Goal: Task Accomplishment & Management: Manage account settings

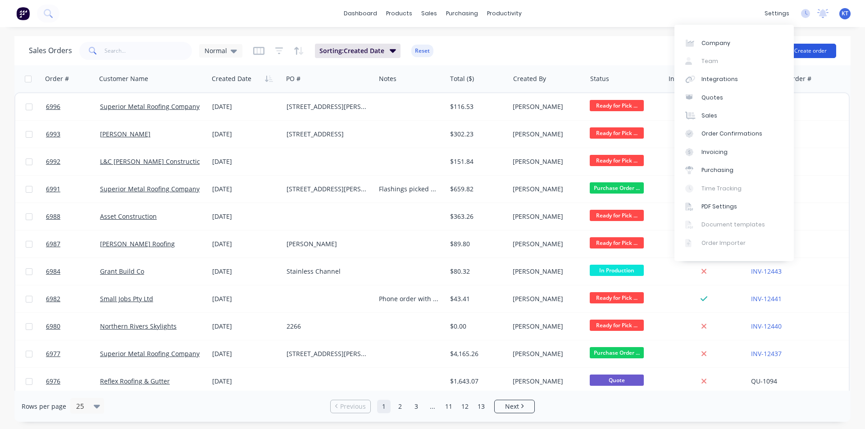
click at [814, 47] on button "Create order" at bounding box center [810, 51] width 51 height 14
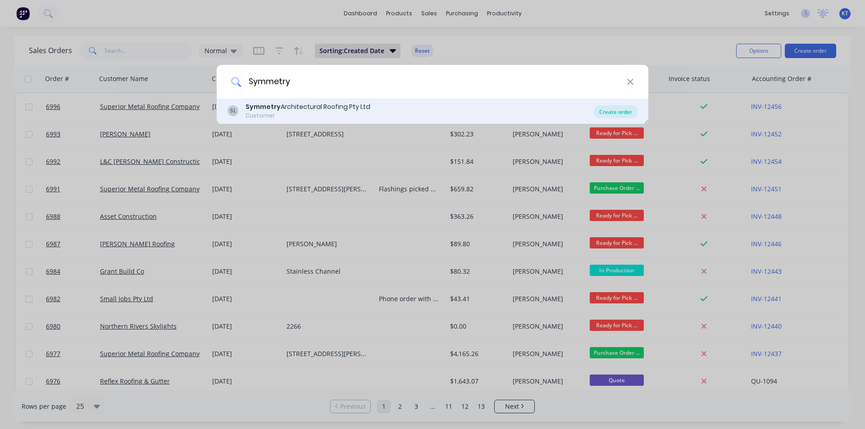
type input "Symmetry"
click at [613, 114] on div "Create order" at bounding box center [616, 111] width 44 height 13
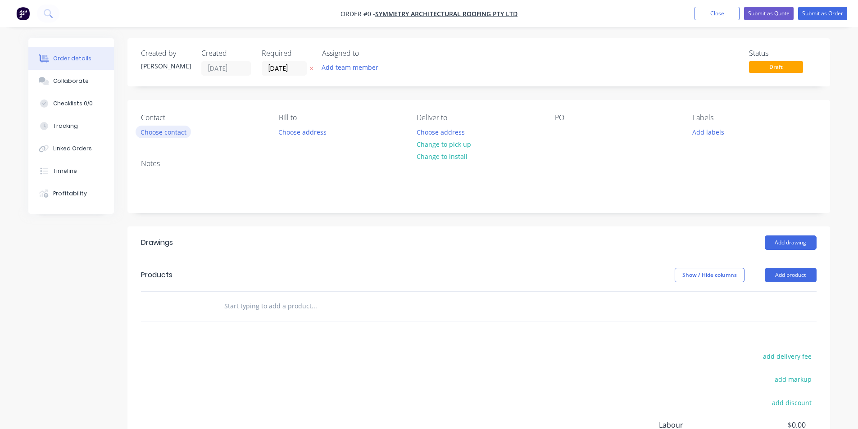
click at [149, 140] on div "Contact Choose contact Bill to Choose address Deliver to Choose address Change …" at bounding box center [479, 126] width 703 height 52
click at [152, 130] on button "Choose contact" at bounding box center [163, 132] width 55 height 12
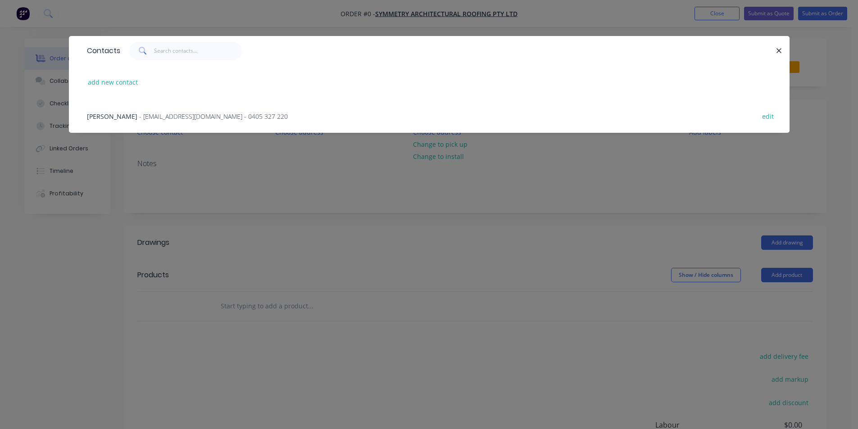
click at [165, 121] on div "Teal Nippard - nippardteal@hotmail.com - 0405 327 220" at bounding box center [187, 116] width 201 height 9
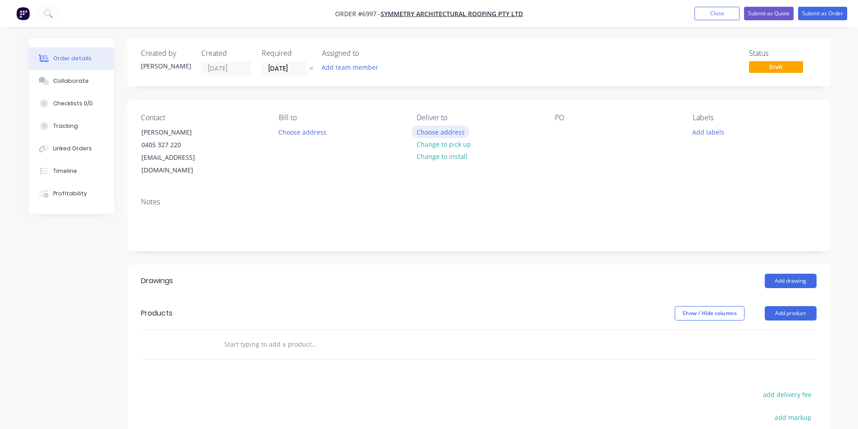
click at [445, 133] on button "Choose address" at bounding box center [441, 132] width 58 height 12
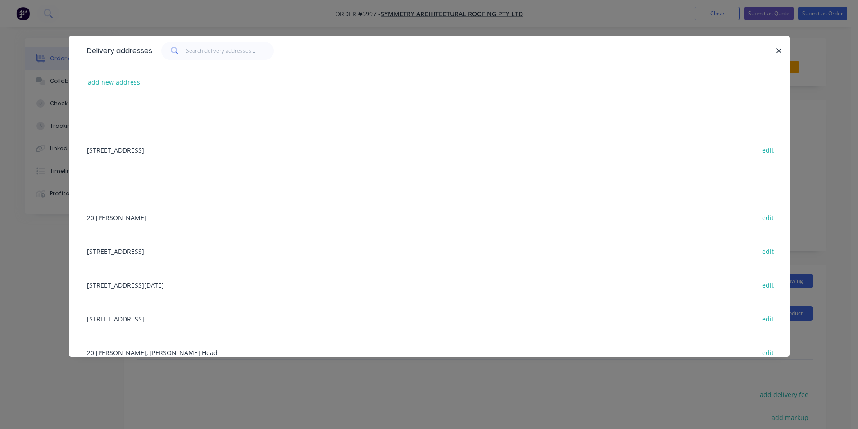
click at [111, 222] on div "20 Tara Downs edit" at bounding box center [429, 218] width 694 height 34
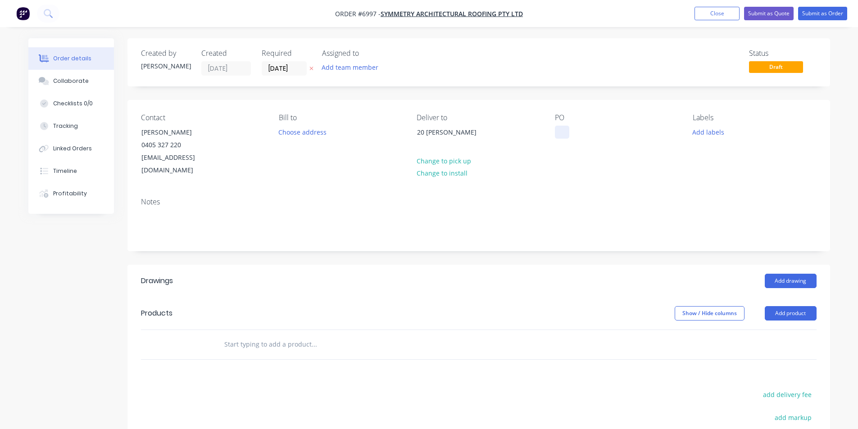
click at [559, 134] on div at bounding box center [562, 132] width 14 height 13
click at [782, 306] on button "Add product" at bounding box center [791, 313] width 52 height 14
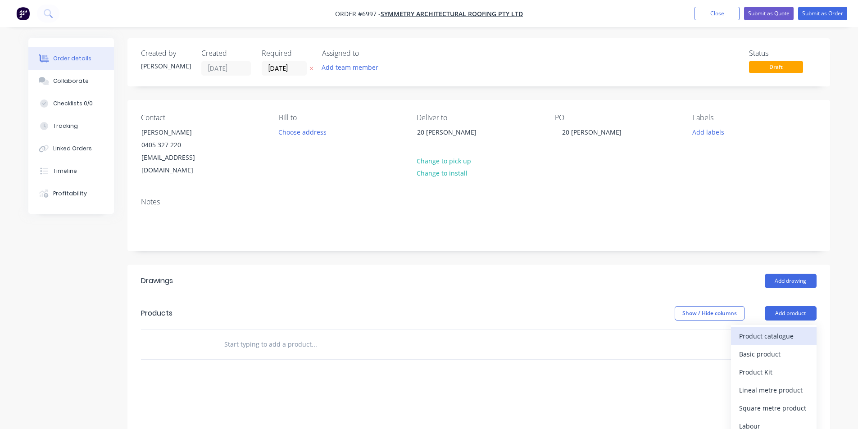
drag, startPoint x: 781, startPoint y: 323, endPoint x: 858, endPoint y: 335, distance: 78.0
click at [781, 330] on div "Product catalogue" at bounding box center [774, 336] width 69 height 13
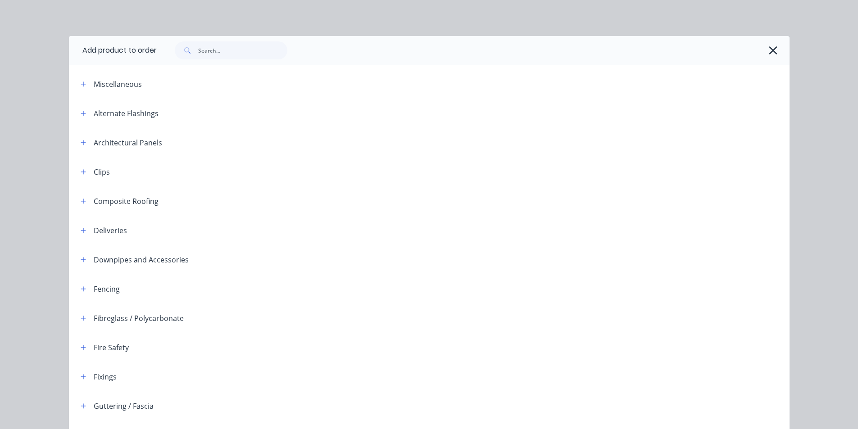
click at [214, 61] on div at bounding box center [473, 50] width 633 height 29
click at [247, 54] on input "text" at bounding box center [242, 50] width 89 height 18
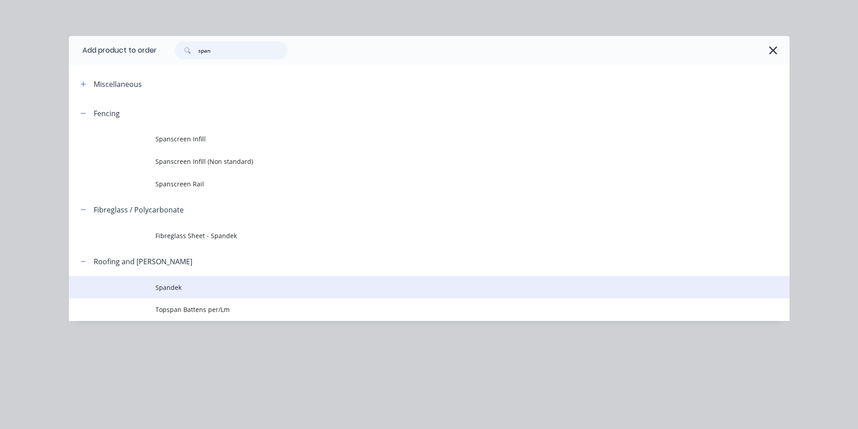
type input "span"
click at [183, 291] on span "Spandek" at bounding box center [408, 287] width 507 height 9
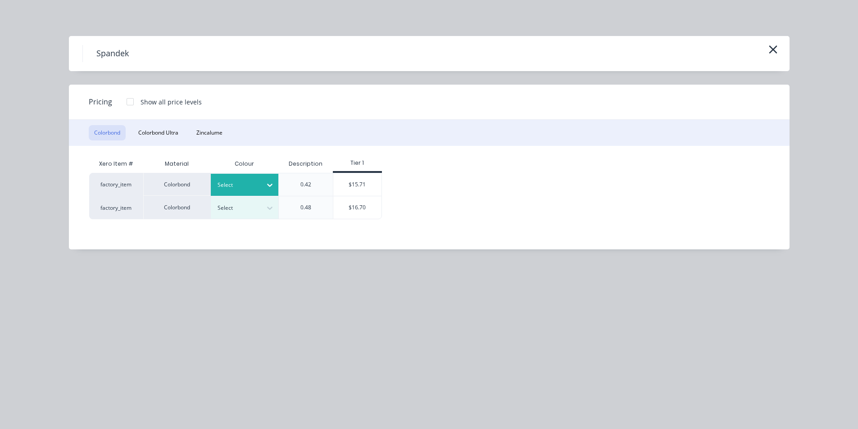
click at [260, 184] on div "Select" at bounding box center [236, 185] width 50 height 12
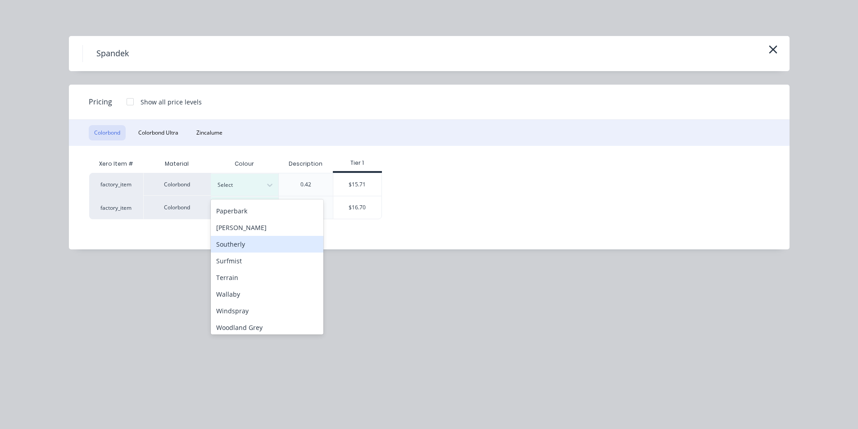
scroll to position [285, 0]
click at [249, 227] on div "Shale Grey" at bounding box center [267, 224] width 113 height 17
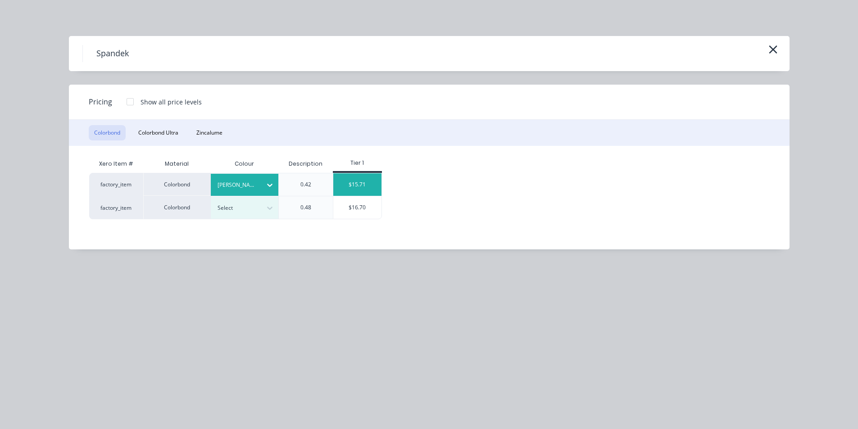
click at [349, 183] on div "$15.71" at bounding box center [357, 185] width 48 height 23
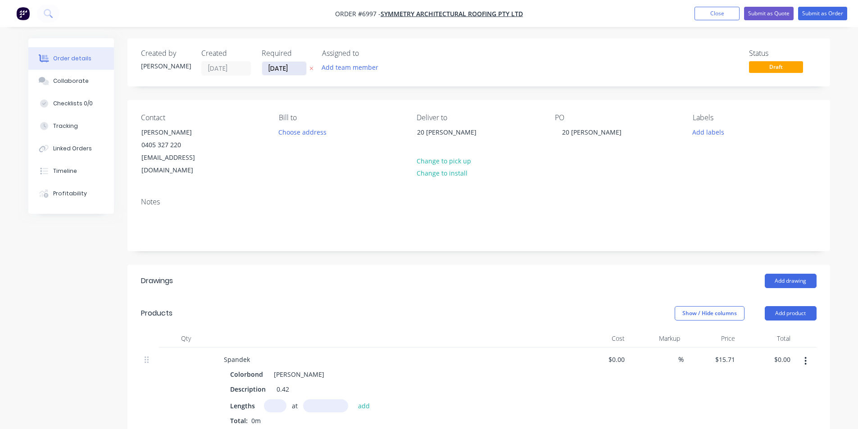
click at [280, 66] on input "25/09/25" at bounding box center [284, 69] width 44 height 14
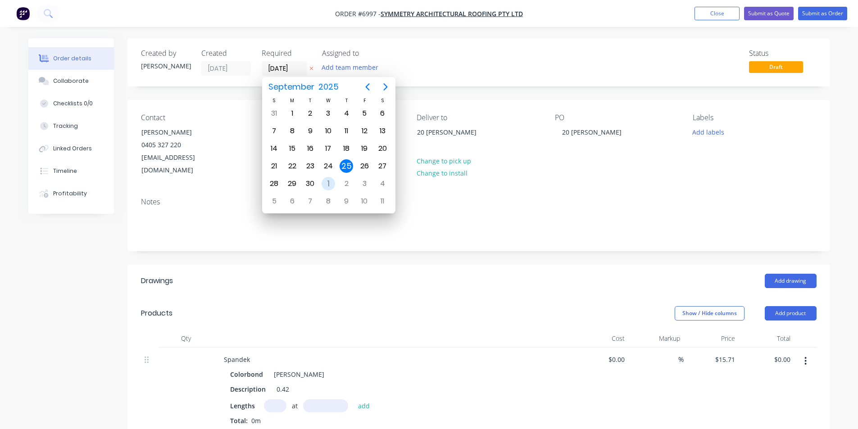
click at [330, 183] on div "1" at bounding box center [329, 184] width 14 height 14
type input "01/10/25"
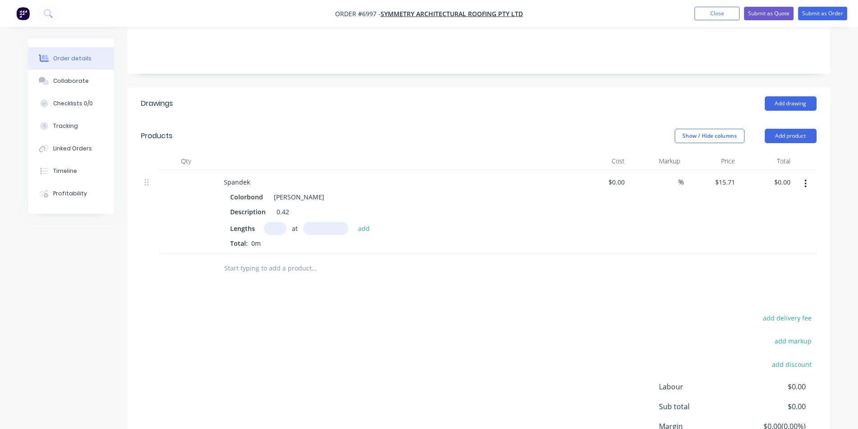
scroll to position [249, 0]
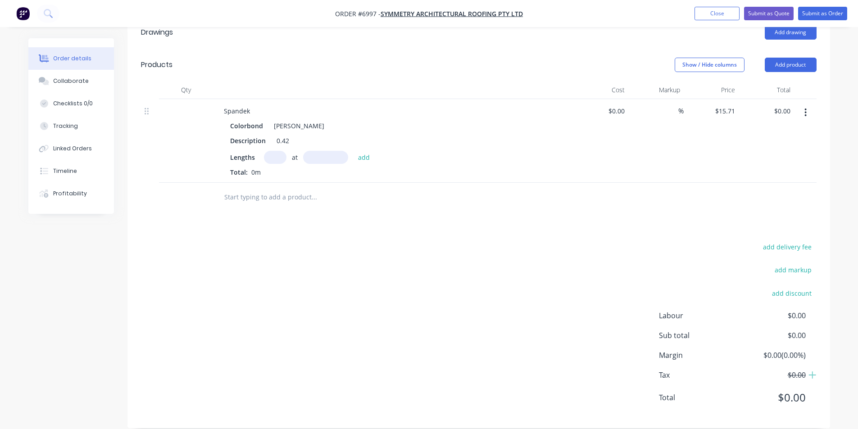
click at [274, 151] on input "text" at bounding box center [275, 157] width 23 height 13
type input "11"
type input "5850"
click at [354, 151] on button "add" at bounding box center [364, 157] width 21 height 12
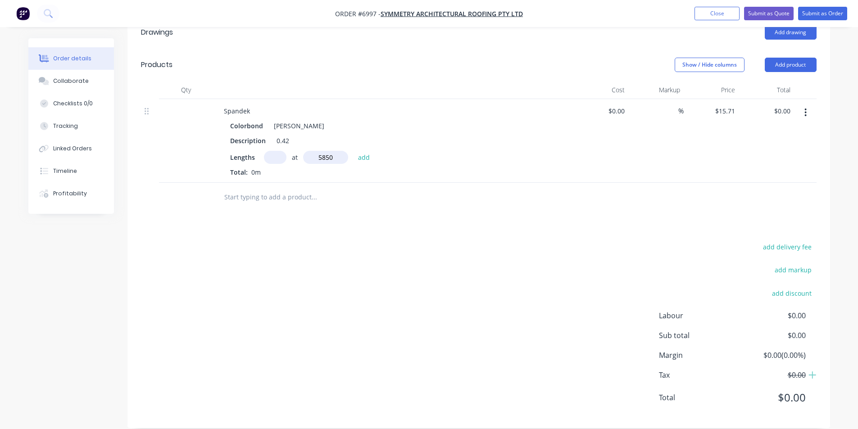
type input "$1,010.94"
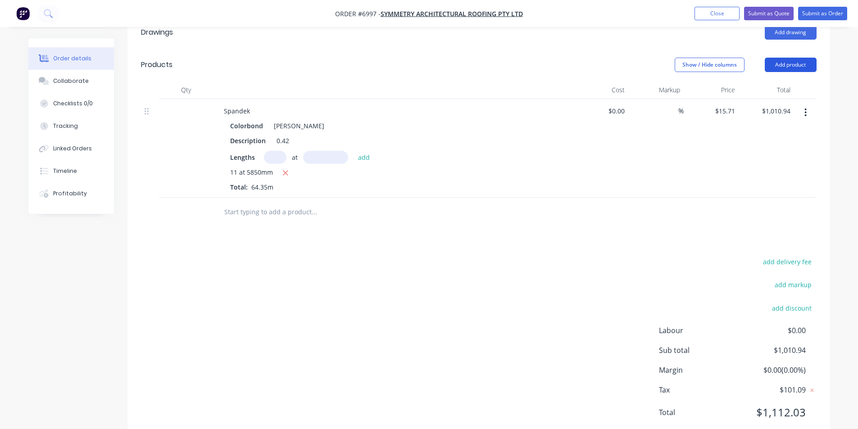
click at [806, 58] on button "Add product" at bounding box center [791, 65] width 52 height 14
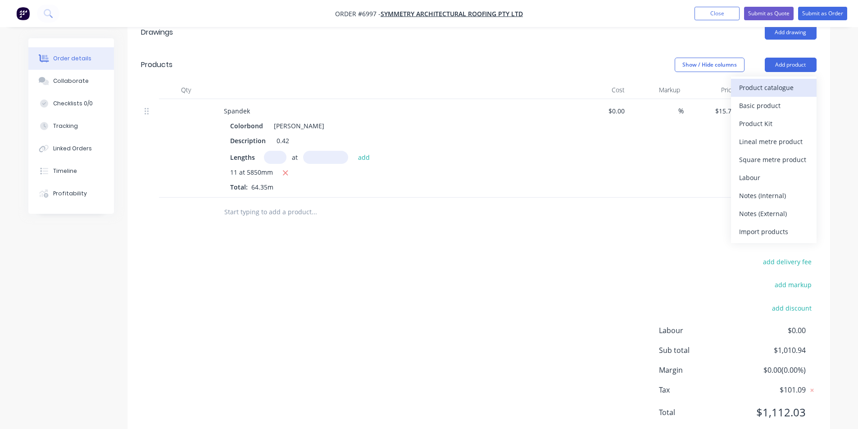
click at [781, 81] on div "Product catalogue" at bounding box center [774, 87] width 69 height 13
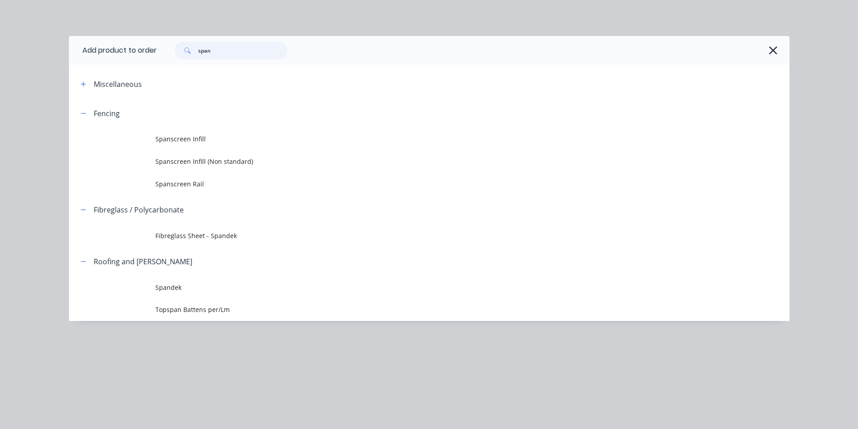
click at [229, 52] on input "span" at bounding box center [242, 50] width 89 height 18
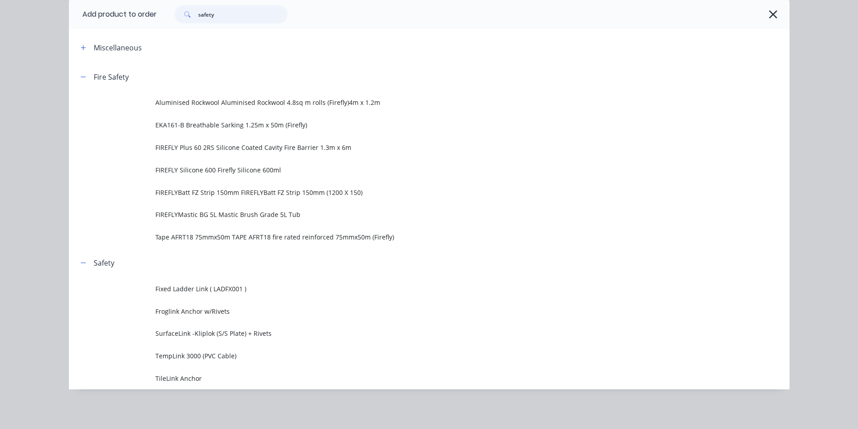
scroll to position [28, 0]
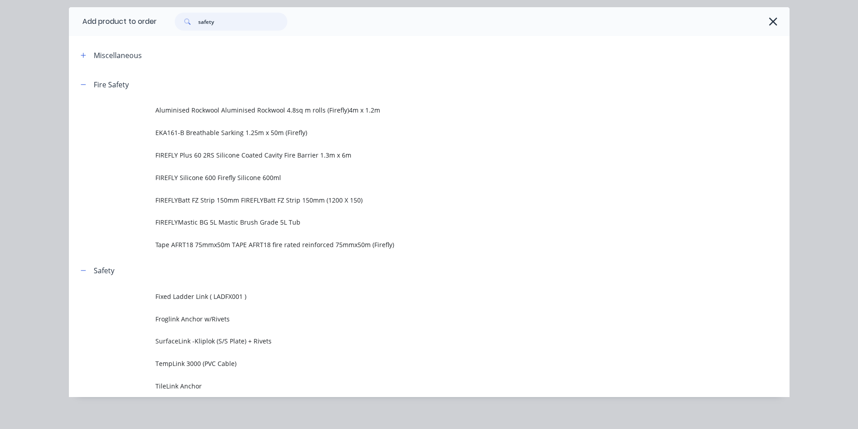
drag, startPoint x: 270, startPoint y: 12, endPoint x: 177, endPoint y: 8, distance: 93.4
click at [177, 8] on div "safety" at bounding box center [473, 21] width 633 height 29
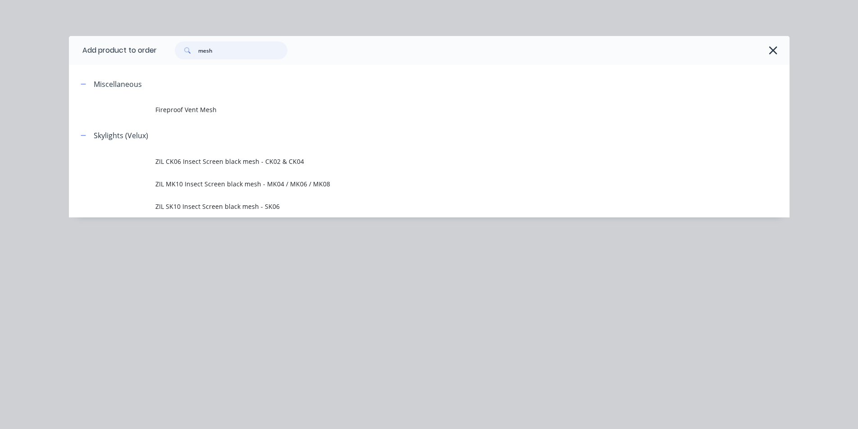
scroll to position [159, 0]
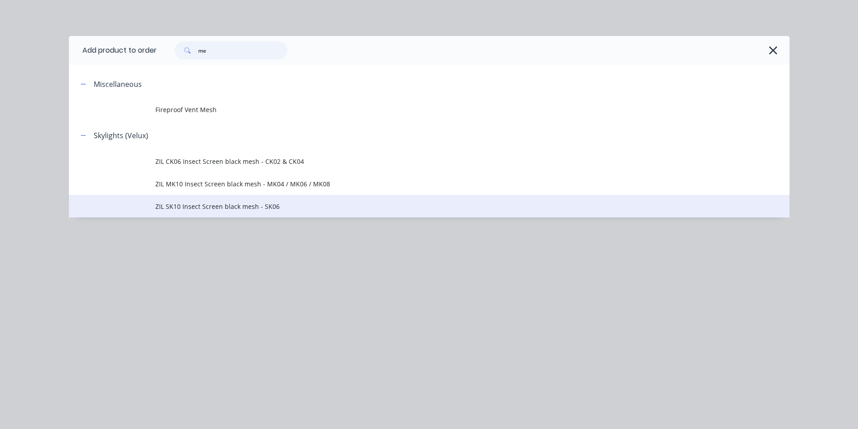
type input "m"
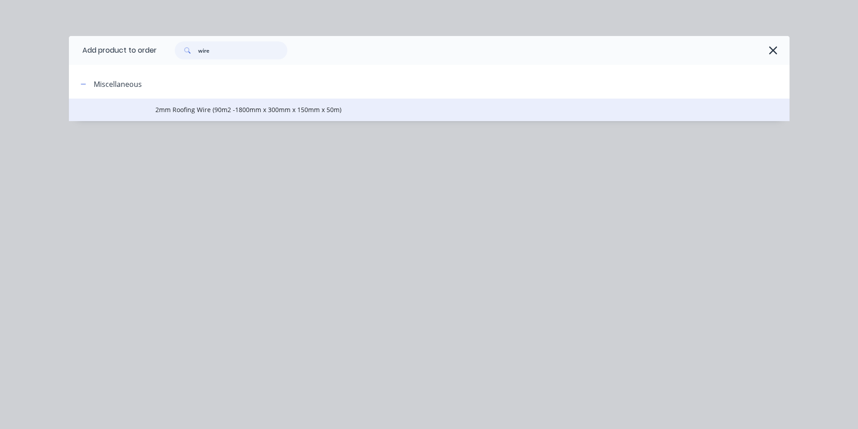
type input "wire"
click at [315, 106] on span "2mm Roofing Wire (90m2 -1800mm x 300mm x 150mm x 50m)" at bounding box center [408, 109] width 507 height 9
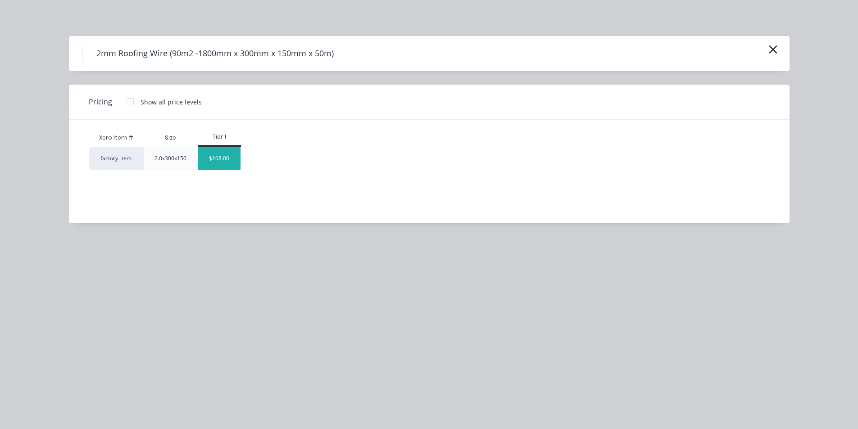
click at [225, 153] on div "$108.00" at bounding box center [219, 158] width 42 height 23
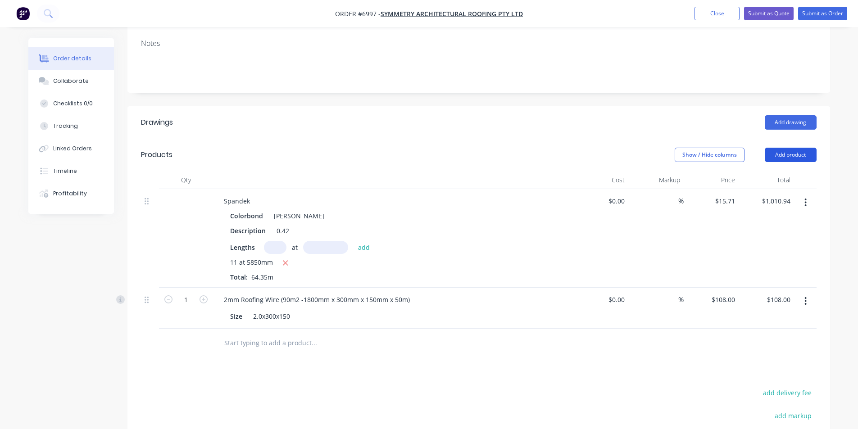
click at [772, 148] on button "Add product" at bounding box center [791, 155] width 52 height 14
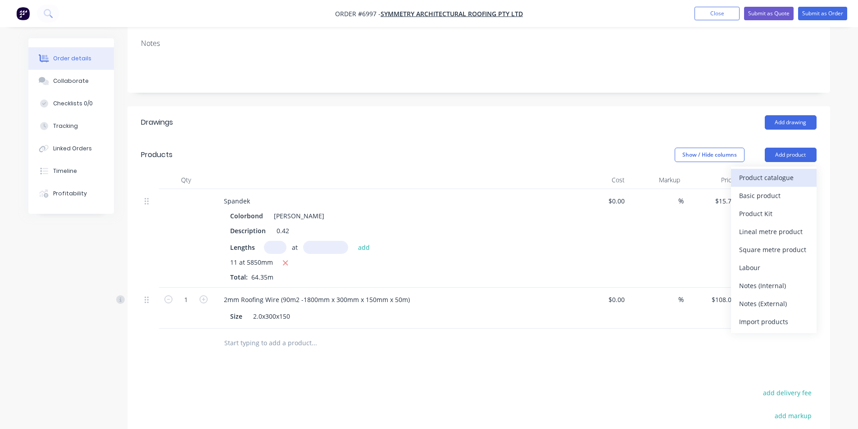
click at [780, 171] on div "Product catalogue" at bounding box center [774, 177] width 69 height 13
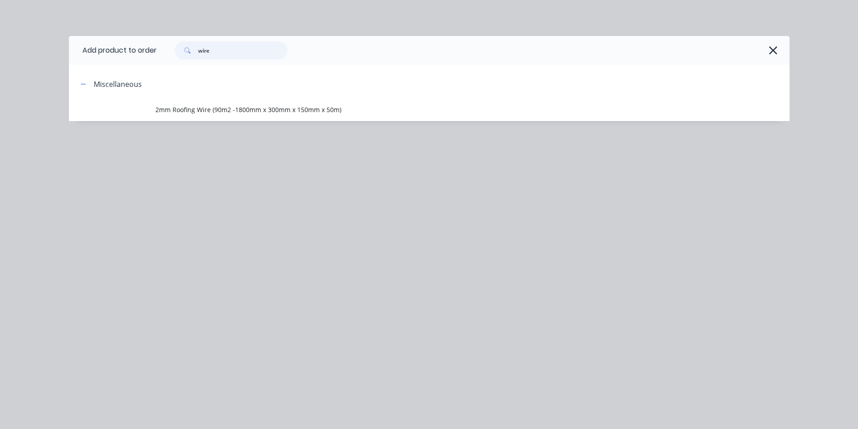
drag, startPoint x: 230, startPoint y: 56, endPoint x: 221, endPoint y: 56, distance: 8.6
click at [229, 56] on input "wire" at bounding box center [242, 50] width 89 height 18
drag, startPoint x: 221, startPoint y: 56, endPoint x: 143, endPoint y: 53, distance: 78.5
click at [143, 53] on header "Add product to order wire" at bounding box center [429, 50] width 721 height 29
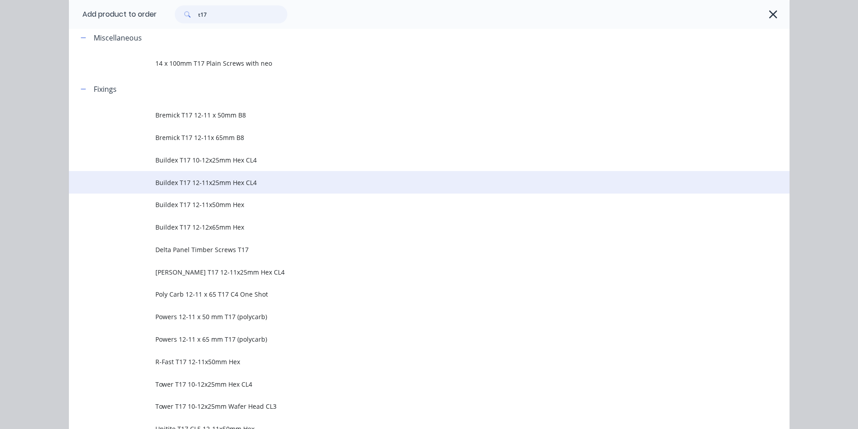
scroll to position [7, 0]
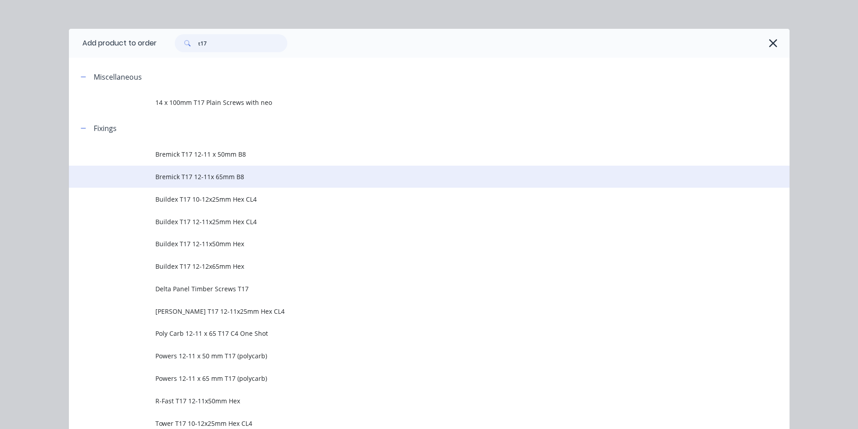
type input "t17"
click at [219, 183] on td "Bremick T17 12-11x 65mm B8" at bounding box center [472, 177] width 635 height 23
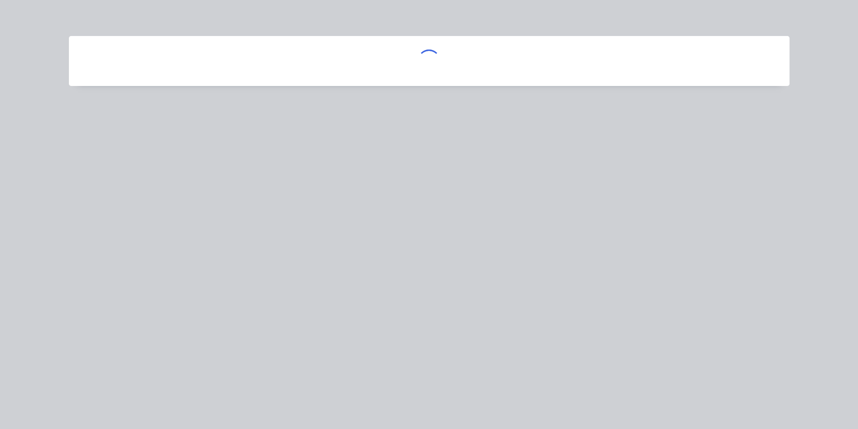
scroll to position [0, 0]
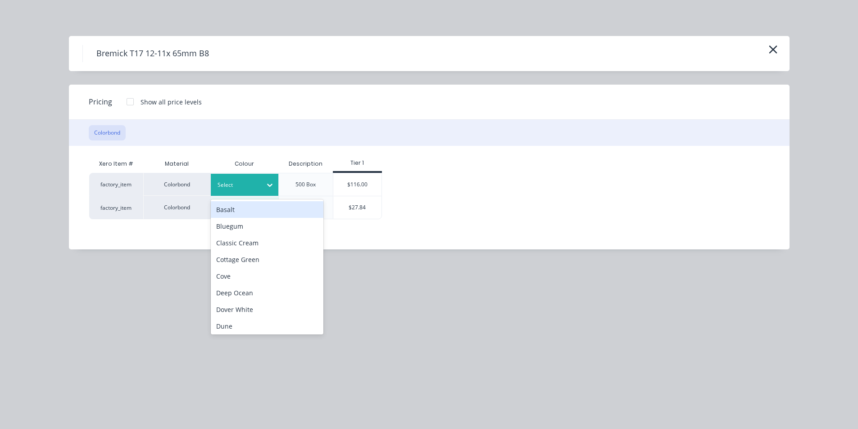
click at [272, 187] on icon at bounding box center [269, 185] width 9 height 9
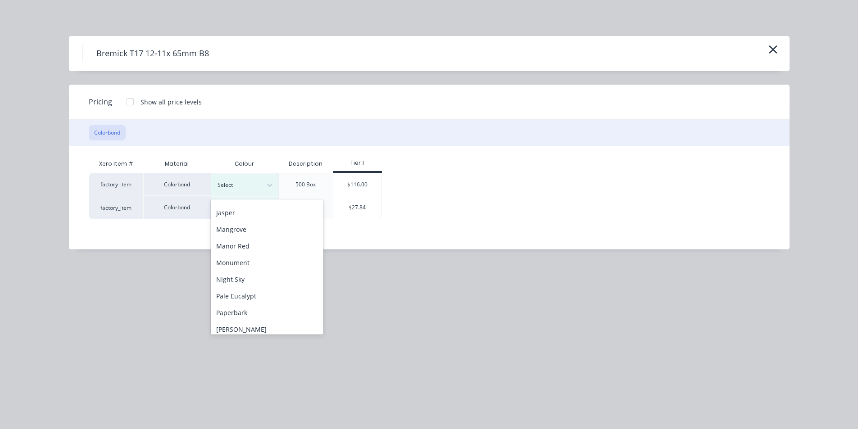
scroll to position [285, 0]
click at [243, 230] on div "Shale Grey" at bounding box center [267, 224] width 113 height 17
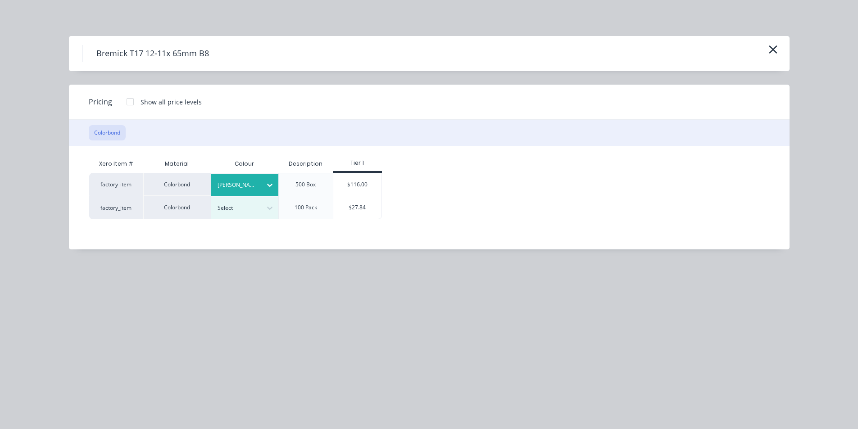
drag, startPoint x: 370, startPoint y: 179, endPoint x: 251, endPoint y: 255, distance: 140.9
click at [369, 179] on div "$116.00" at bounding box center [357, 185] width 48 height 23
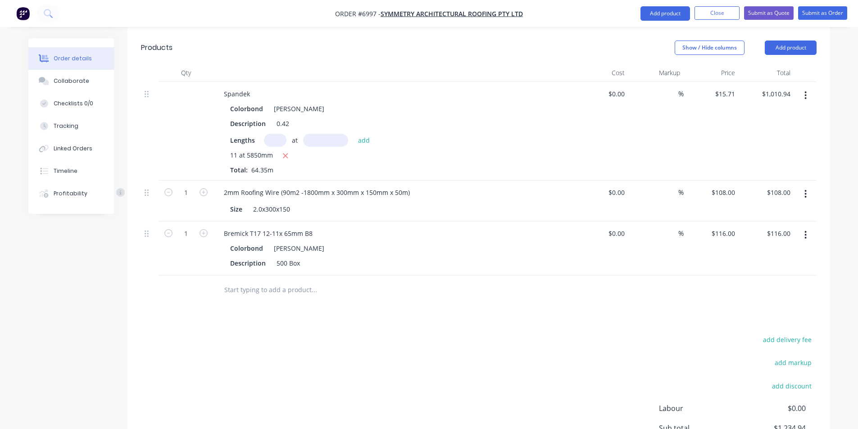
scroll to position [339, 0]
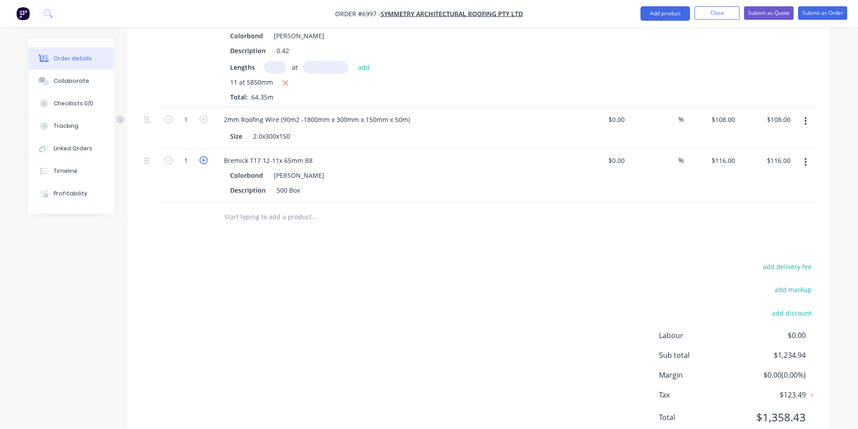
click at [202, 156] on icon "button" at bounding box center [204, 160] width 8 height 8
type input "2"
type input "$232.00"
click at [652, 20] on button "Add product" at bounding box center [666, 13] width 50 height 14
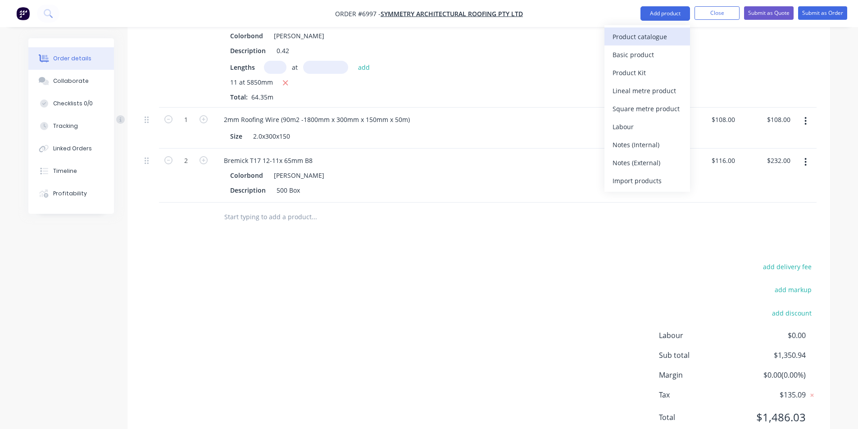
click at [644, 32] on div "Product catalogue" at bounding box center [647, 36] width 69 height 13
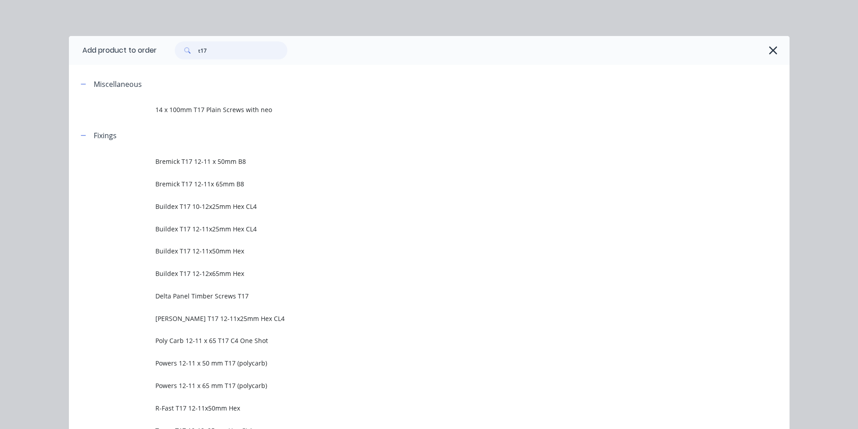
drag, startPoint x: 227, startPoint y: 59, endPoint x: 168, endPoint y: 55, distance: 59.2
click at [168, 55] on div "t17" at bounding box center [227, 50] width 122 height 18
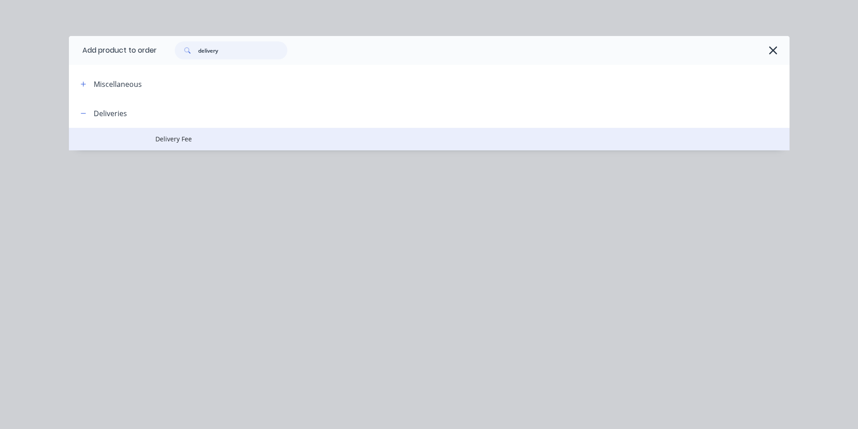
type input "delivery"
click at [163, 133] on td "Delivery Fee" at bounding box center [472, 139] width 635 height 23
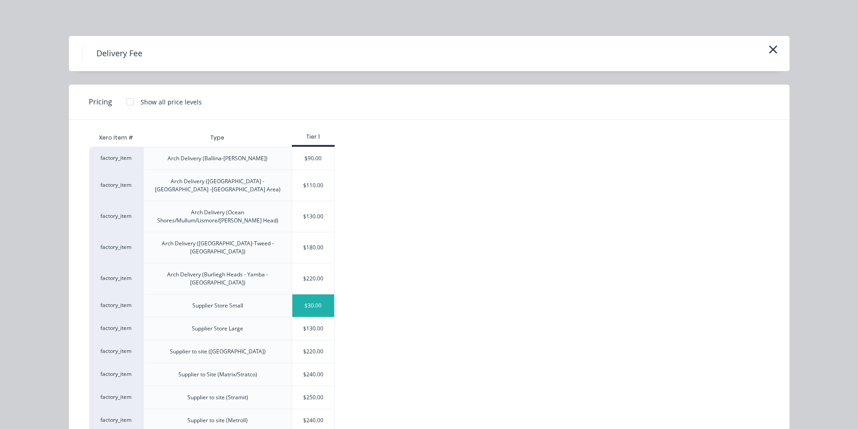
click at [315, 295] on div "$30.00" at bounding box center [313, 306] width 42 height 23
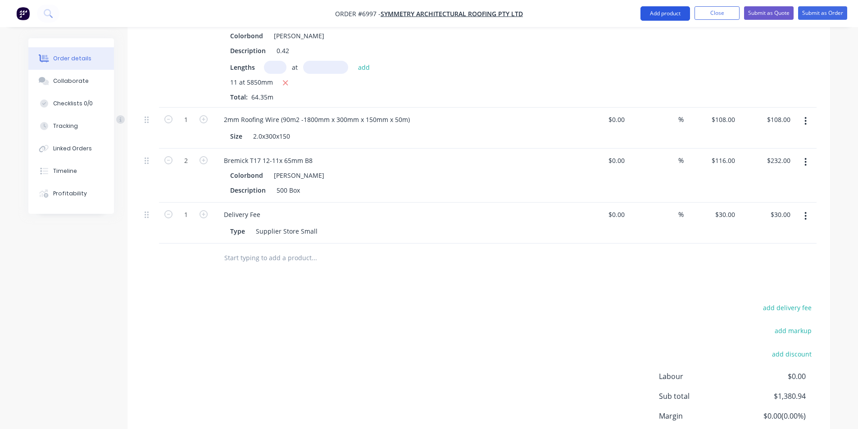
click at [664, 14] on button "Add product" at bounding box center [666, 13] width 50 height 14
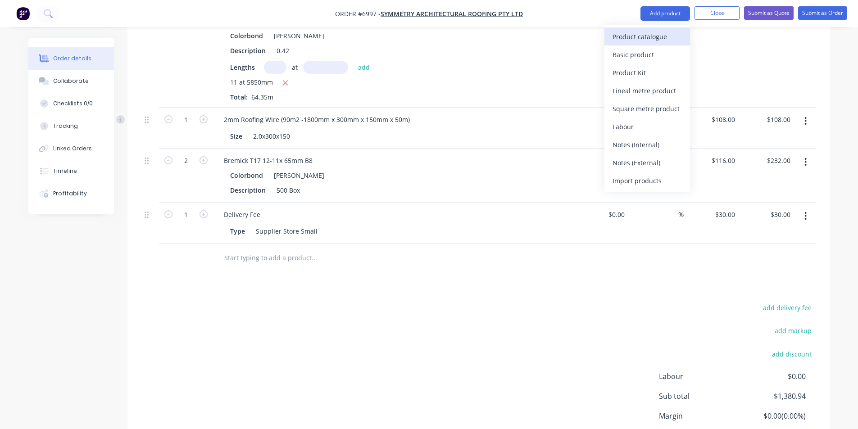
click at [667, 37] on div "Product catalogue" at bounding box center [647, 36] width 69 height 13
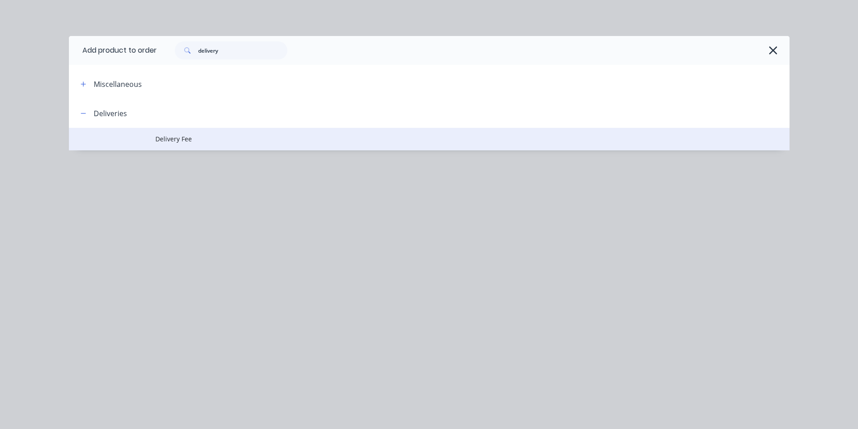
click at [203, 139] on span "Delivery Fee" at bounding box center [408, 138] width 507 height 9
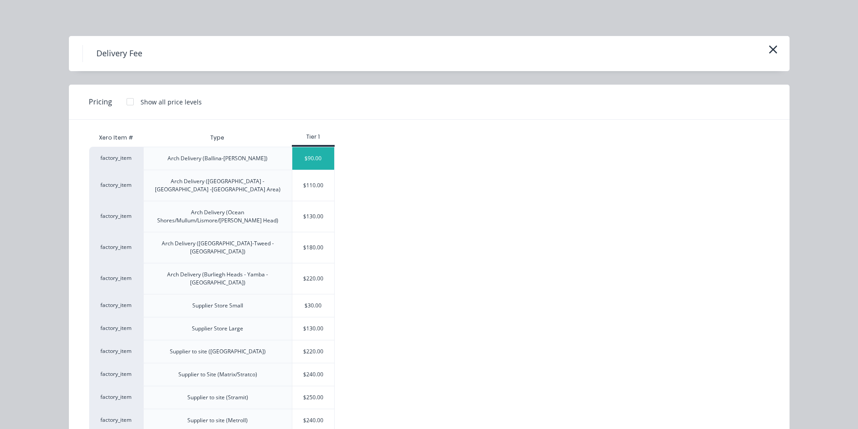
click at [324, 159] on div "$90.00" at bounding box center [313, 158] width 42 height 23
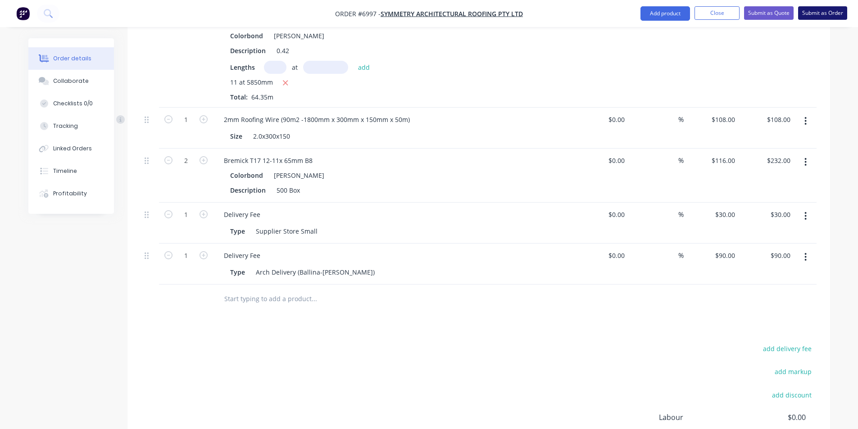
click at [810, 11] on button "Submit as Order" at bounding box center [823, 13] width 49 height 14
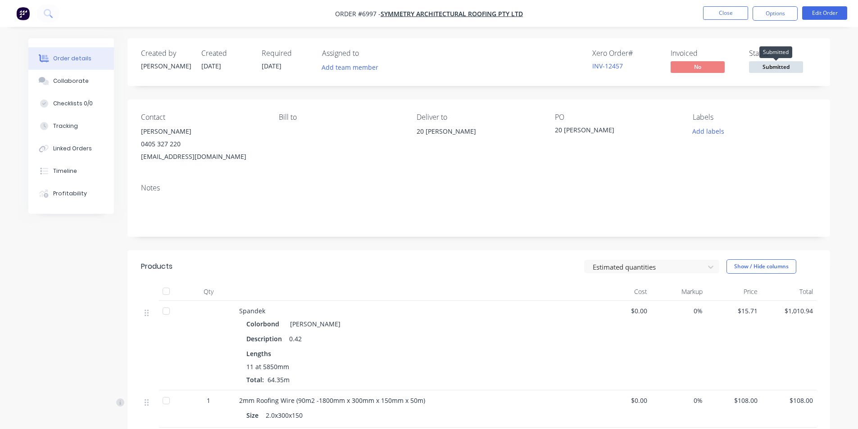
click at [797, 64] on span "Submitted" at bounding box center [776, 66] width 54 height 11
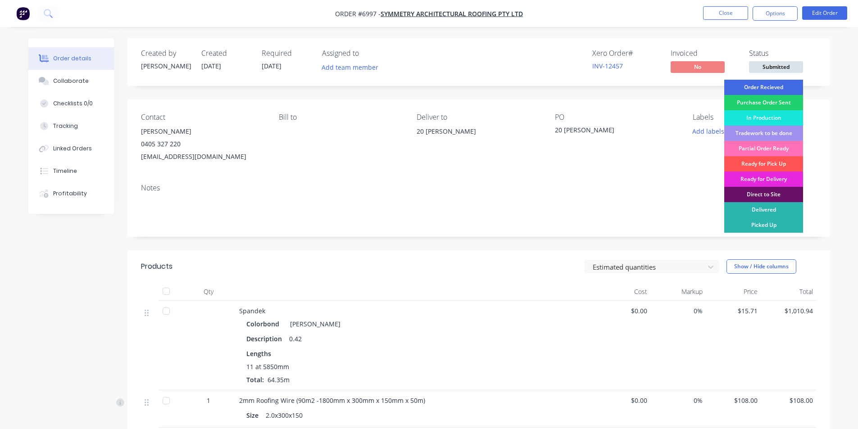
click at [788, 84] on div "Order Recieved" at bounding box center [764, 87] width 79 height 15
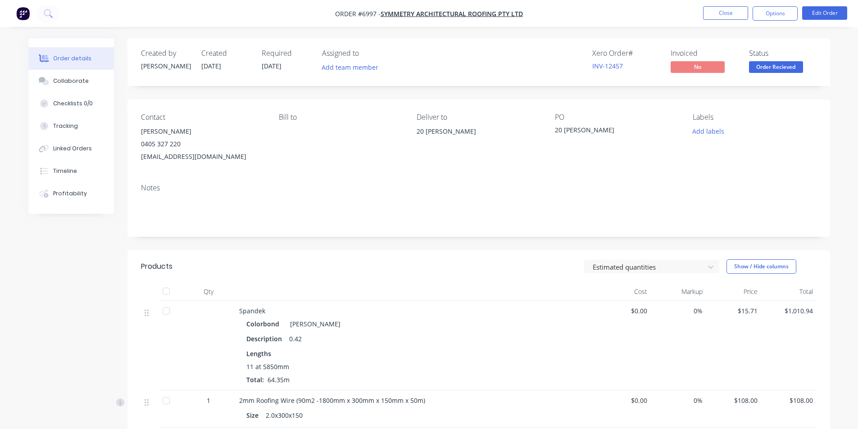
click at [786, 72] on span "Order Recieved" at bounding box center [776, 66] width 54 height 11
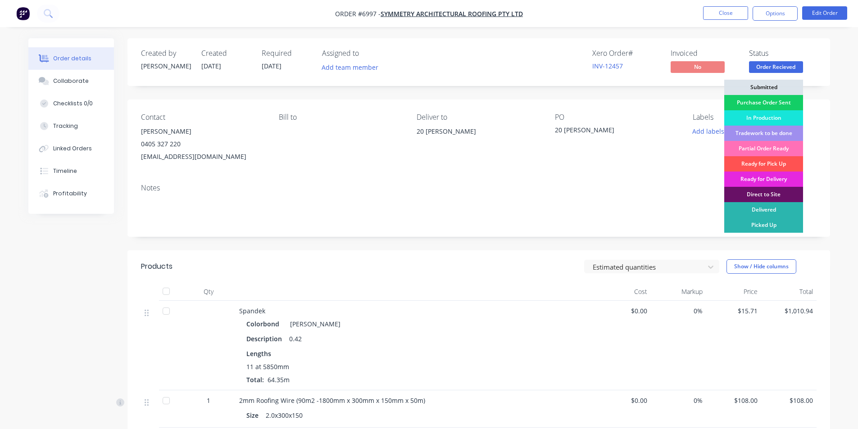
click at [784, 100] on div "Purchase Order Sent" at bounding box center [764, 102] width 79 height 15
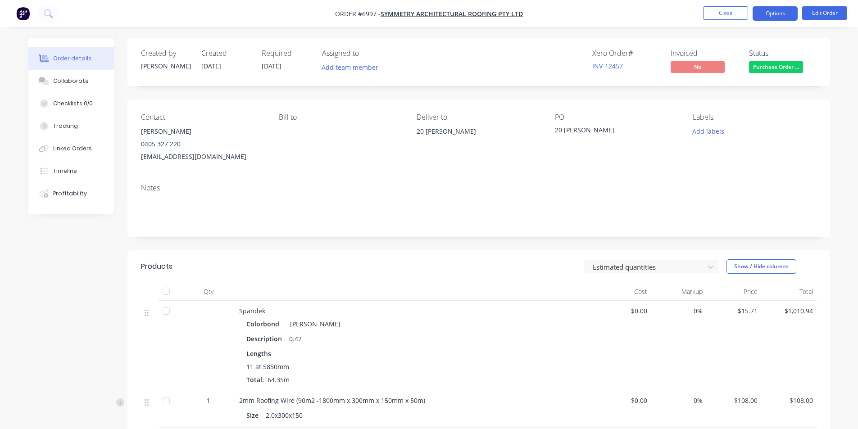
click at [769, 10] on button "Options" at bounding box center [775, 13] width 45 height 14
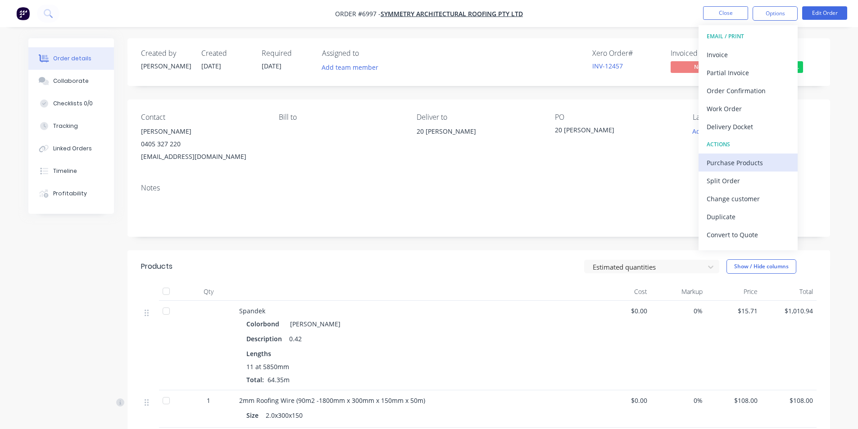
click at [762, 158] on div "Purchase Products" at bounding box center [748, 162] width 83 height 13
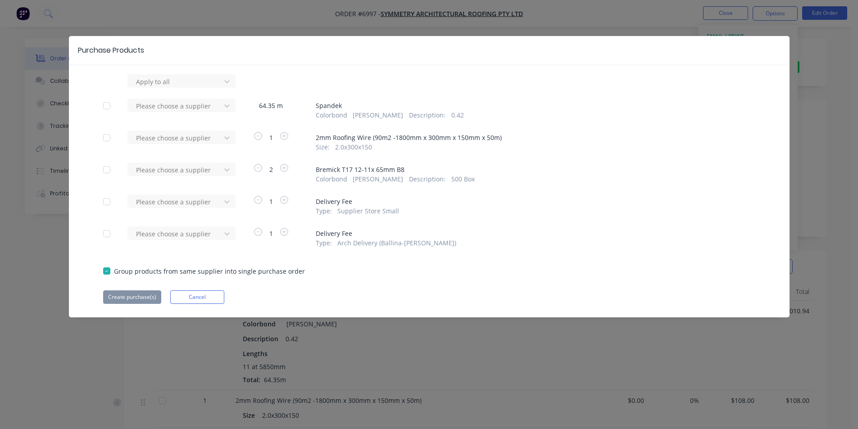
click at [187, 95] on div "Apply to all Please choose a supplier 64.35 m Spandek Colorbond Shale Grey Desc…" at bounding box center [429, 189] width 721 height 230
click at [192, 110] on div at bounding box center [175, 105] width 81 height 11
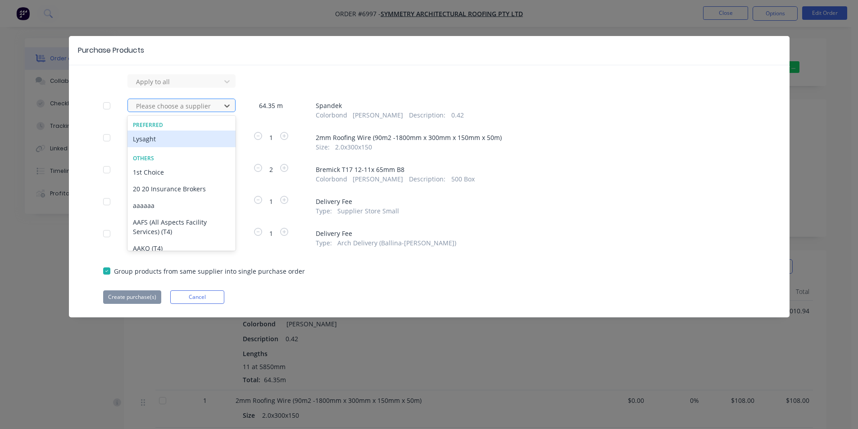
click at [174, 137] on div "Lysaght" at bounding box center [182, 139] width 108 height 17
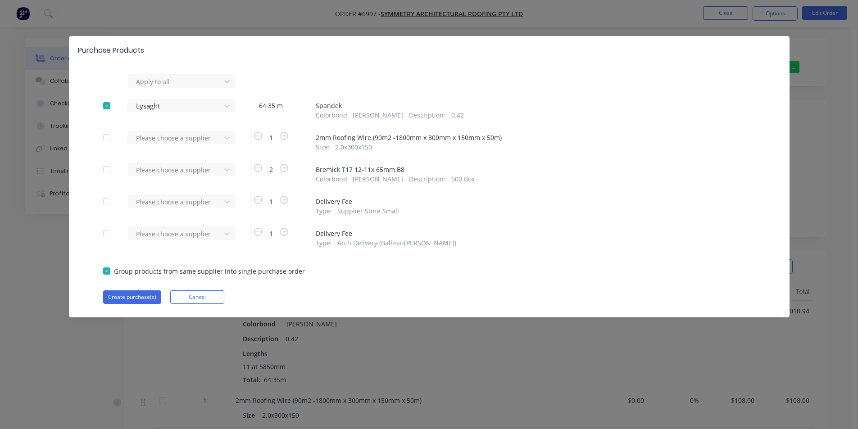
click at [236, 139] on div "Please choose a supplier 1 2mm Roofing Wire (90m2 -1800mm x 300mm x 150mm x 50m…" at bounding box center [429, 141] width 653 height 21
click at [213, 141] on div at bounding box center [175, 137] width 81 height 11
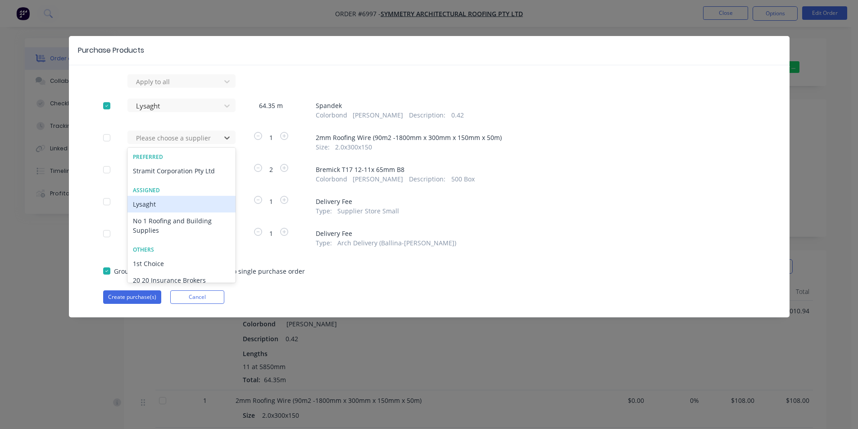
click at [193, 206] on div "Lysaght" at bounding box center [182, 204] width 108 height 17
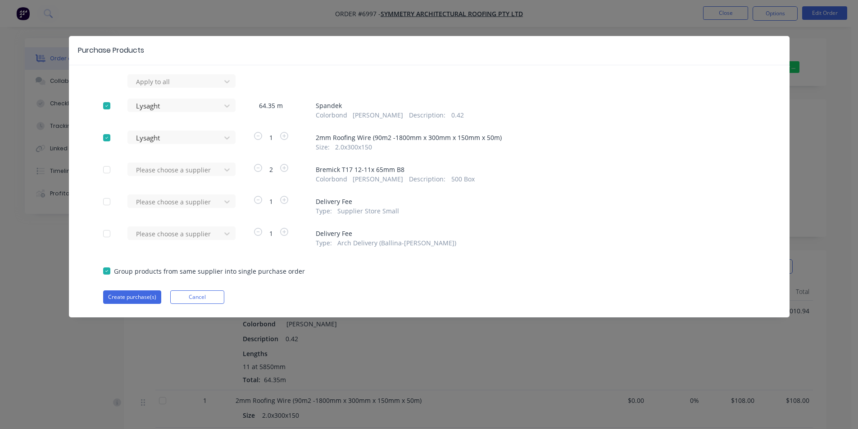
click at [210, 165] on div at bounding box center [175, 169] width 81 height 11
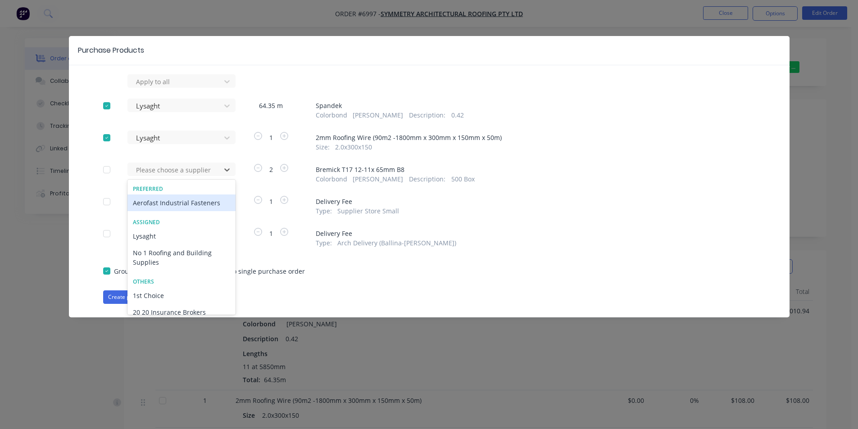
click at [199, 202] on div "Aerofast Industrial Fasteners" at bounding box center [182, 203] width 108 height 17
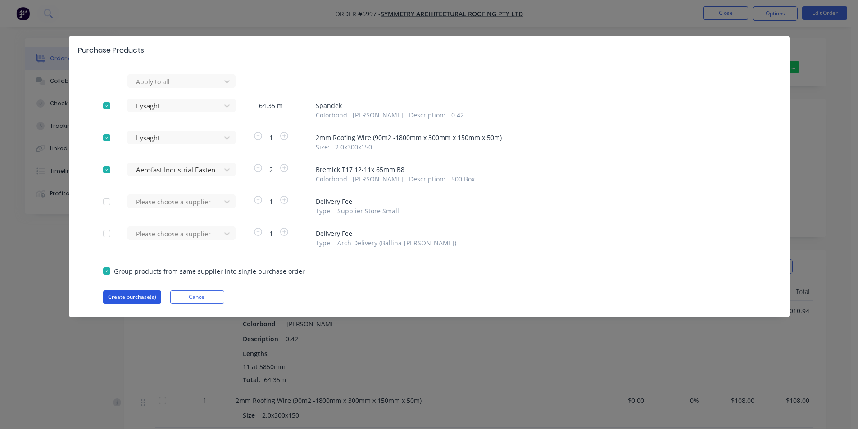
click at [120, 300] on button "Create purchase(s)" at bounding box center [132, 298] width 58 height 14
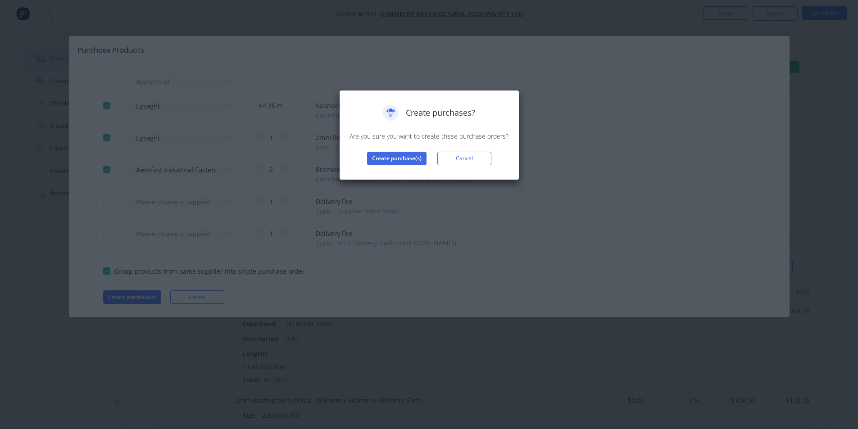
click at [410, 150] on div "Create purchases? Are you sure you want to create these purchase orders? Create…" at bounding box center [429, 135] width 161 height 60
click at [412, 158] on button "Create purchase(s)" at bounding box center [396, 159] width 59 height 14
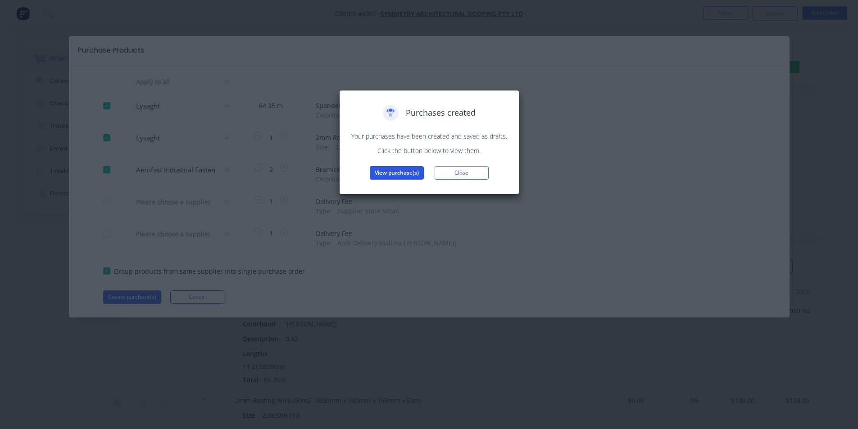
click at [378, 174] on button "View purchase(s)" at bounding box center [397, 173] width 54 height 14
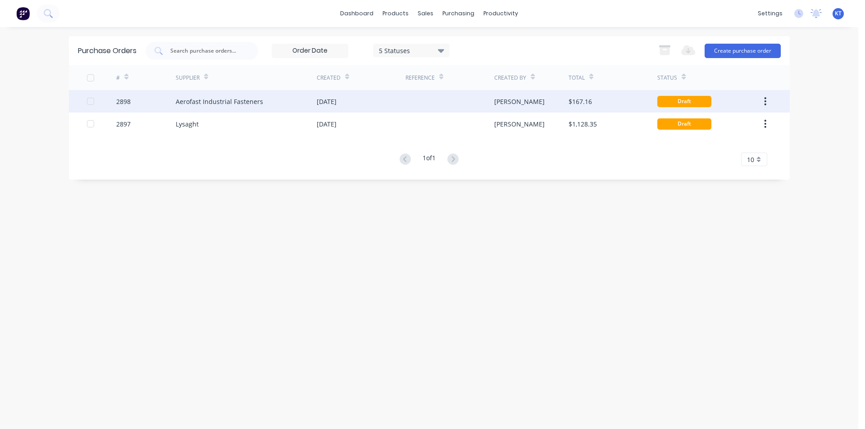
click at [297, 107] on div "Aerofast Industrial Fasteners" at bounding box center [246, 101] width 141 height 23
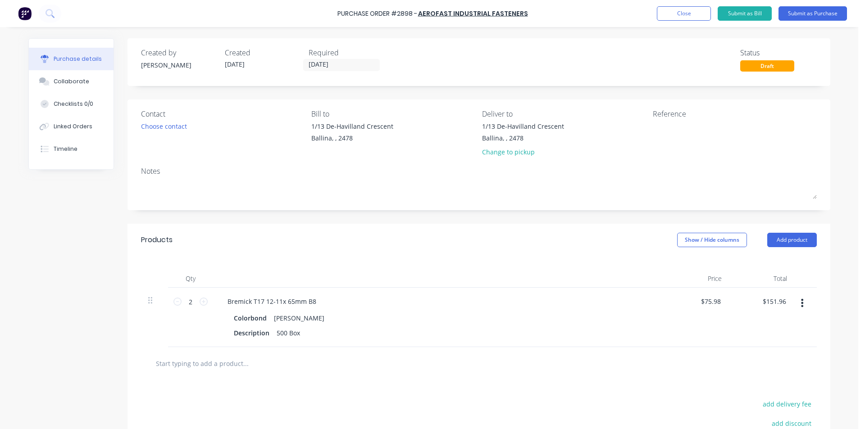
click at [171, 119] on div "Contact Choose contact" at bounding box center [223, 135] width 164 height 53
click at [169, 128] on div "Choose contact" at bounding box center [164, 126] width 46 height 9
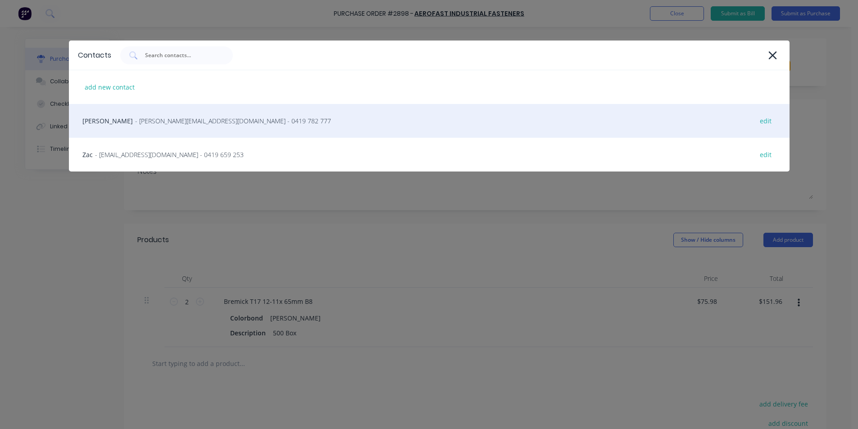
click at [170, 126] on div "Michael Woods - woods@aerofast.com.au - 0419 782 777 edit" at bounding box center [429, 121] width 721 height 34
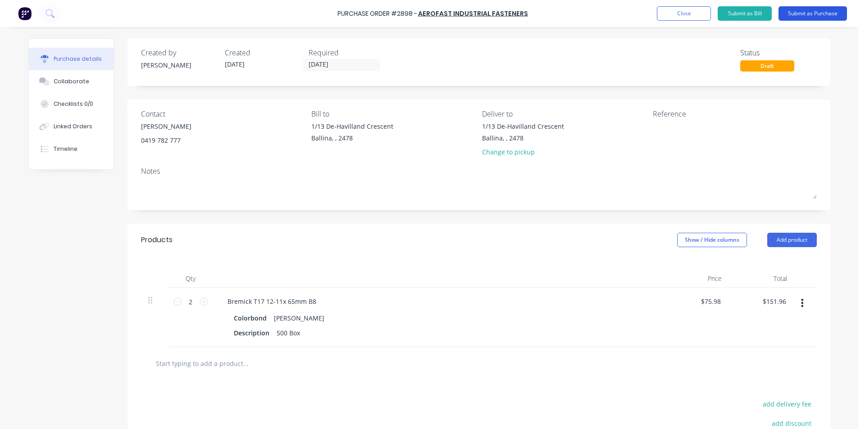
click at [810, 13] on button "Submit as Purchase" at bounding box center [813, 13] width 68 height 14
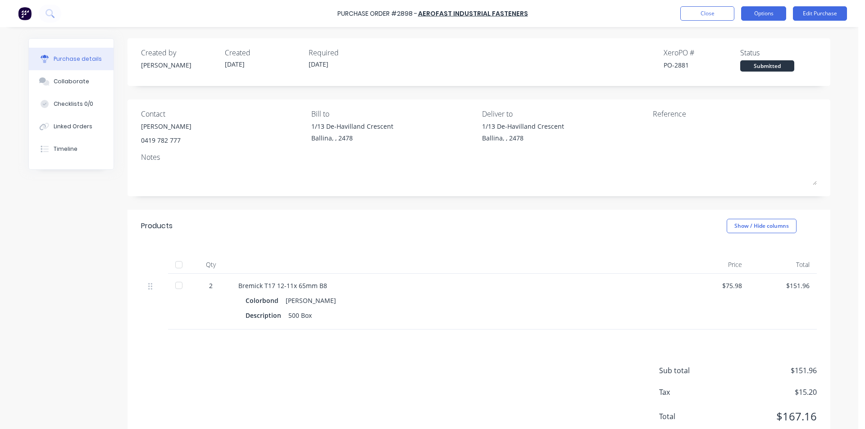
click at [756, 12] on button "Options" at bounding box center [763, 13] width 45 height 14
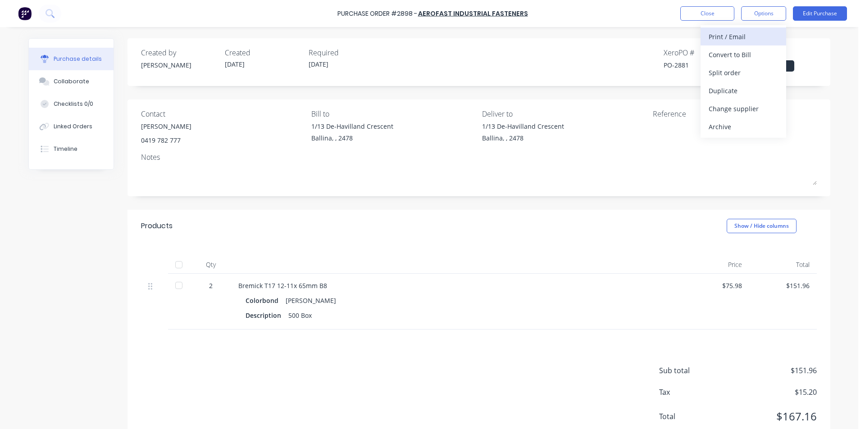
click at [749, 35] on div "Print / Email" at bounding box center [743, 36] width 69 height 13
click at [731, 76] on div "Without pricing" at bounding box center [743, 72] width 69 height 13
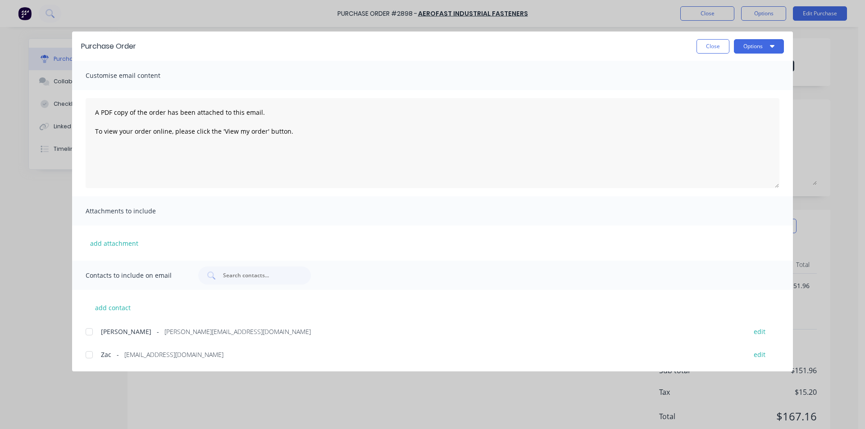
click at [93, 329] on div at bounding box center [89, 332] width 18 height 18
click at [749, 48] on button "Options" at bounding box center [759, 46] width 50 height 14
click at [746, 103] on div "Email" at bounding box center [741, 105] width 69 height 13
click at [712, 46] on button "Close" at bounding box center [713, 46] width 33 height 14
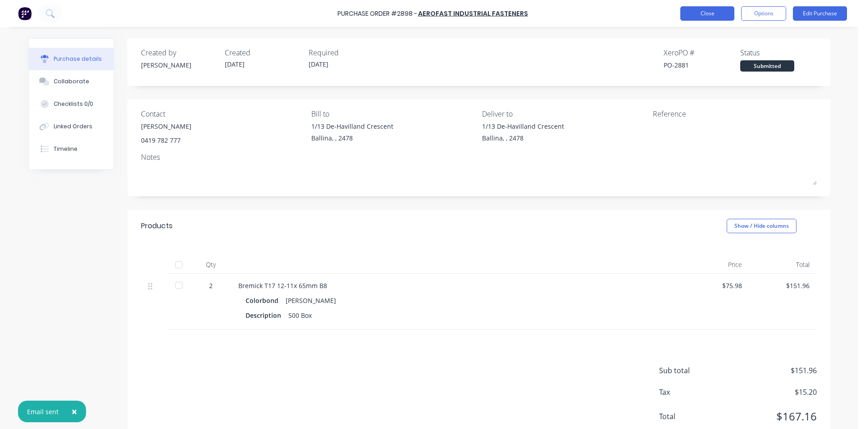
click at [708, 17] on button "Close" at bounding box center [707, 13] width 54 height 14
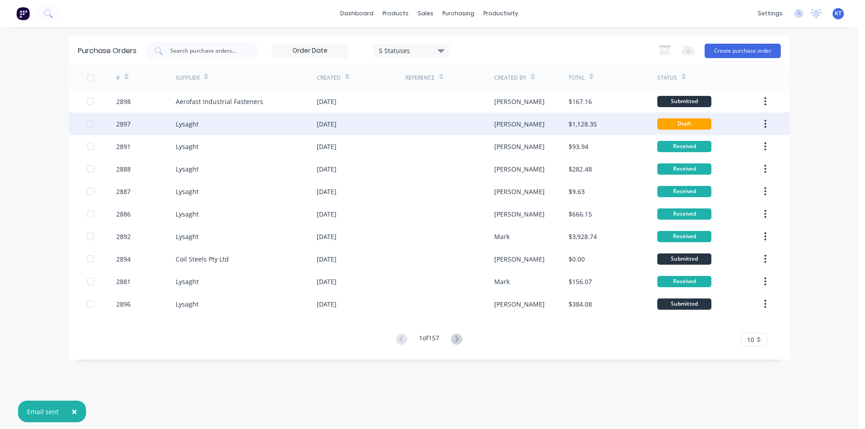
click at [361, 122] on div "[DATE]" at bounding box center [361, 124] width 89 height 23
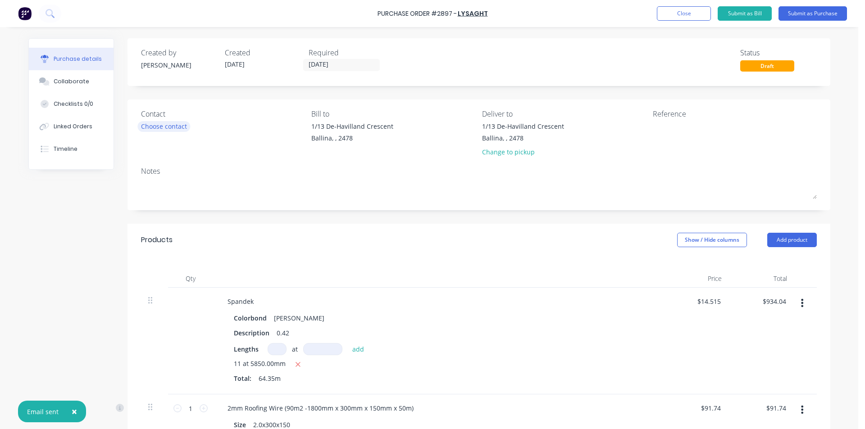
click at [171, 125] on div "Choose contact" at bounding box center [164, 126] width 46 height 9
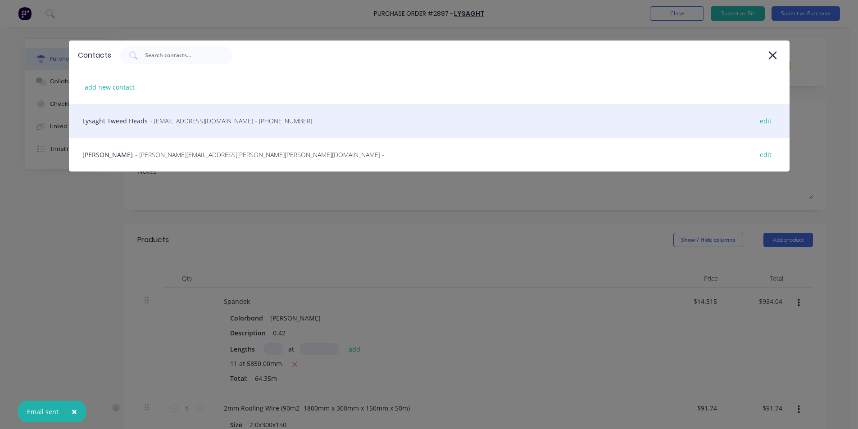
click at [210, 126] on div "Lysaght Tweed Heads - gcnsales@lysaght.com - (02) 6674 7100 edit" at bounding box center [429, 121] width 721 height 34
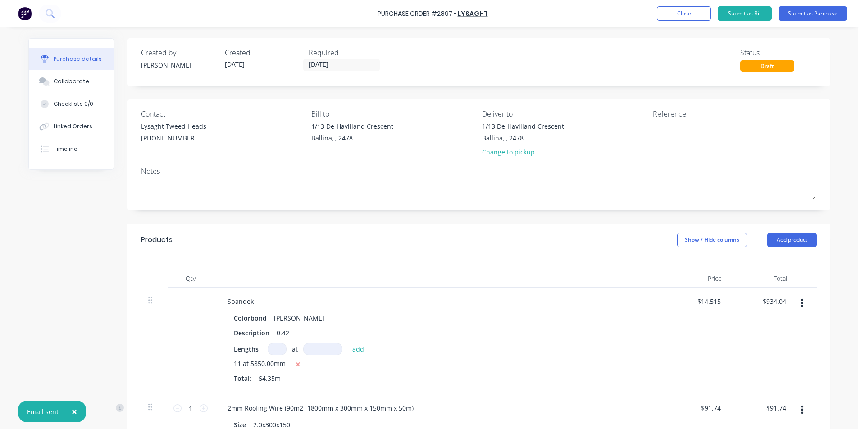
click at [310, 72] on div "Created by Katie Created 25/09/25 Required 24/09/25 Status Draft" at bounding box center [479, 62] width 703 height 48
click at [311, 65] on input "24/09/25" at bounding box center [342, 64] width 76 height 11
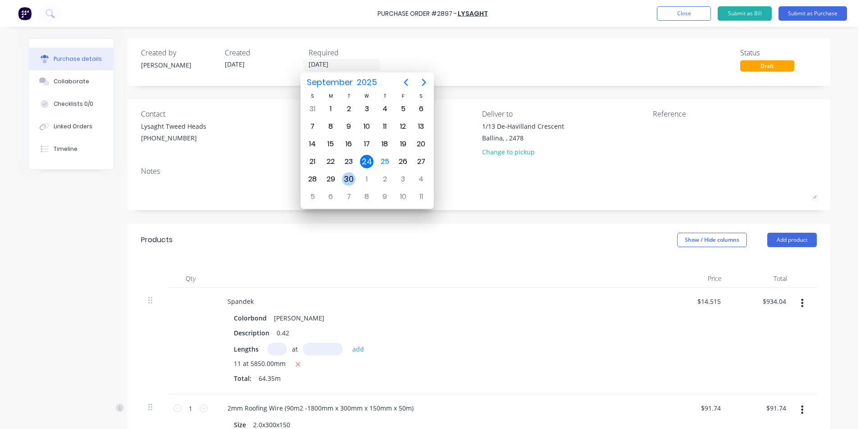
click at [348, 182] on div "30" at bounding box center [349, 180] width 14 height 14
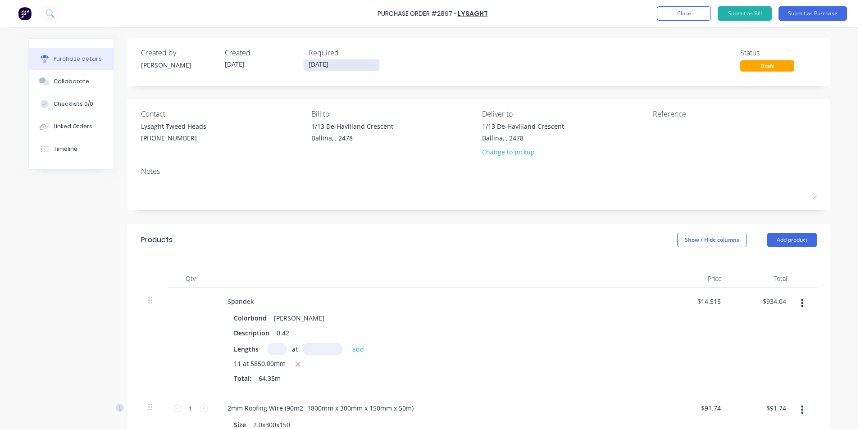
click at [330, 64] on input "30/09/25" at bounding box center [342, 64] width 76 height 11
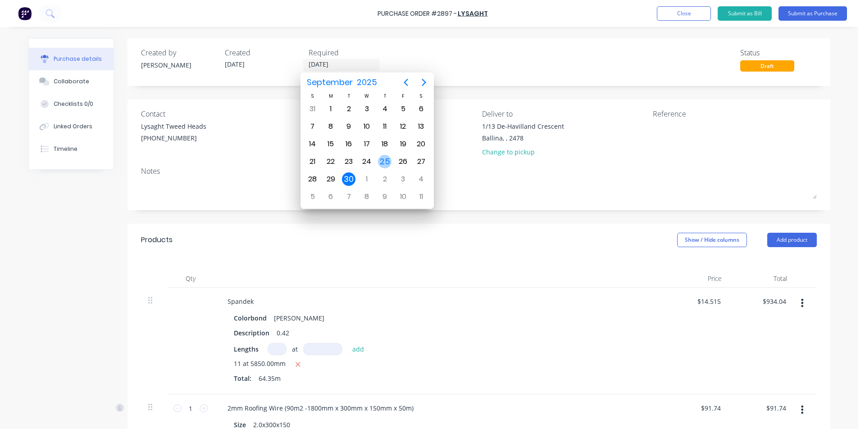
click at [384, 164] on div "25" at bounding box center [385, 162] width 14 height 14
type input "25/09/25"
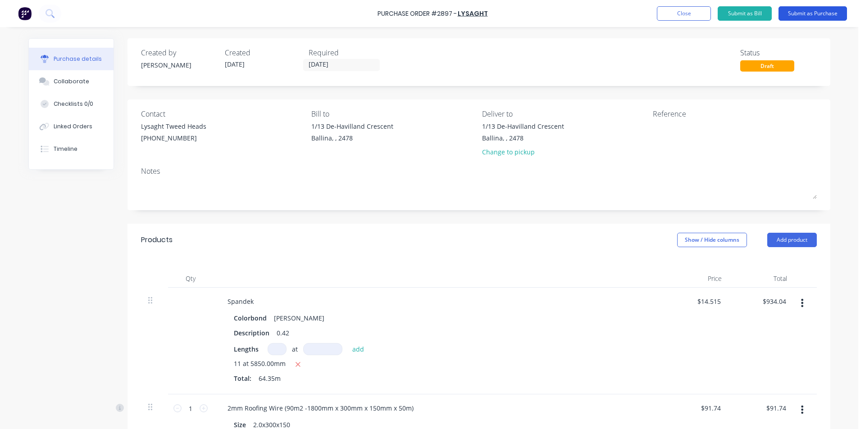
click at [824, 8] on button "Submit as Purchase" at bounding box center [813, 13] width 68 height 14
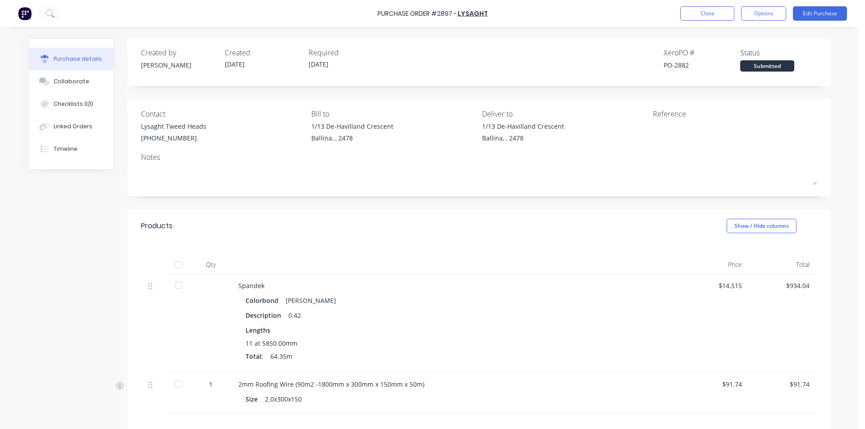
click at [821, 6] on div "Purchase Order #2897 - Lysaght Close Options Edit Purchase" at bounding box center [432, 13] width 865 height 27
click at [827, 15] on button "Edit Purchase" at bounding box center [820, 13] width 54 height 14
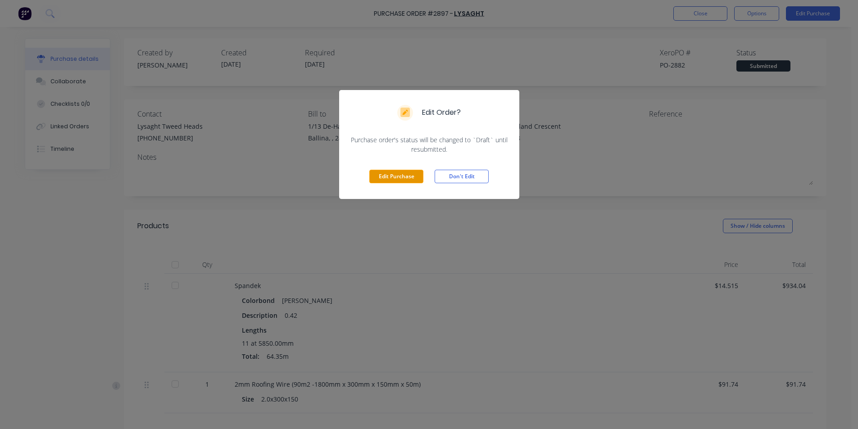
click at [414, 176] on button "Edit Purchase" at bounding box center [397, 177] width 54 height 14
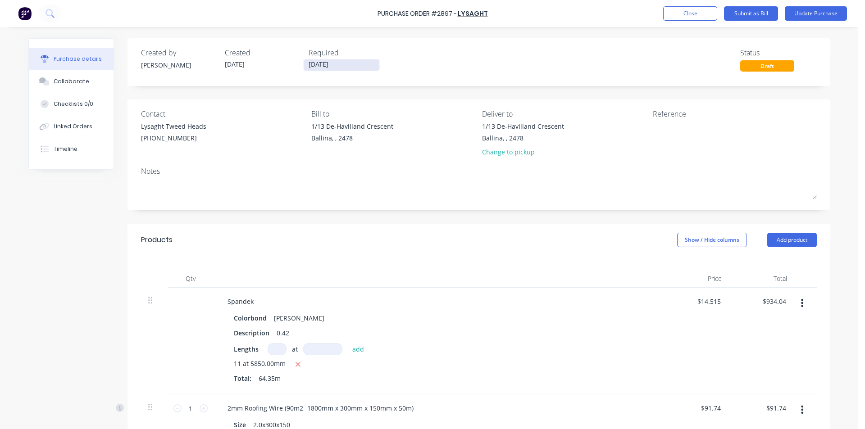
click at [329, 64] on input "25/09/25" at bounding box center [342, 64] width 76 height 11
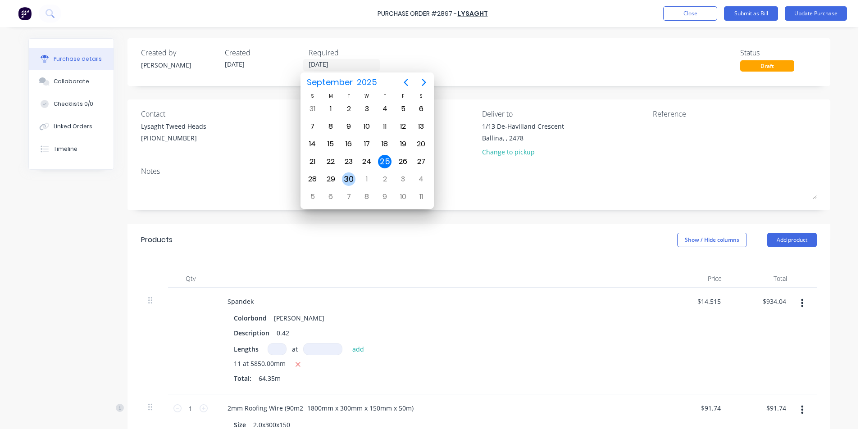
click at [343, 176] on div "30" at bounding box center [349, 180] width 14 height 14
type input "30/09/25"
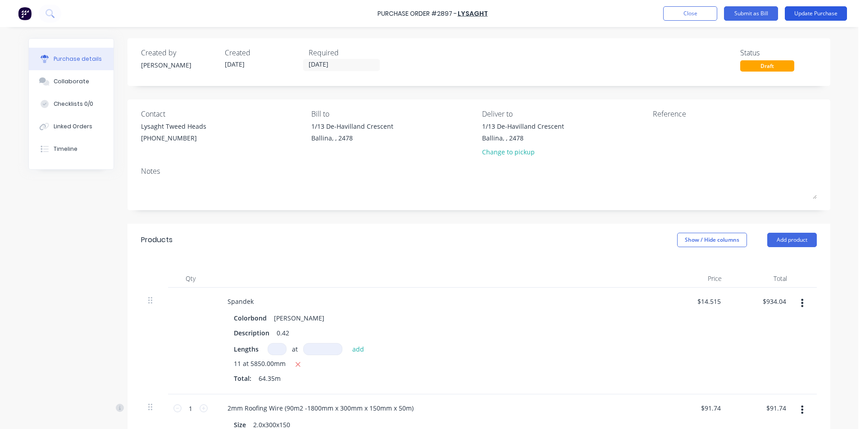
click at [801, 11] on button "Update Purchase" at bounding box center [816, 13] width 62 height 14
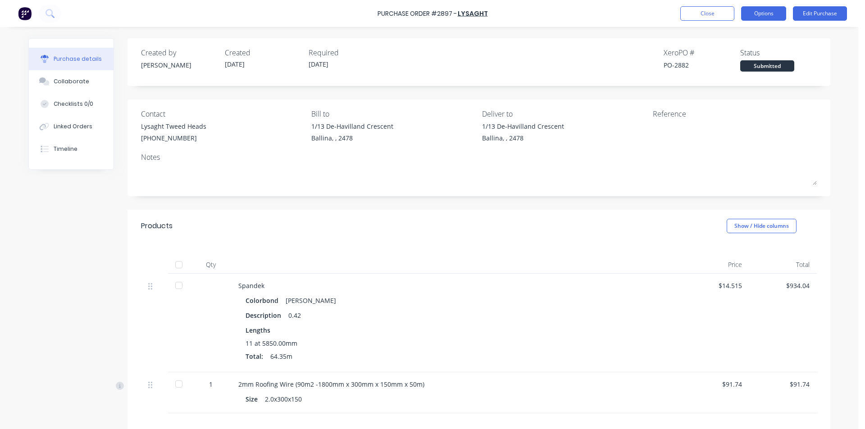
click at [770, 17] on button "Options" at bounding box center [763, 13] width 45 height 14
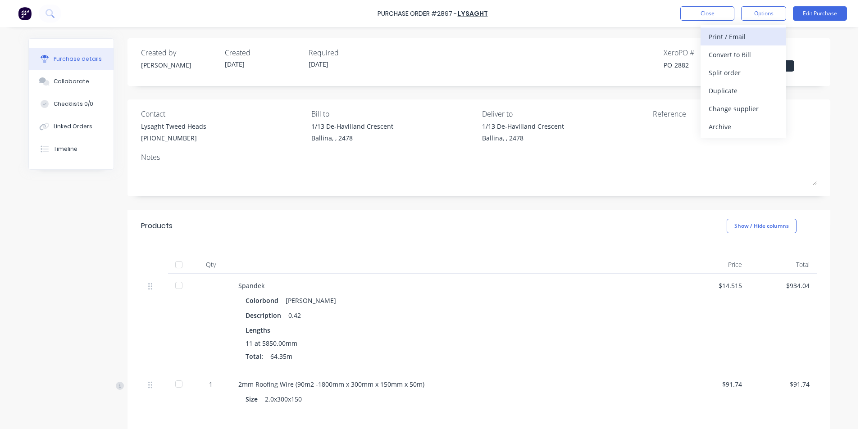
click at [766, 44] on button "Print / Email" at bounding box center [744, 36] width 86 height 18
click at [747, 74] on div "Without pricing" at bounding box center [743, 72] width 69 height 13
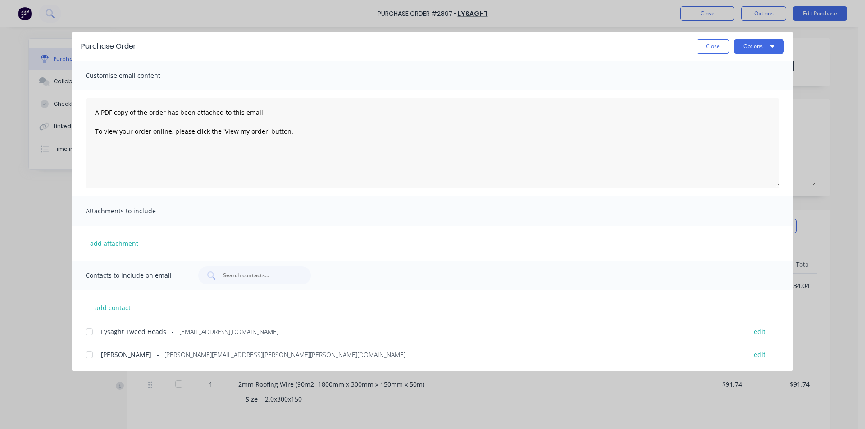
click at [87, 335] on div at bounding box center [89, 332] width 18 height 18
click at [762, 51] on button "Options" at bounding box center [759, 46] width 50 height 14
click at [736, 108] on div "Email" at bounding box center [741, 105] width 69 height 13
click at [705, 51] on button "Close" at bounding box center [713, 46] width 33 height 14
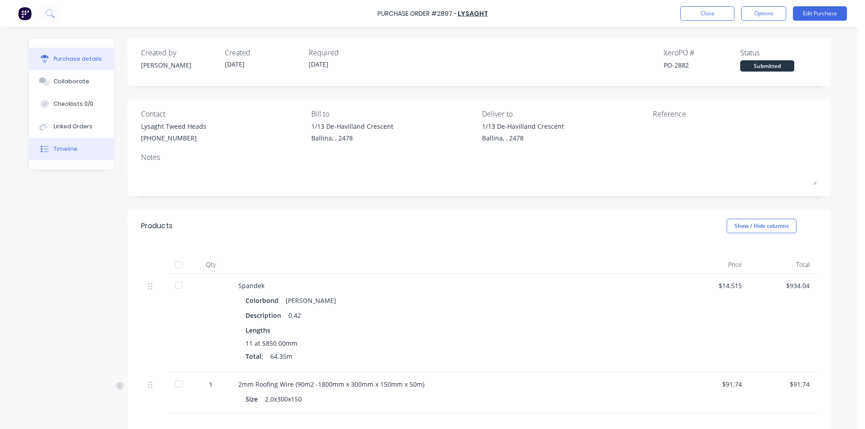
drag, startPoint x: 79, startPoint y: 124, endPoint x: 108, endPoint y: 153, distance: 40.5
click at [79, 124] on div "Linked Orders" at bounding box center [73, 127] width 39 height 8
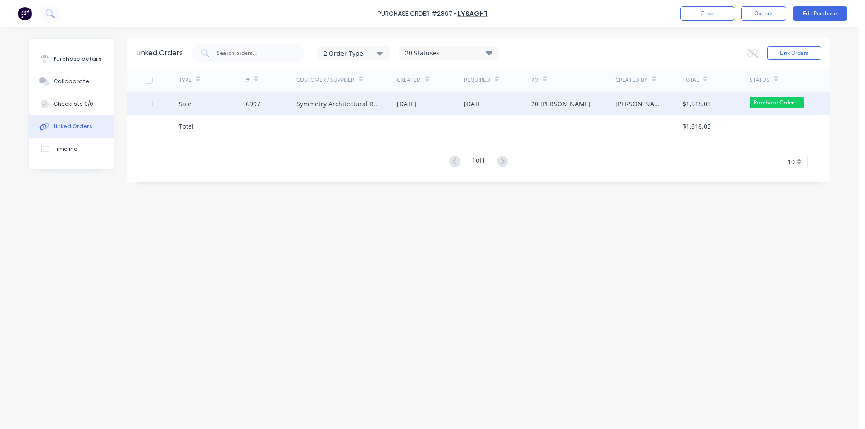
click at [334, 114] on div "Symmetry Architectural Roofing Pty Ltd" at bounding box center [347, 103] width 101 height 23
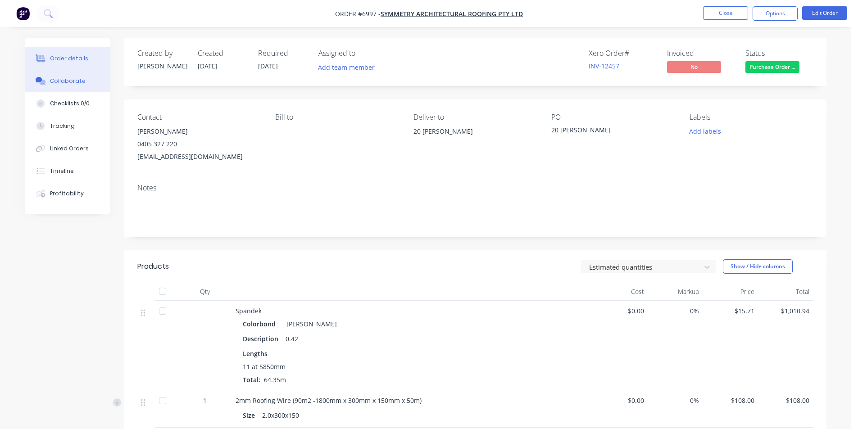
click at [78, 79] on div "Collaborate" at bounding box center [68, 81] width 36 height 8
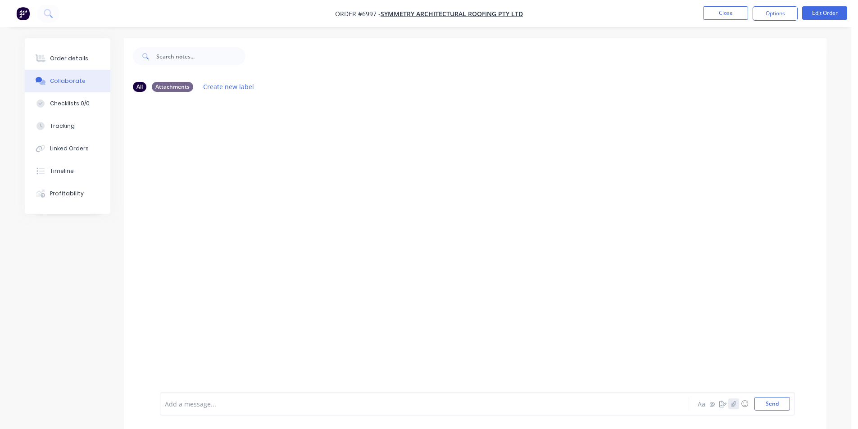
click at [731, 406] on icon "button" at bounding box center [733, 404] width 5 height 6
click at [771, 406] on button "Send" at bounding box center [773, 404] width 36 height 14
click at [707, 17] on button "Close" at bounding box center [725, 13] width 45 height 14
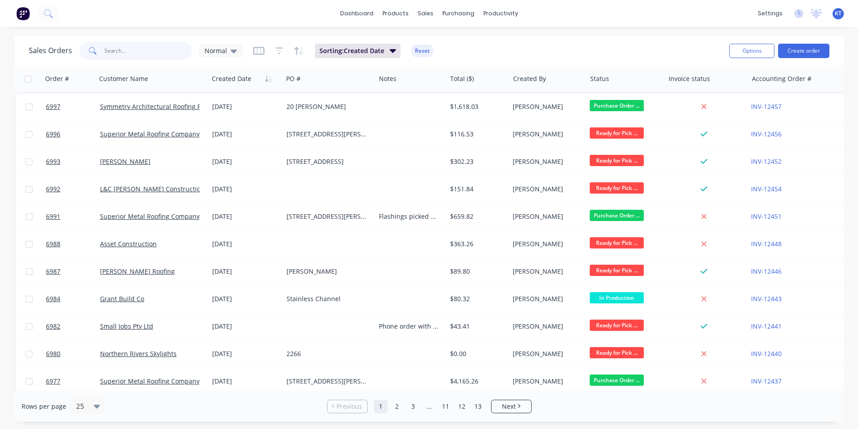
click at [141, 55] on input "text" at bounding box center [149, 51] width 88 height 18
click at [812, 41] on div "Options Create order" at bounding box center [778, 51] width 104 height 22
click at [811, 47] on button "Create order" at bounding box center [803, 51] width 51 height 14
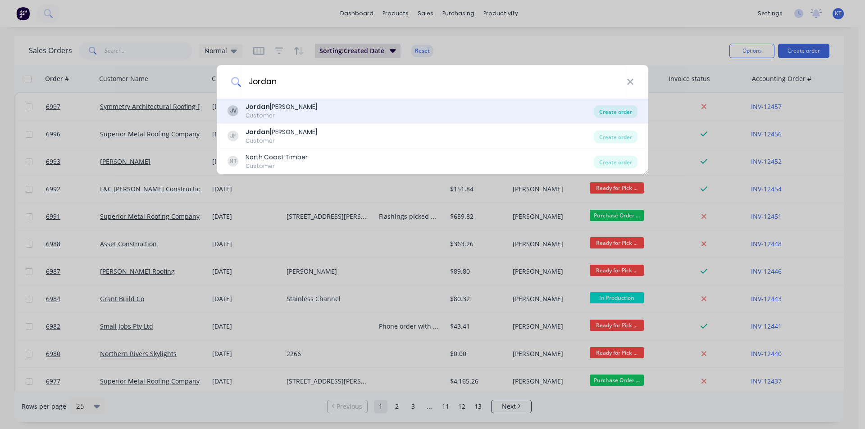
type input "Jordan"
click at [620, 117] on div "Create order" at bounding box center [616, 111] width 44 height 13
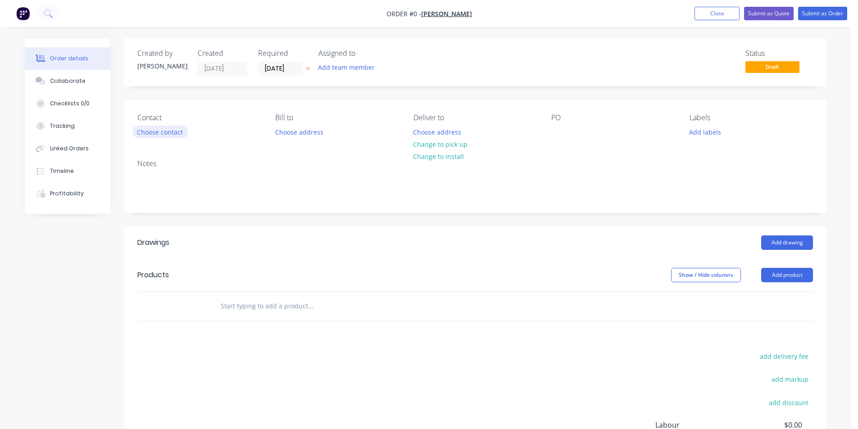
drag, startPoint x: 136, startPoint y: 125, endPoint x: 142, endPoint y: 129, distance: 7.5
click at [139, 127] on div "Contact Choose contact Bill to Choose address Deliver to Choose address Change …" at bounding box center [475, 126] width 703 height 52
click at [142, 129] on button "Choose contact" at bounding box center [159, 132] width 55 height 12
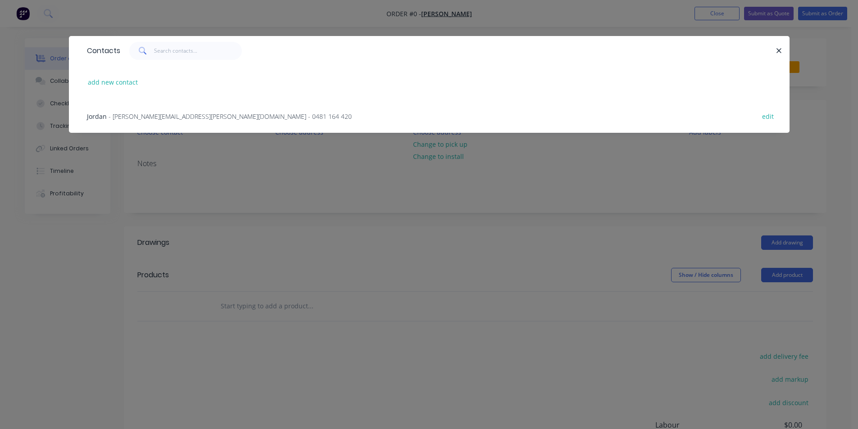
click at [174, 117] on span "- jordan.varela@outlook.com - 0481 164 420" at bounding box center [230, 116] width 243 height 9
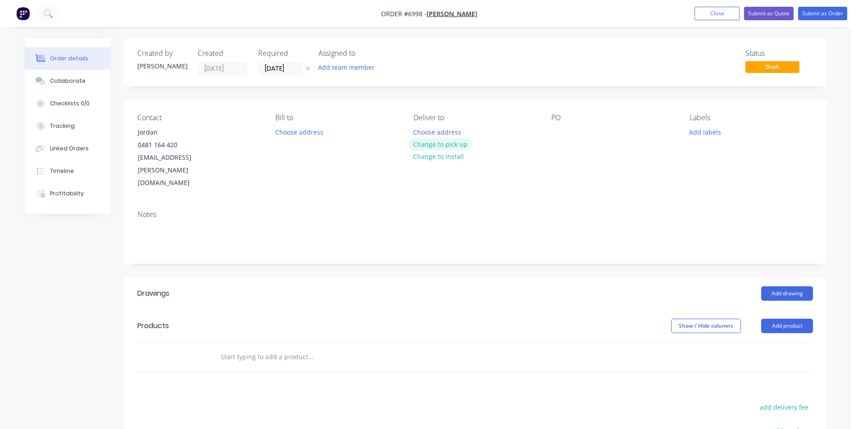
click at [426, 141] on button "Change to pick up" at bounding box center [441, 144] width 64 height 12
click at [556, 138] on div at bounding box center [559, 132] width 14 height 13
click at [804, 287] on button "Add drawing" at bounding box center [788, 294] width 52 height 14
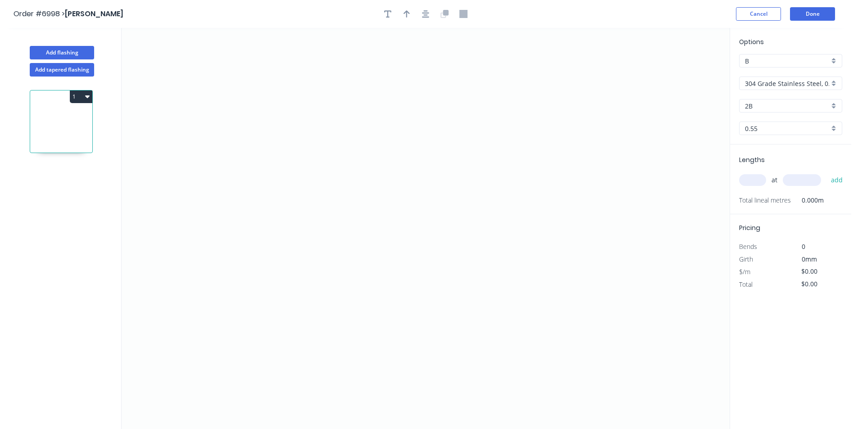
click at [828, 79] on input "304 Grade Stainless Steel, 0.9mm Perforated Pattern 208 - 2mm hole" at bounding box center [787, 83] width 84 height 9
click at [821, 128] on div "Colorbond" at bounding box center [791, 132] width 102 height 16
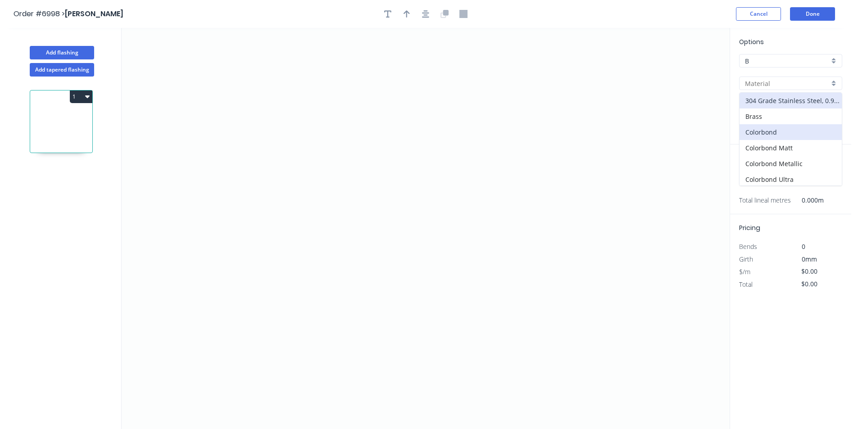
type input "Colorbond"
type input "Basalt"
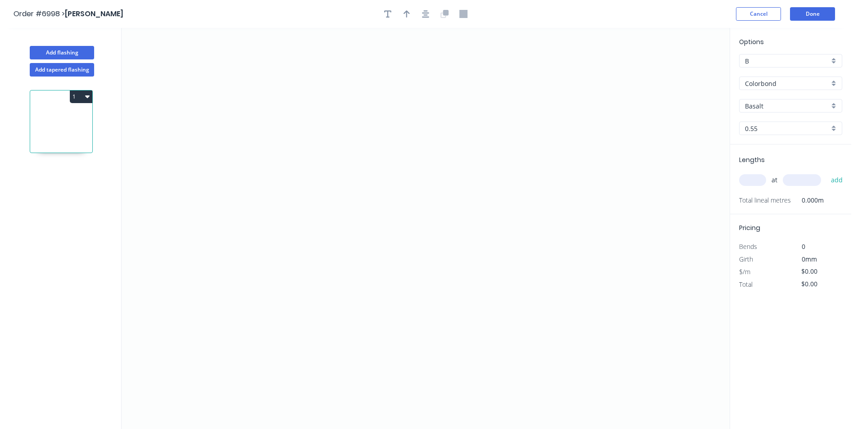
click at [815, 101] on input "Basalt" at bounding box center [787, 105] width 84 height 9
click at [774, 205] on div "Woodland Grey" at bounding box center [791, 200] width 102 height 16
type input "Woodland Grey"
click at [316, 146] on icon "0" at bounding box center [426, 229] width 608 height 402
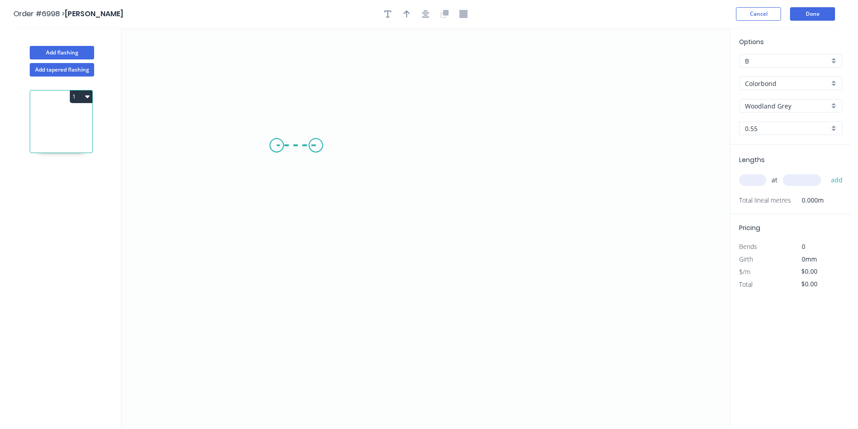
click at [277, 147] on icon "0" at bounding box center [426, 229] width 608 height 402
click at [467, 271] on icon "0 ?" at bounding box center [426, 229] width 608 height 402
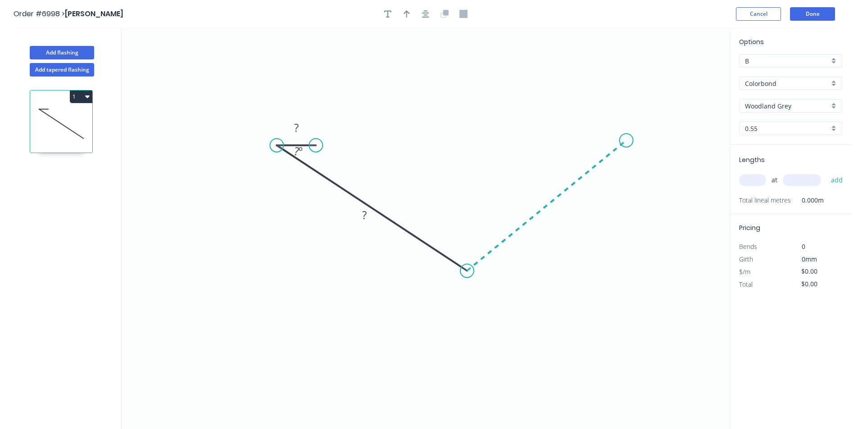
click at [627, 141] on icon "0 ? ? ? º" at bounding box center [426, 229] width 608 height 402
click at [588, 142] on icon "0 ? ? ? ? º ? º" at bounding box center [426, 229] width 608 height 402
click at [422, 14] on icon "button" at bounding box center [425, 14] width 7 height 8
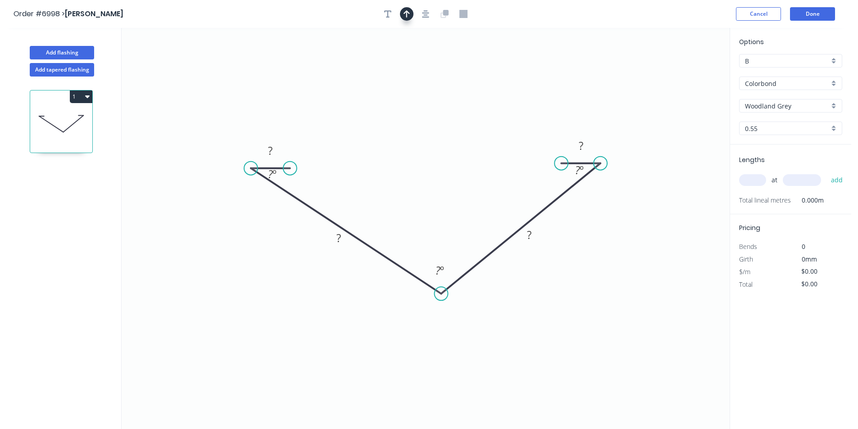
drag, startPoint x: 410, startPoint y: 13, endPoint x: 483, endPoint y: 48, distance: 81.2
click at [410, 14] on icon "button" at bounding box center [407, 13] width 6 height 7
drag, startPoint x: 683, startPoint y: 70, endPoint x: 428, endPoint y: 184, distance: 278.8
click at [428, 184] on icon at bounding box center [429, 173] width 8 height 29
click at [269, 144] on tspan "?" at bounding box center [270, 150] width 5 height 15
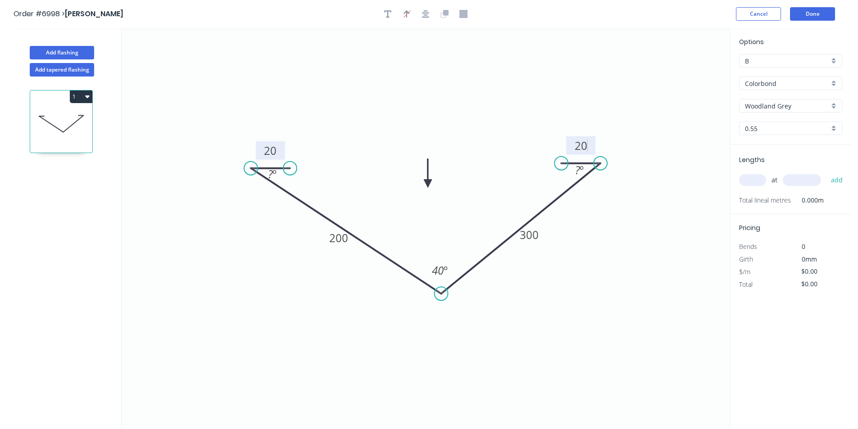
type input "$22.68"
click at [758, 186] on input "text" at bounding box center [753, 180] width 27 height 12
type input "1"
type input "1500"
click at [827, 173] on button "add" at bounding box center [837, 180] width 21 height 15
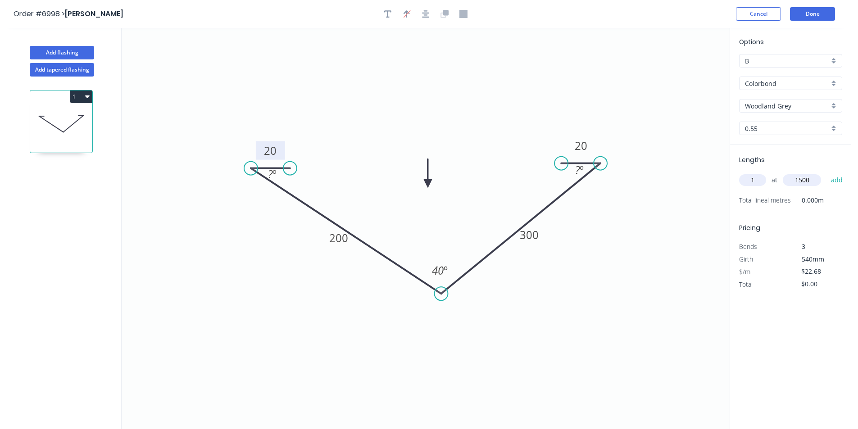
type input "$34.02"
click at [55, 58] on button "Add flashing" at bounding box center [62, 53] width 64 height 14
type input "$0.00"
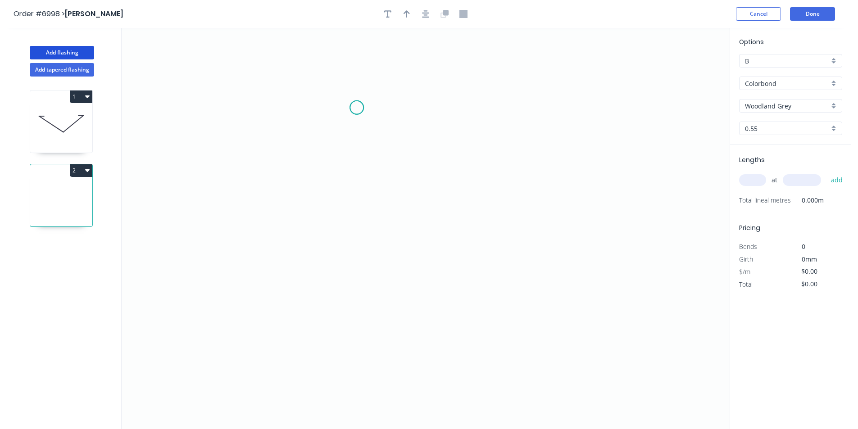
click at [357, 108] on icon "0" at bounding box center [426, 229] width 608 height 402
drag, startPoint x: 357, startPoint y: 223, endPoint x: 456, endPoint y: 226, distance: 98.7
click at [357, 224] on icon "0" at bounding box center [426, 229] width 608 height 402
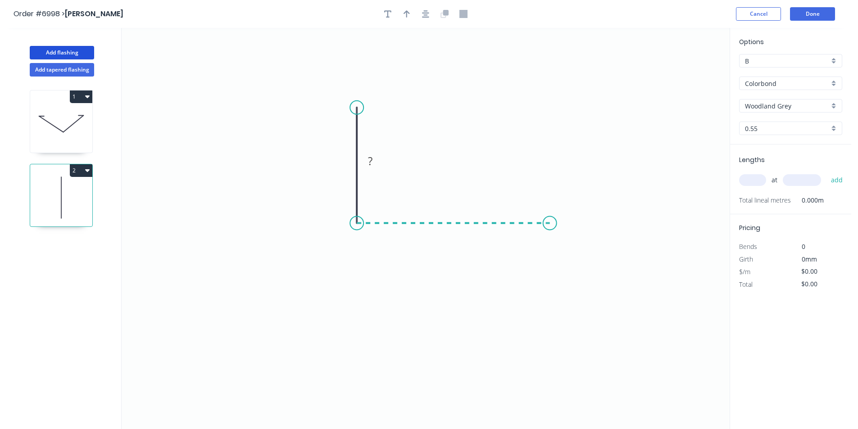
click at [550, 228] on icon "0 ?" at bounding box center [426, 229] width 608 height 402
click at [575, 258] on icon "0 ? ?" at bounding box center [426, 229] width 608 height 402
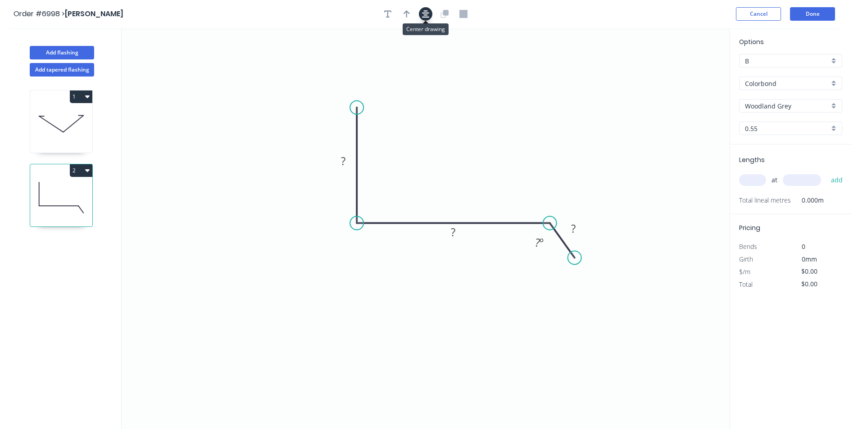
click at [430, 15] on button "button" at bounding box center [426, 14] width 14 height 14
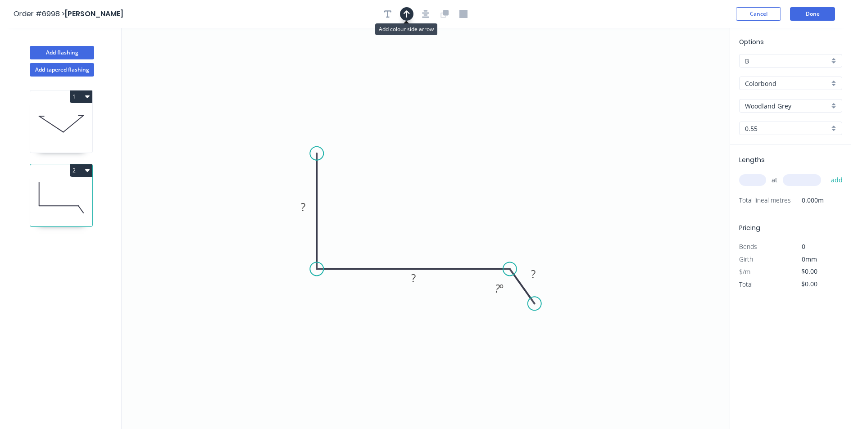
click at [409, 15] on icon "button" at bounding box center [407, 14] width 6 height 8
drag, startPoint x: 685, startPoint y: 68, endPoint x: 427, endPoint y: 176, distance: 279.1
click at [427, 176] on icon at bounding box center [427, 165] width 8 height 29
click at [312, 205] on rect at bounding box center [303, 207] width 18 height 13
type input "$15.89"
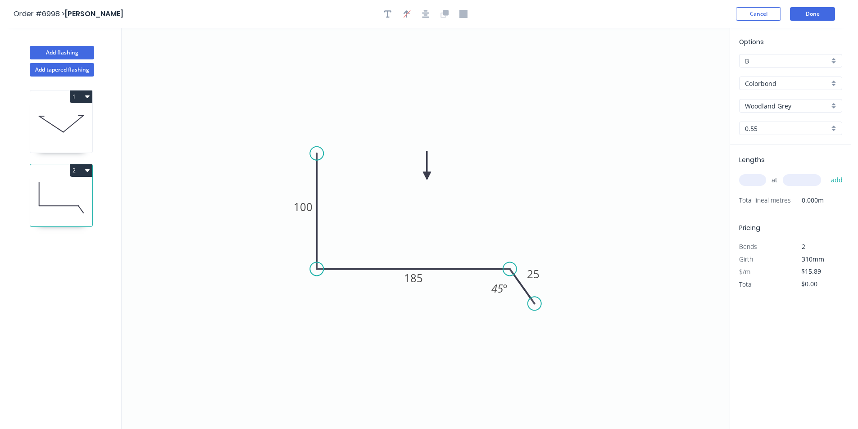
click at [749, 179] on input "text" at bounding box center [753, 180] width 27 height 12
type input "1"
type input "1600"
click at [827, 173] on button "add" at bounding box center [837, 180] width 21 height 15
click at [77, 170] on button "2" at bounding box center [81, 170] width 23 height 13
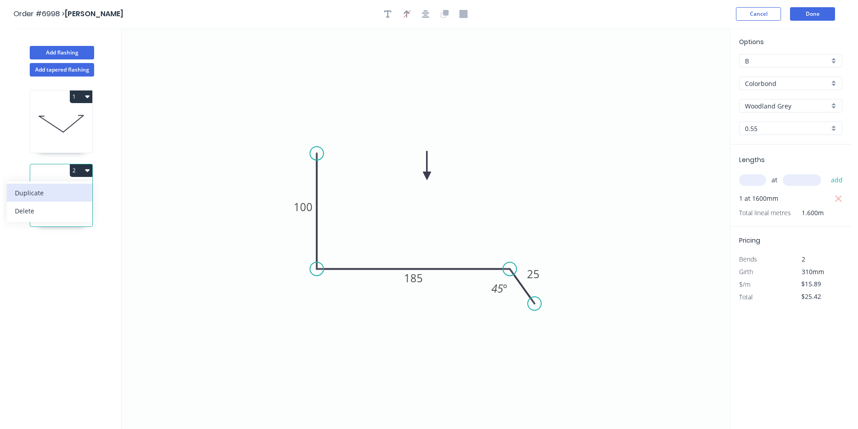
click at [77, 191] on div "Duplicate" at bounding box center [49, 193] width 69 height 13
type input "$0.00"
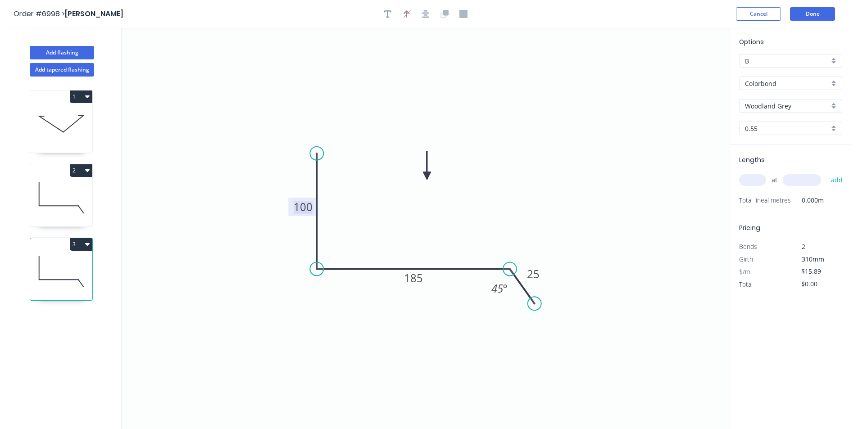
click at [310, 210] on tspan "100" at bounding box center [303, 207] width 19 height 15
click at [765, 179] on input "text" at bounding box center [753, 180] width 27 height 12
type input "$15.89"
type input "1"
type input "2200"
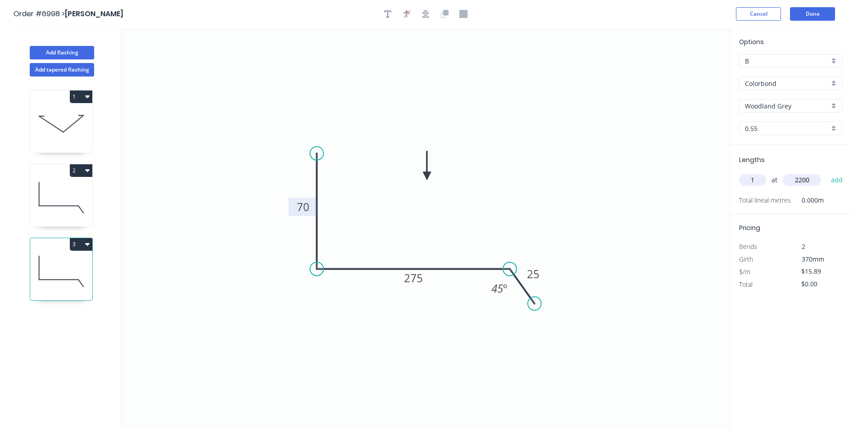
click at [827, 173] on button "add" at bounding box center [837, 180] width 21 height 15
type input "$34.96"
click at [86, 60] on div "Add tapered flashing" at bounding box center [62, 67] width 119 height 17
click at [86, 57] on button "Add flashing" at bounding box center [62, 53] width 64 height 14
type input "$0.00"
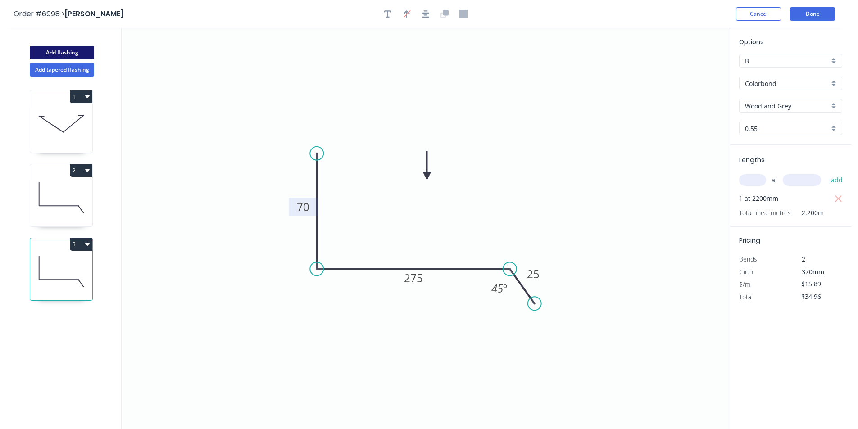
type input "$0.00"
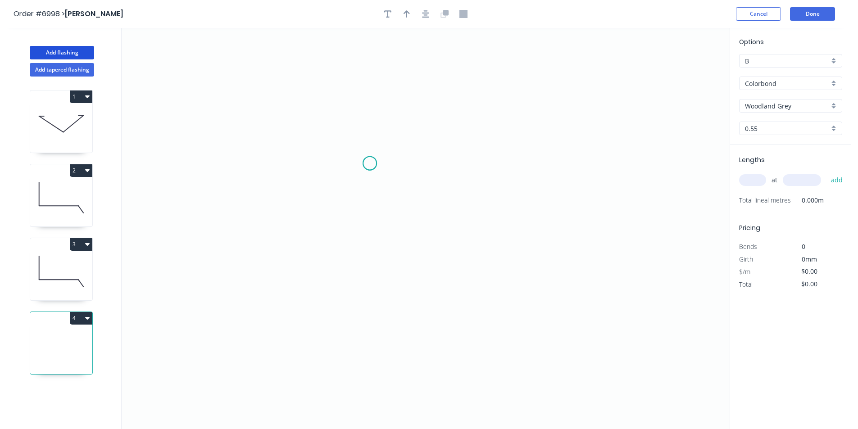
click at [370, 164] on icon "0" at bounding box center [426, 229] width 608 height 402
click at [403, 163] on icon "0" at bounding box center [426, 229] width 608 height 402
click at [400, 279] on icon "0 ?" at bounding box center [426, 229] width 608 height 402
click at [382, 297] on icon "0 ? ?" at bounding box center [426, 229] width 608 height 402
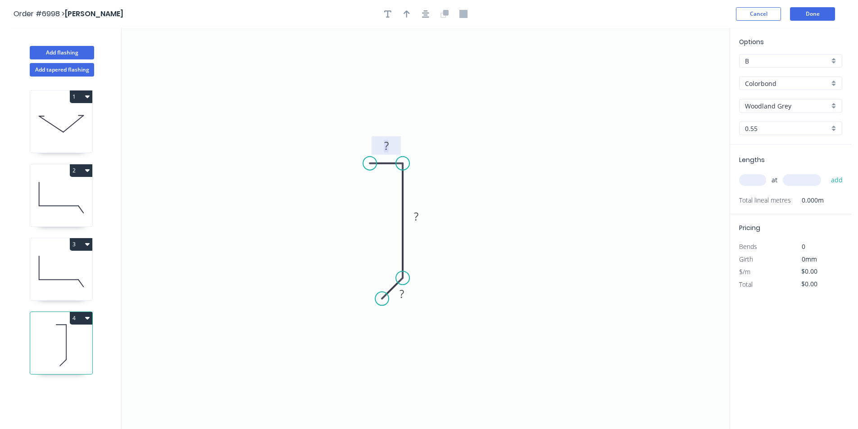
click at [389, 143] on rect at bounding box center [387, 146] width 18 height 13
type input "$6.77"
click at [757, 179] on input "text" at bounding box center [753, 180] width 27 height 12
type input "1"
type input "1400"
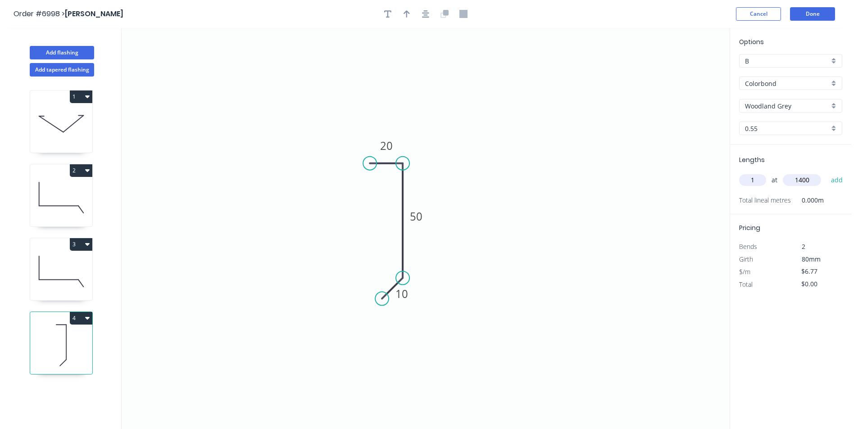
click at [827, 173] on button "add" at bounding box center [837, 180] width 21 height 15
type input "$9.48"
type input "1"
type input "1700"
click at [827, 173] on button "add" at bounding box center [837, 180] width 21 height 15
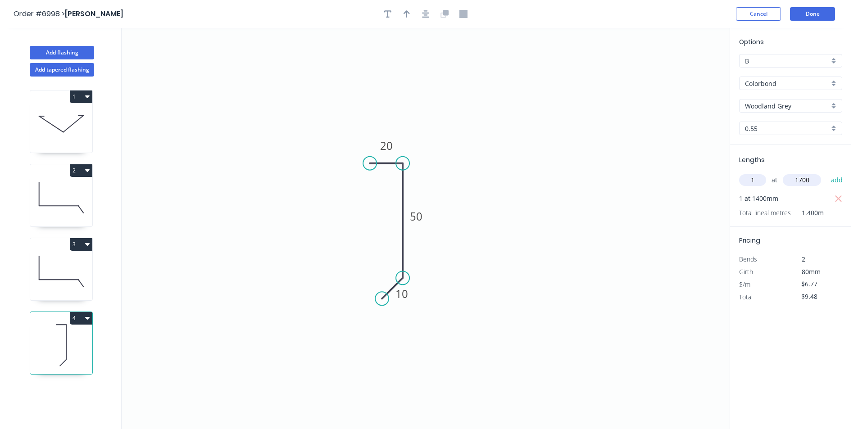
type input "$20.99"
click at [804, 19] on button "Done" at bounding box center [812, 14] width 45 height 14
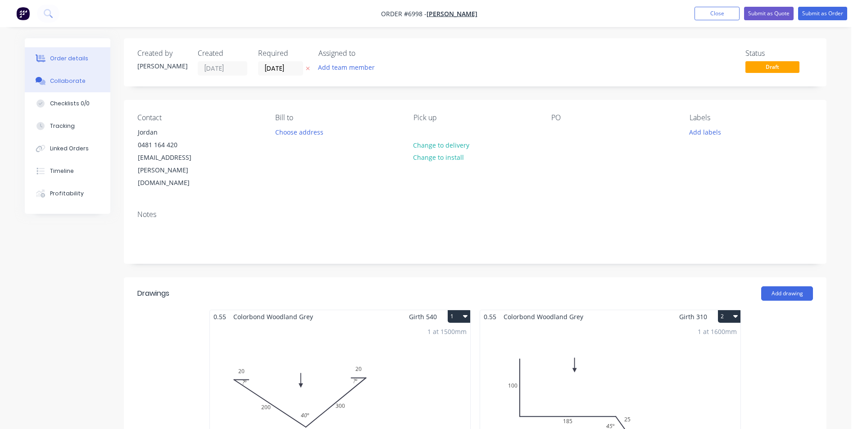
drag, startPoint x: 68, startPoint y: 83, endPoint x: 65, endPoint y: 79, distance: 5.1
click at [68, 83] on div "Collaborate" at bounding box center [68, 81] width 36 height 8
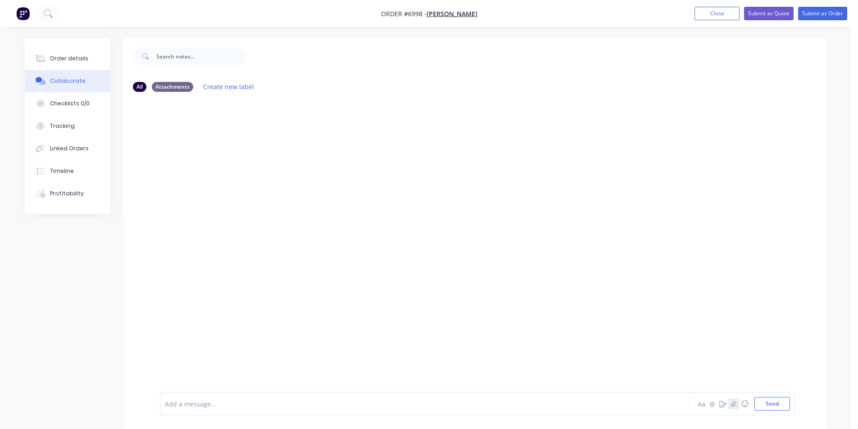
click at [736, 406] on icon "button" at bounding box center [733, 404] width 5 height 6
click at [764, 407] on button "Send" at bounding box center [773, 404] width 36 height 14
drag, startPoint x: 72, startPoint y: 57, endPoint x: 91, endPoint y: 52, distance: 20.0
click at [74, 58] on div "Order details" at bounding box center [69, 59] width 38 height 8
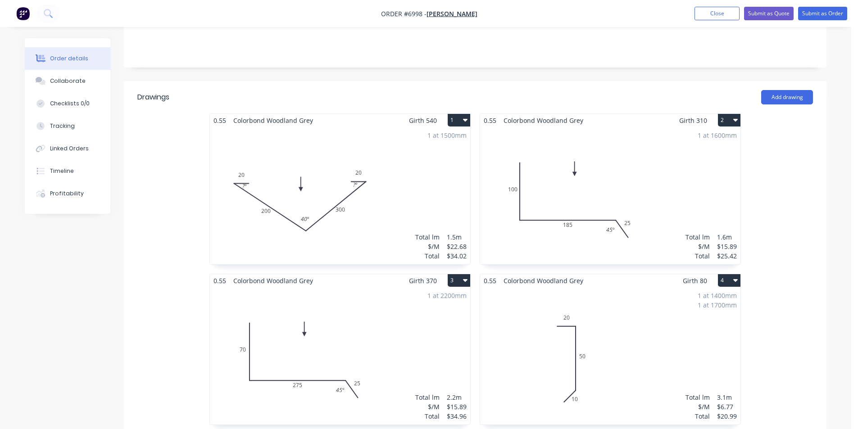
scroll to position [198, 0]
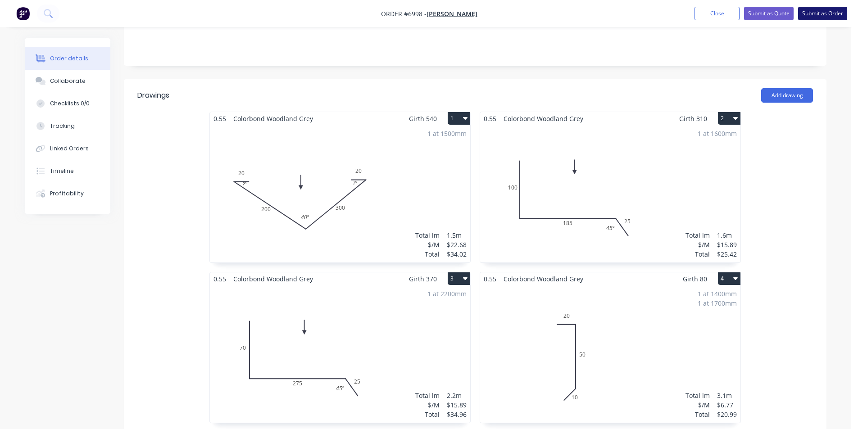
click at [820, 9] on button "Submit as Order" at bounding box center [823, 14] width 49 height 14
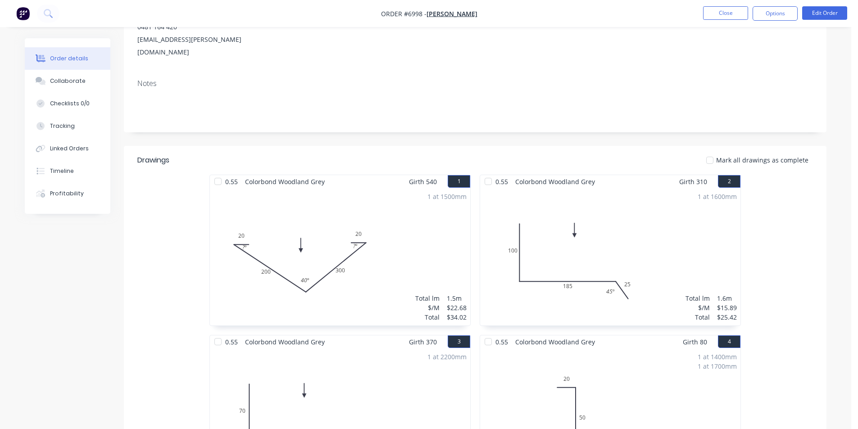
scroll to position [45, 0]
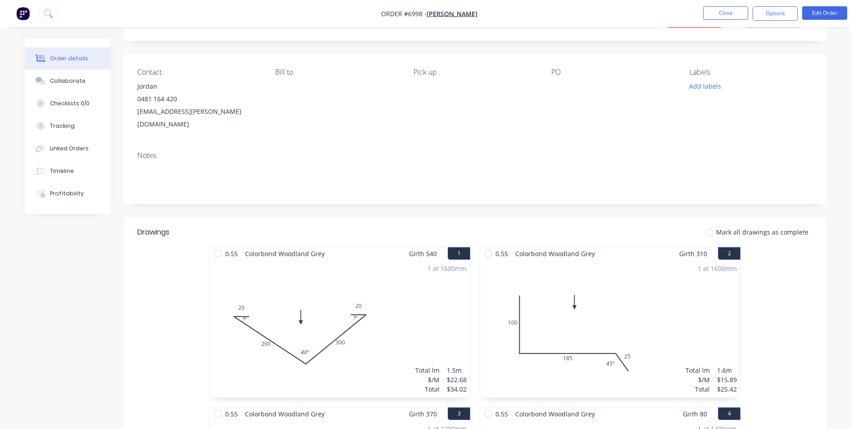
click at [677, 285] on div "1 at 1600mm Total lm $/M Total 1.6m $15.89 $25.42" at bounding box center [610, 328] width 260 height 137
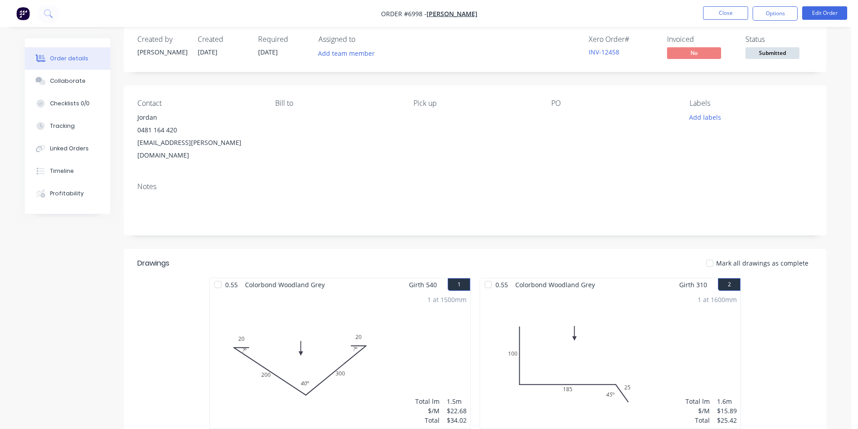
scroll to position [0, 0]
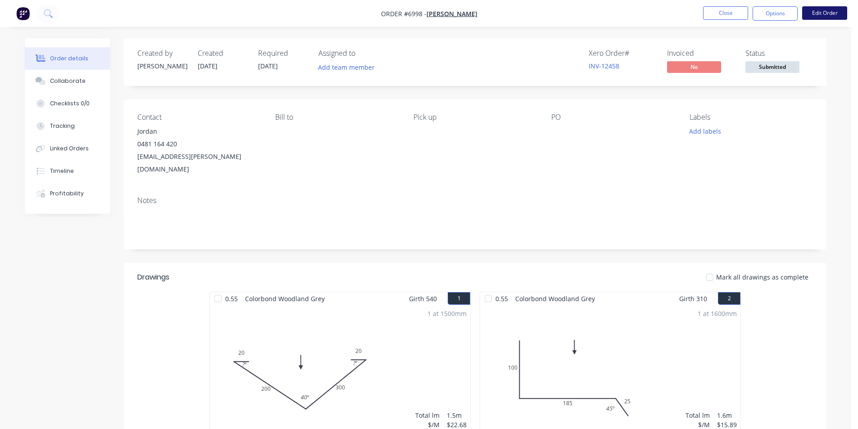
click at [826, 9] on button "Edit Order" at bounding box center [825, 13] width 45 height 14
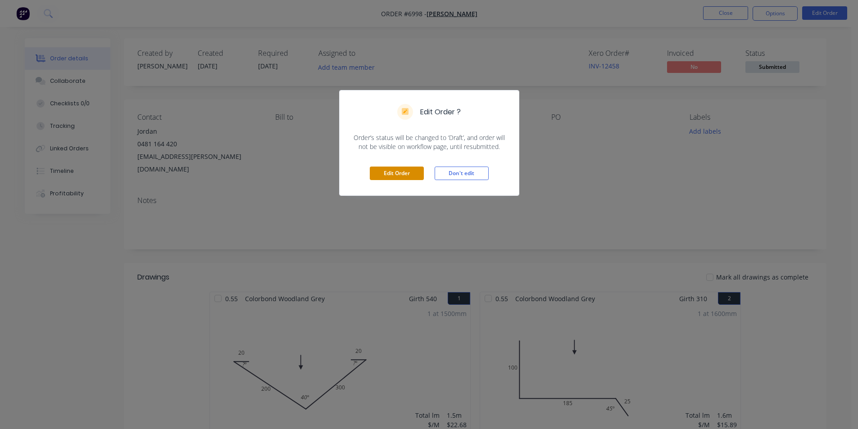
click at [396, 173] on button "Edit Order" at bounding box center [397, 174] width 54 height 14
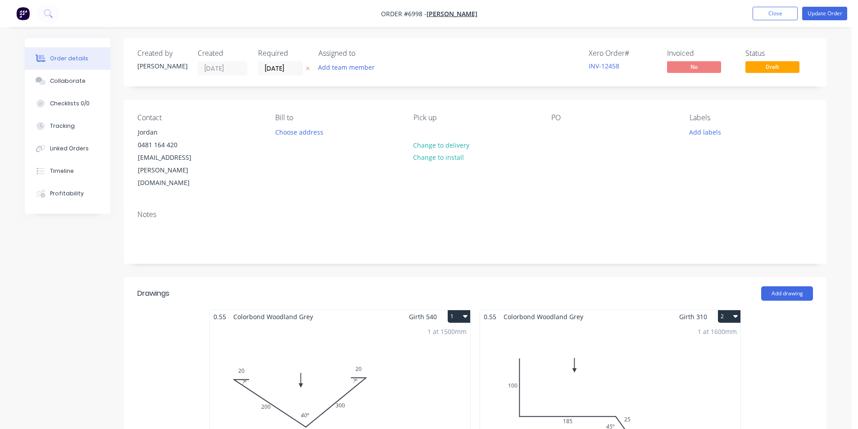
click at [605, 331] on div "1 at 1600mm Total lm $/M Total 1.6m $15.89 $25.42" at bounding box center [610, 392] width 260 height 137
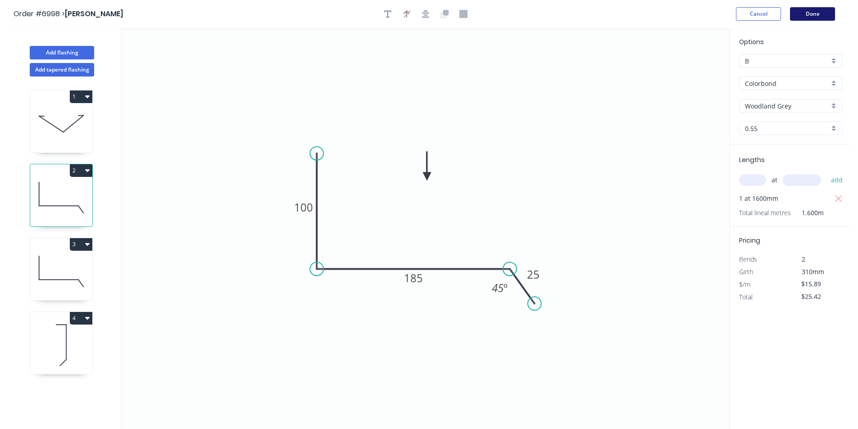
click at [812, 9] on button "Done" at bounding box center [812, 14] width 45 height 14
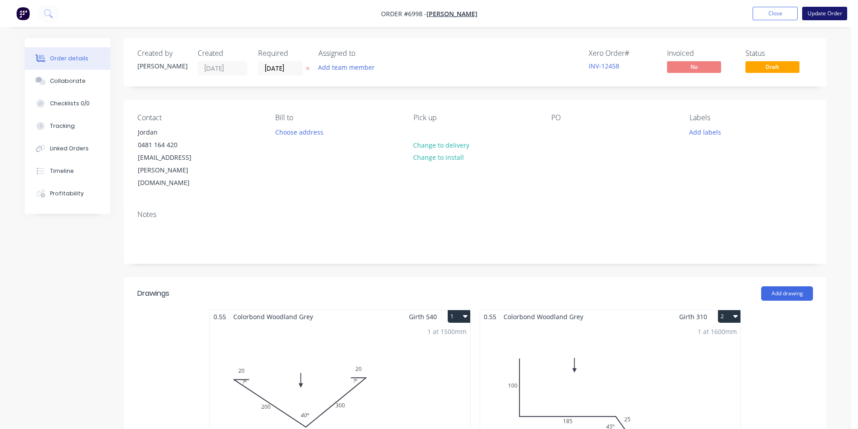
click at [828, 18] on button "Update Order" at bounding box center [825, 14] width 45 height 14
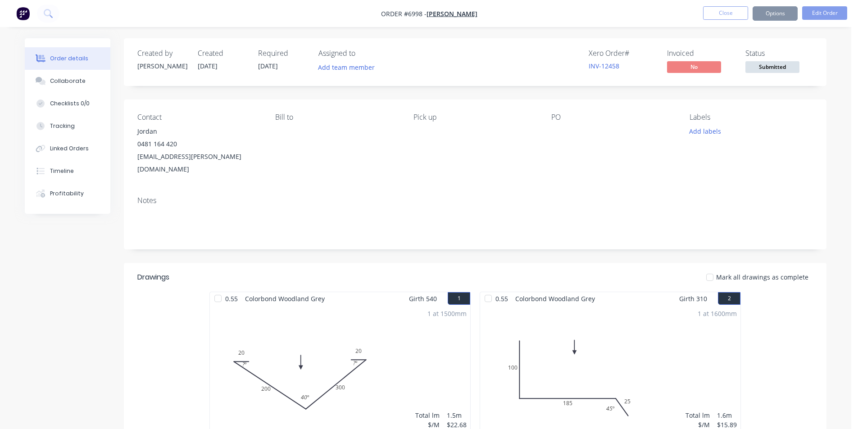
click at [792, 68] on span "Submitted" at bounding box center [773, 66] width 54 height 11
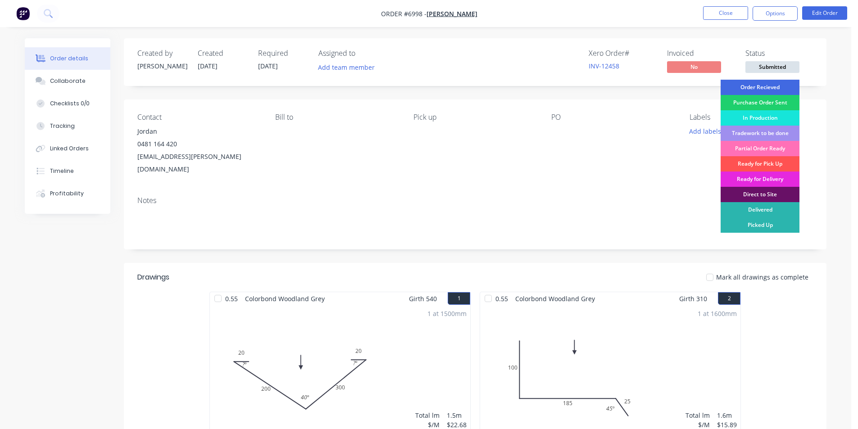
click at [784, 87] on div "Order Recieved" at bounding box center [760, 87] width 79 height 15
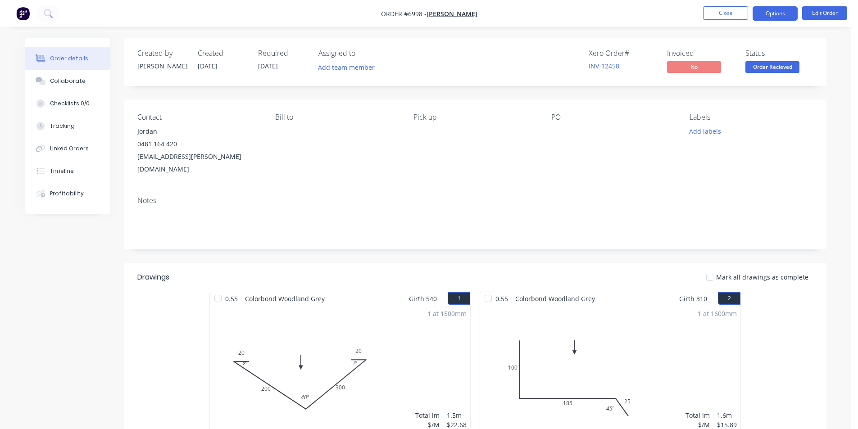
click at [782, 7] on button "Options" at bounding box center [775, 13] width 45 height 14
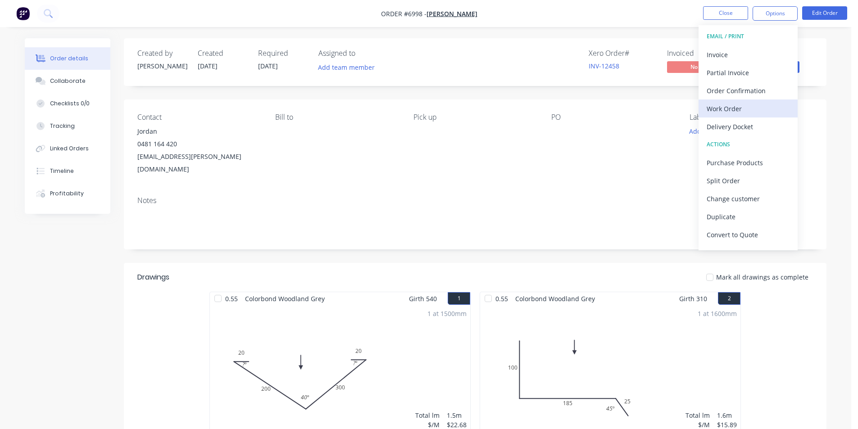
click at [727, 114] on div "Work Order" at bounding box center [748, 108] width 83 height 13
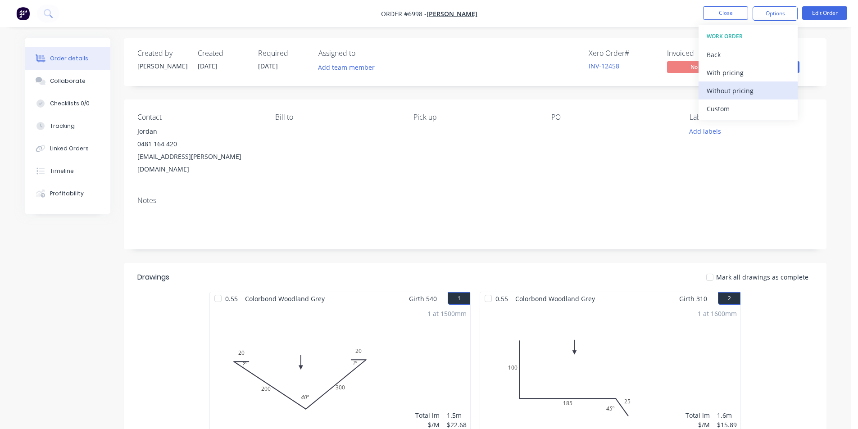
click at [736, 89] on div "Without pricing" at bounding box center [748, 90] width 83 height 13
click at [826, 118] on div "Contact Jordan 0481 164 420 jordan.varela@outlook.com Bill to Pick up PO Labels…" at bounding box center [475, 145] width 703 height 90
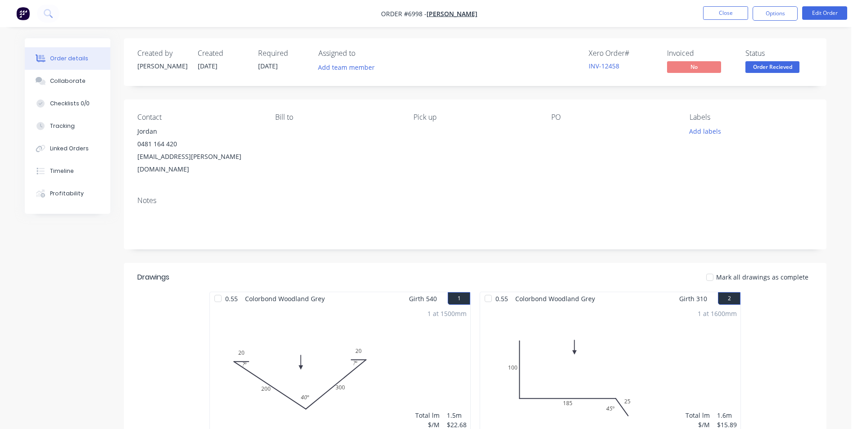
click at [795, 64] on span "Order Recieved" at bounding box center [773, 66] width 54 height 11
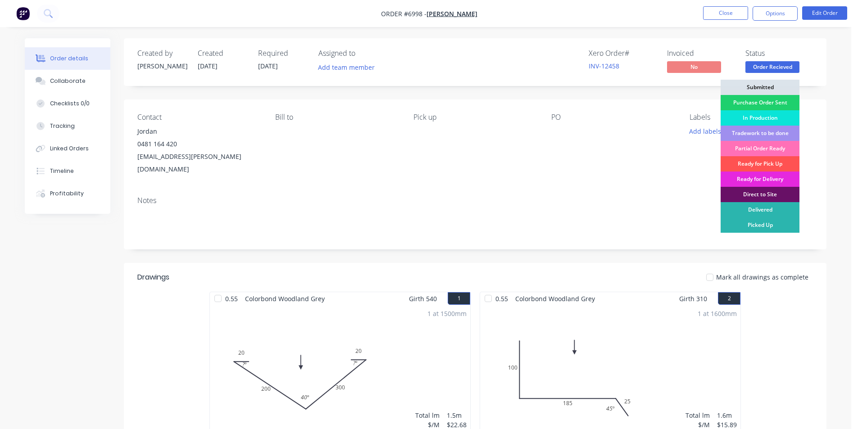
click at [779, 118] on div "In Production" at bounding box center [760, 117] width 79 height 15
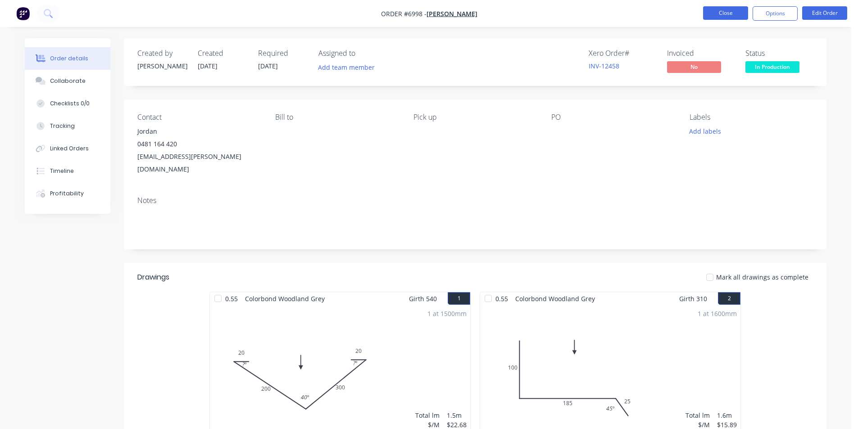
click at [718, 10] on button "Close" at bounding box center [725, 13] width 45 height 14
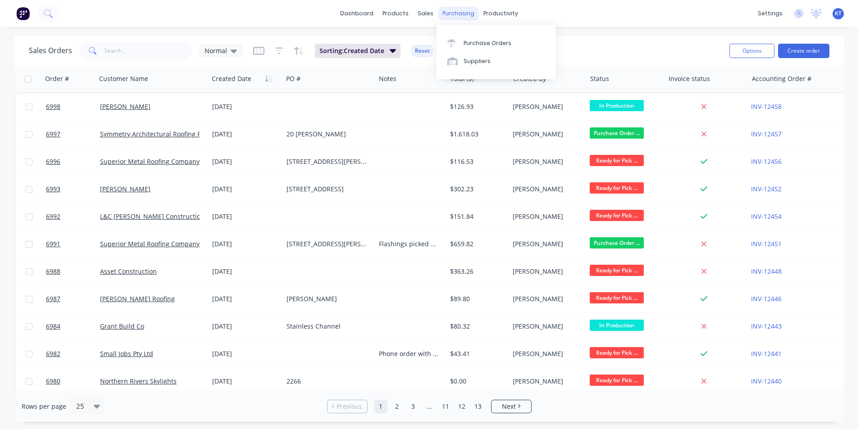
click at [452, 10] on div "purchasing" at bounding box center [458, 14] width 41 height 14
click at [473, 42] on div "Purchase Orders" at bounding box center [488, 43] width 48 height 8
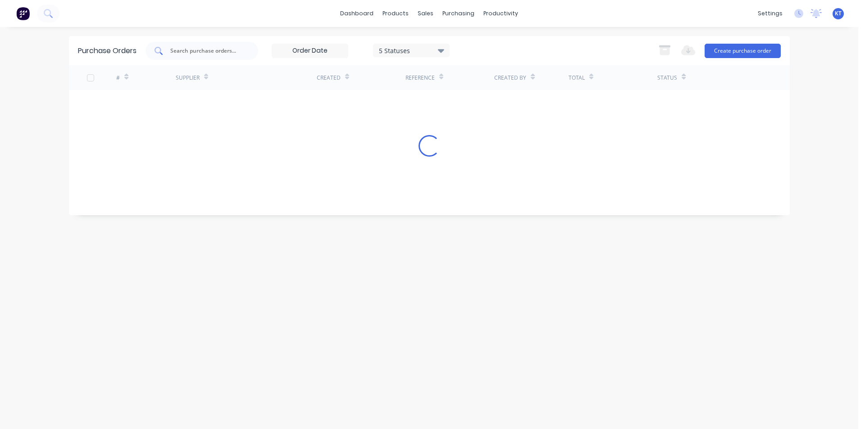
click at [201, 48] on input "text" at bounding box center [206, 50] width 75 height 9
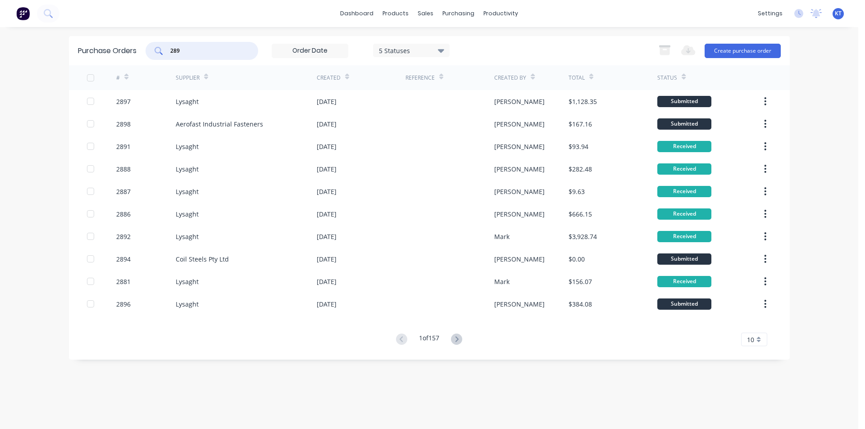
type input "2891"
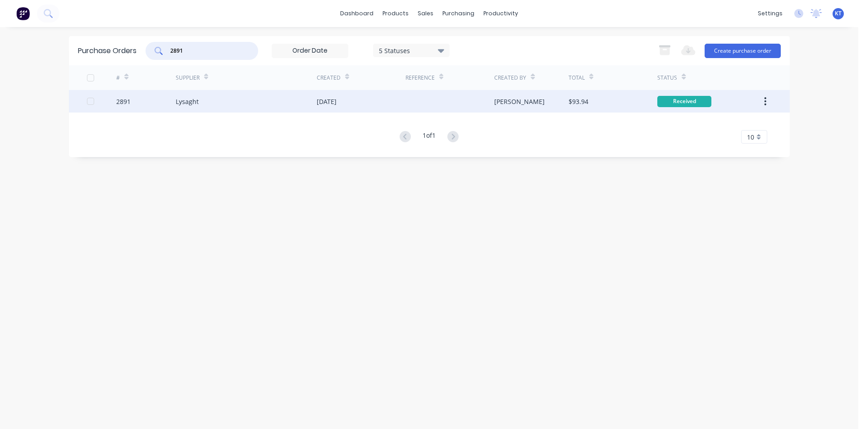
click at [503, 109] on div "[PERSON_NAME]" at bounding box center [531, 101] width 74 height 23
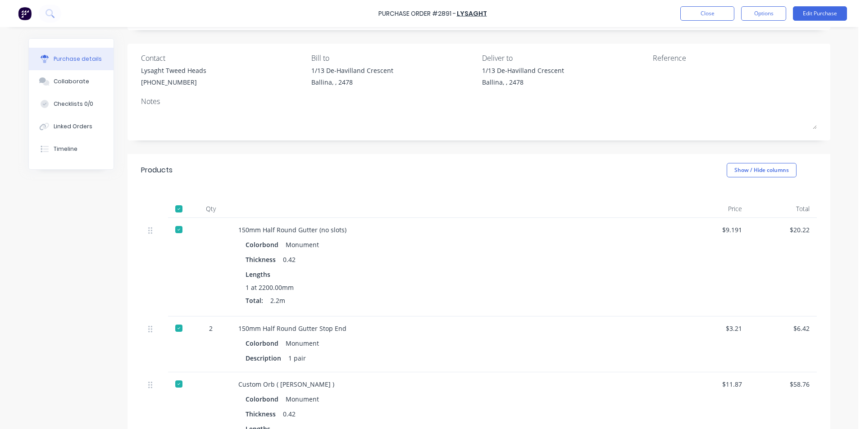
scroll to position [135, 0]
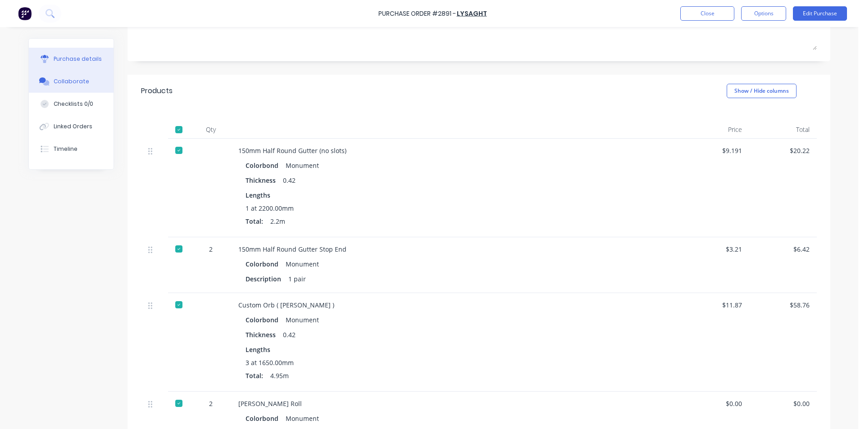
click at [102, 82] on button "Collaborate" at bounding box center [71, 81] width 85 height 23
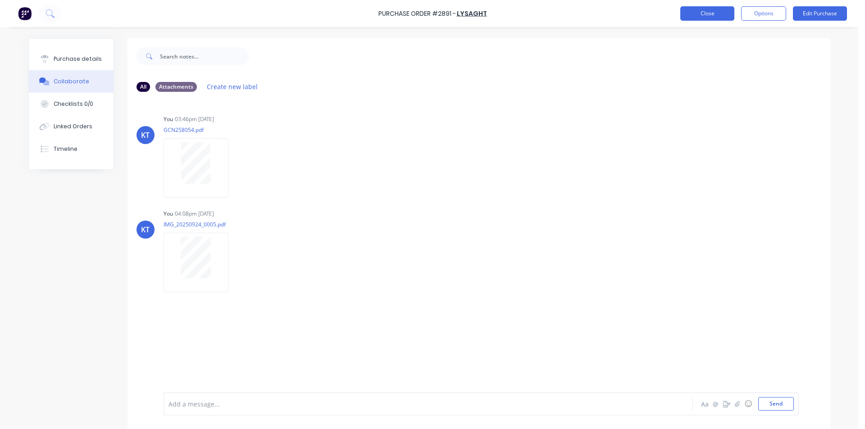
click at [720, 20] on button "Close" at bounding box center [707, 13] width 54 height 14
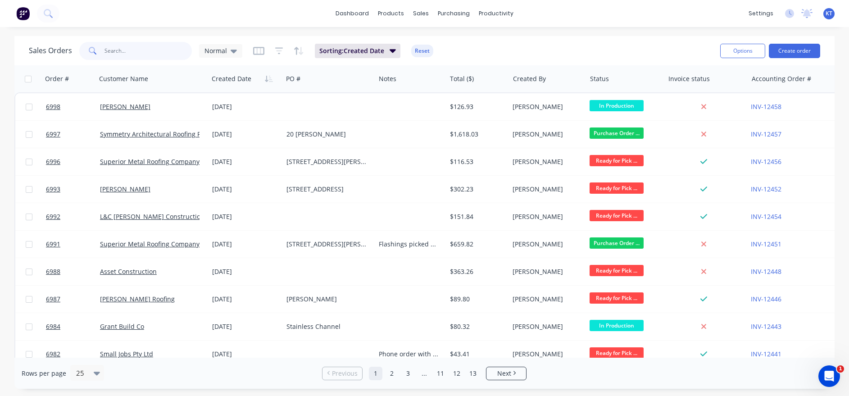
click at [146, 50] on input "text" at bounding box center [149, 51] width 88 height 18
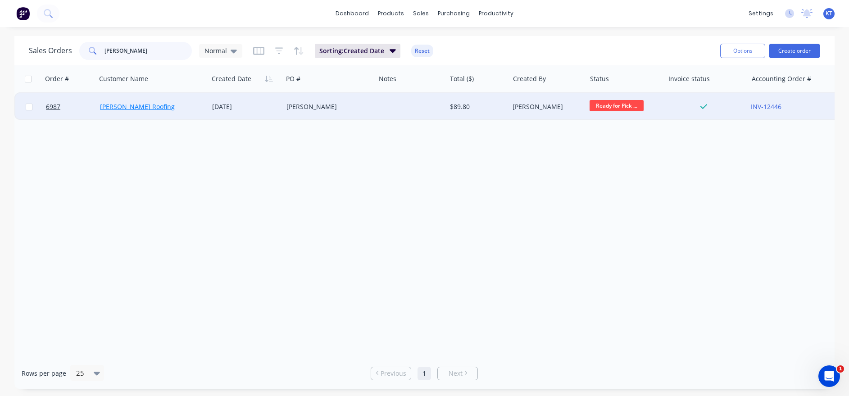
type input "jess"
click at [149, 106] on link "[PERSON_NAME] Roofing" at bounding box center [137, 106] width 75 height 9
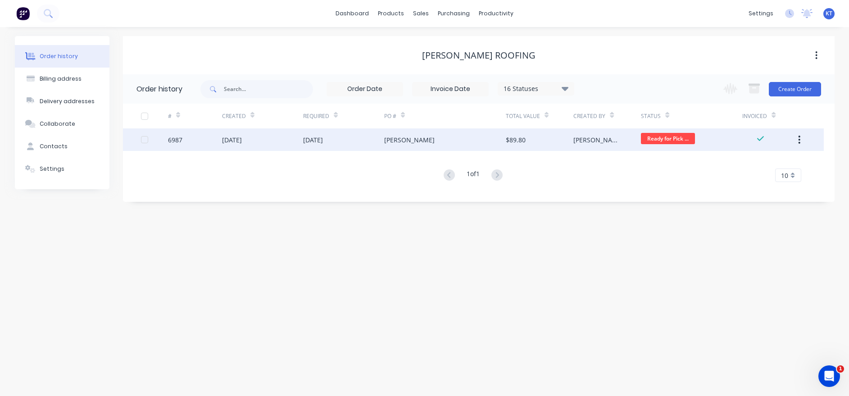
click at [594, 137] on div "[PERSON_NAME]" at bounding box center [608, 139] width 68 height 23
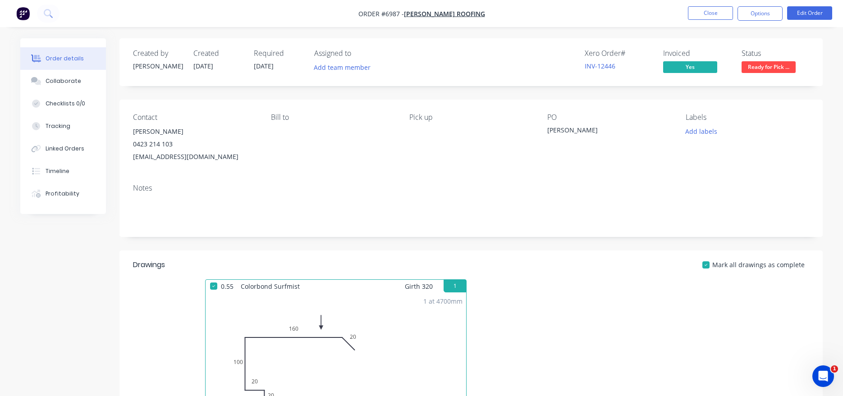
click at [784, 68] on span "Ready for Pick ..." at bounding box center [768, 66] width 54 height 11
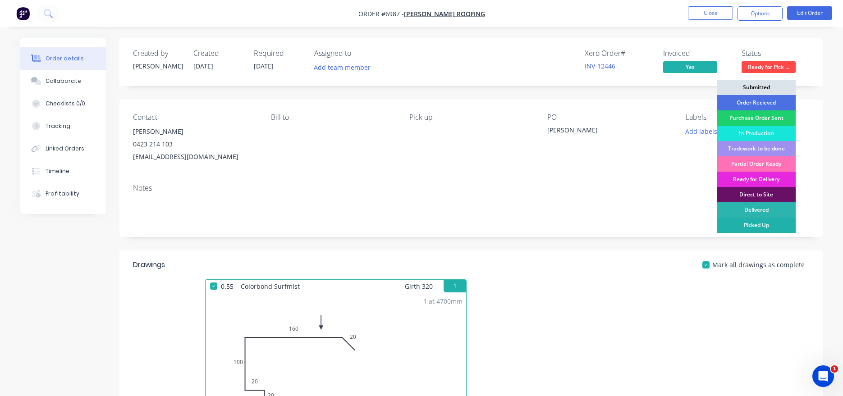
click at [774, 226] on div "Picked Up" at bounding box center [756, 225] width 79 height 15
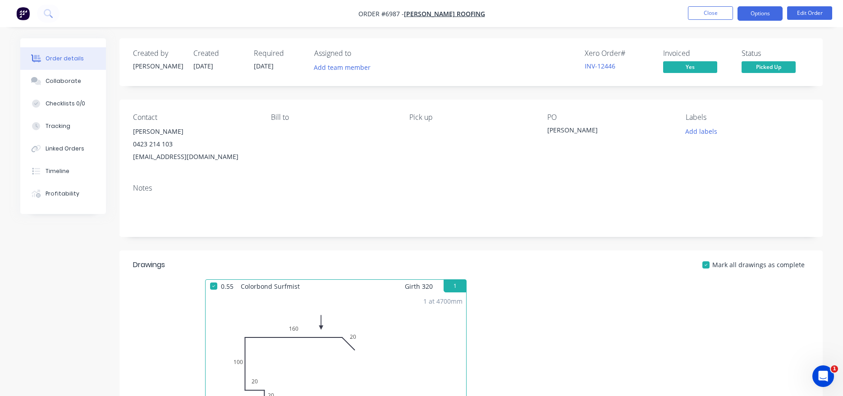
click at [758, 20] on button "Options" at bounding box center [759, 13] width 45 height 14
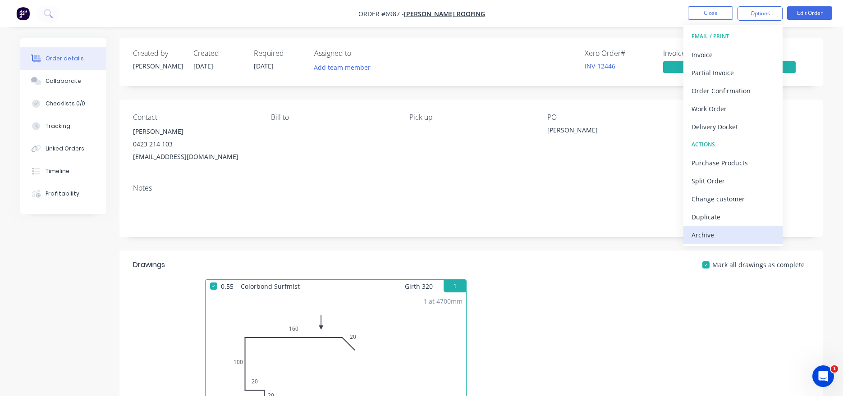
click at [739, 234] on div "Archive" at bounding box center [732, 234] width 83 height 13
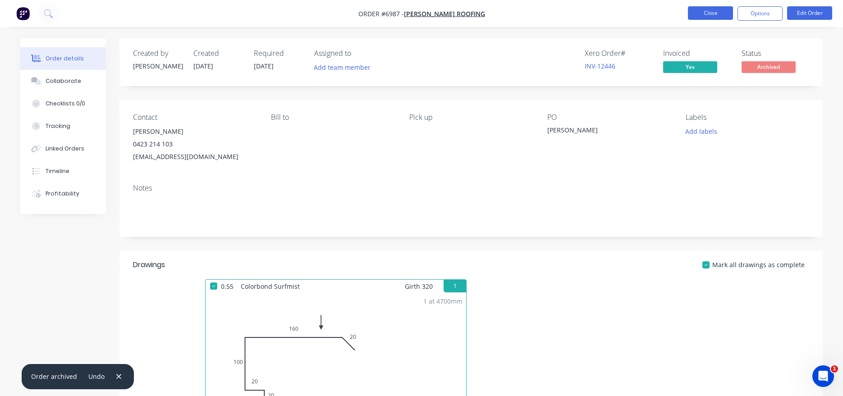
click at [703, 12] on button "Close" at bounding box center [710, 13] width 45 height 14
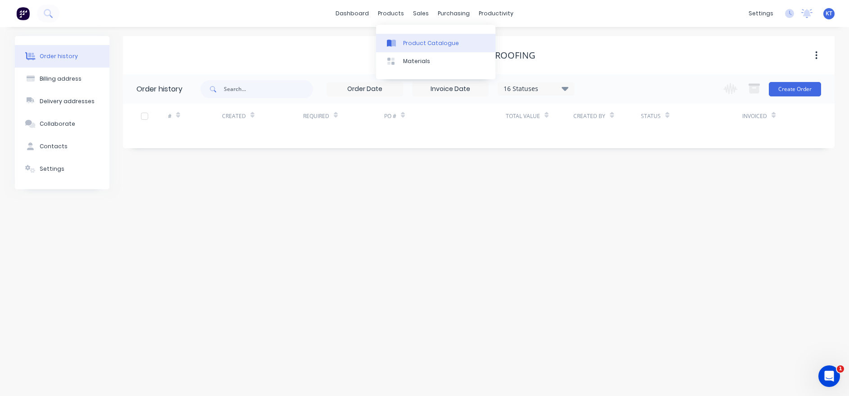
click at [403, 39] on div "Product Catalogue" at bounding box center [431, 43] width 56 height 8
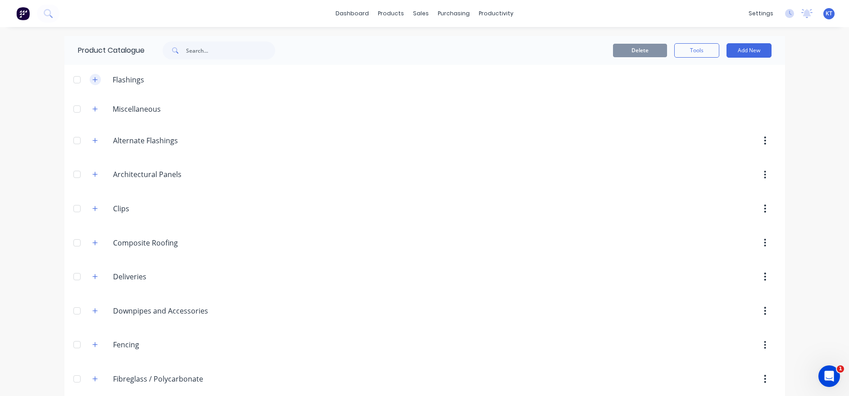
click at [92, 78] on icon "button" at bounding box center [94, 79] width 5 height 5
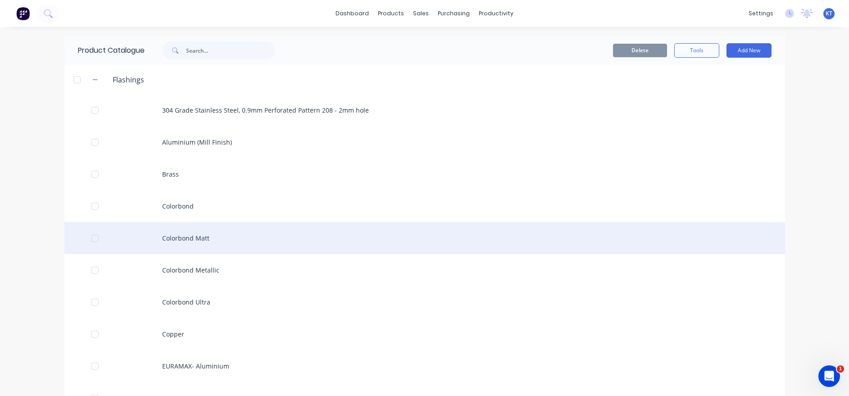
click at [178, 236] on div "Colorbond Matt" at bounding box center [424, 238] width 721 height 32
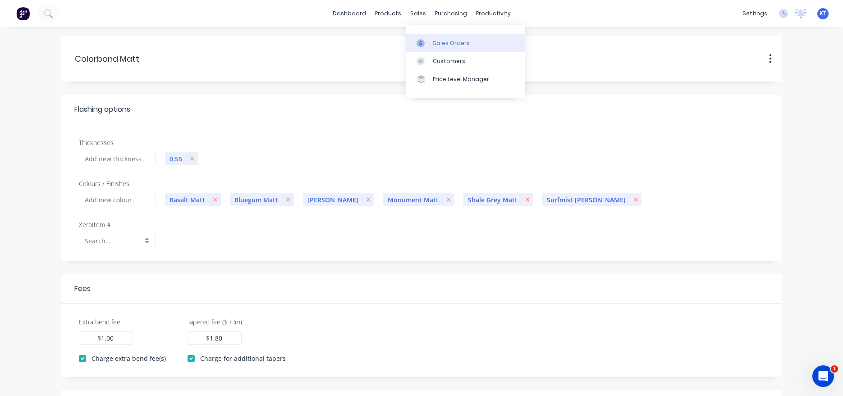
click at [428, 41] on div at bounding box center [423, 43] width 14 height 8
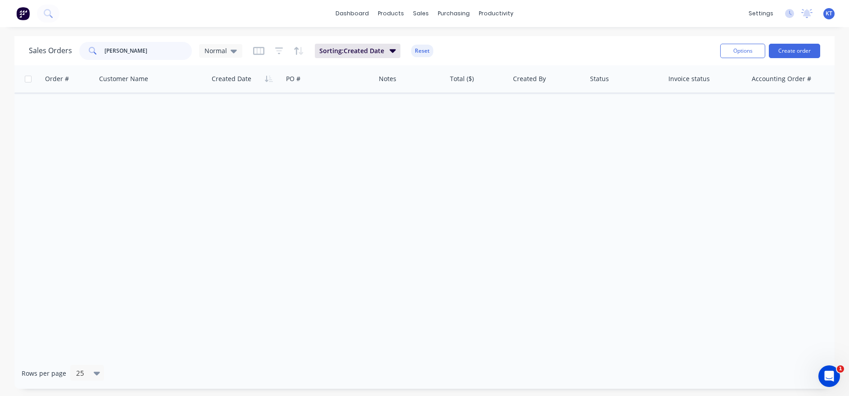
drag, startPoint x: 127, startPoint y: 53, endPoint x: 76, endPoint y: 46, distance: 50.9
click at [77, 47] on div "Sales Orders jess Normal" at bounding box center [136, 51] width 214 height 18
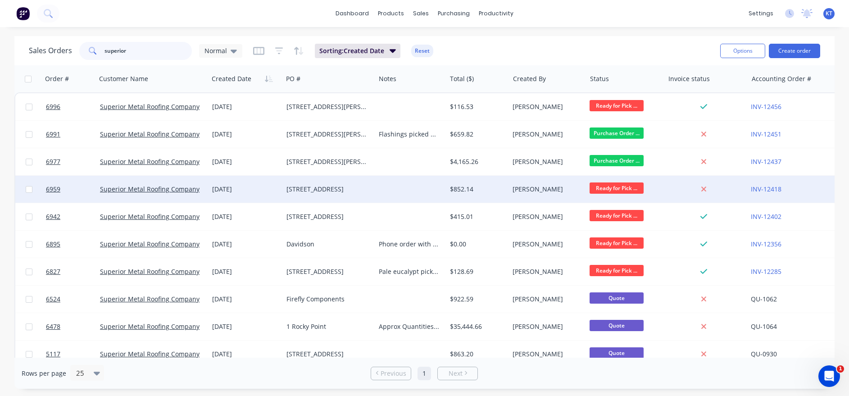
type input "superior"
click at [266, 193] on div "[DATE]" at bounding box center [245, 189] width 67 height 9
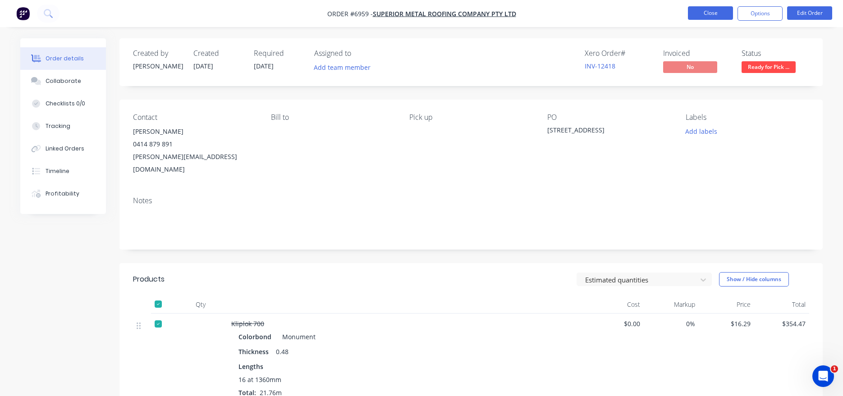
click at [713, 11] on button "Close" at bounding box center [710, 13] width 45 height 14
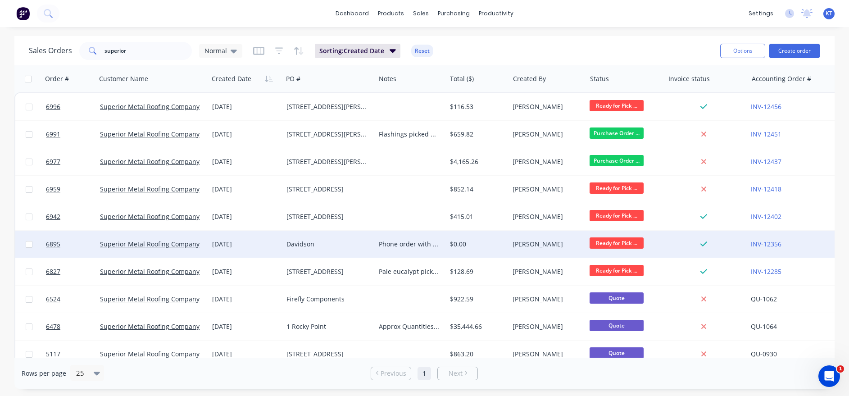
click at [262, 245] on div "16 Sep 2025" at bounding box center [245, 244] width 67 height 9
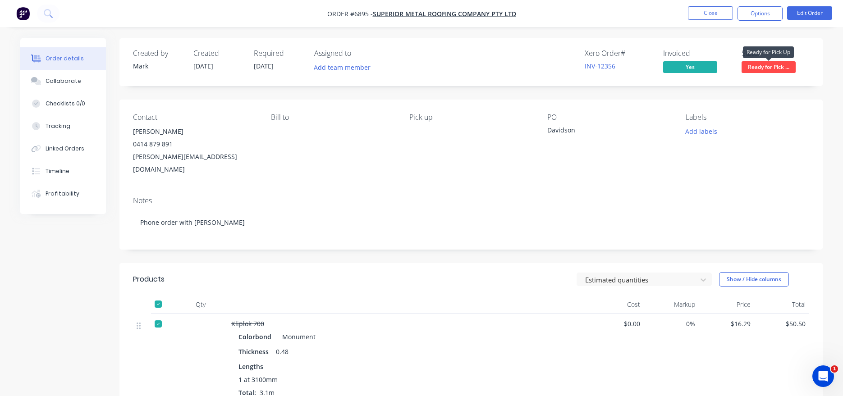
click at [775, 69] on span "Ready for Pick ..." at bounding box center [768, 66] width 54 height 11
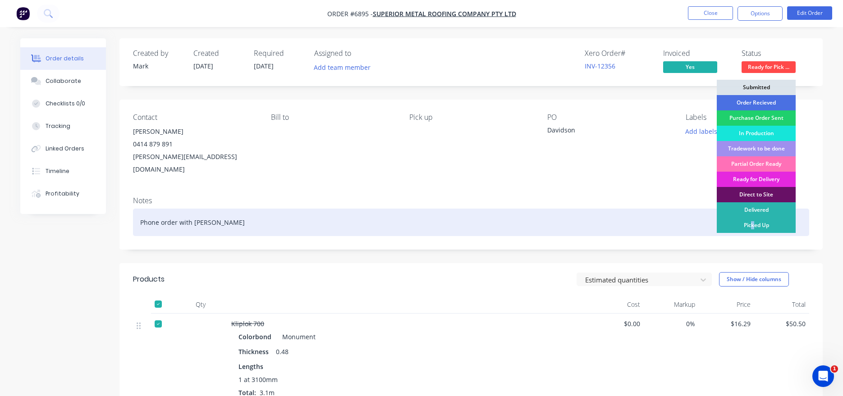
click at [752, 222] on div "Picked Up" at bounding box center [756, 225] width 79 height 15
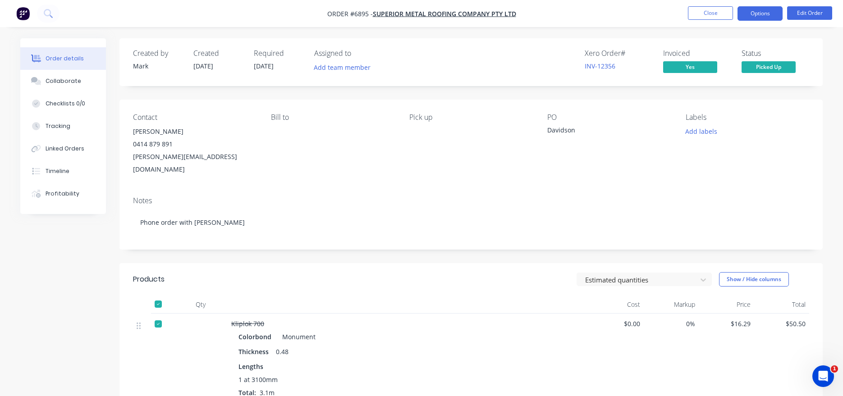
click at [763, 15] on button "Options" at bounding box center [759, 13] width 45 height 14
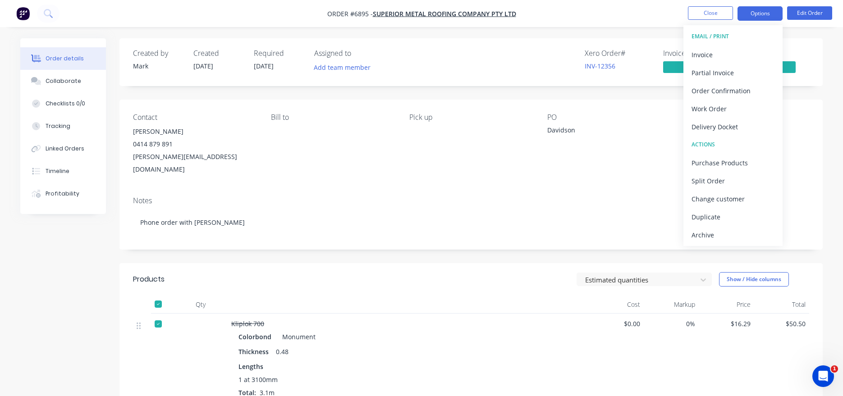
click at [760, 11] on button "Options" at bounding box center [759, 13] width 45 height 14
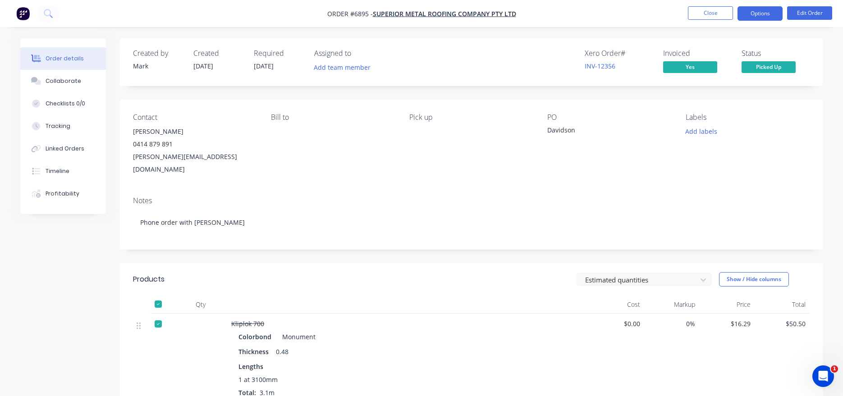
click at [766, 11] on button "Options" at bounding box center [759, 13] width 45 height 14
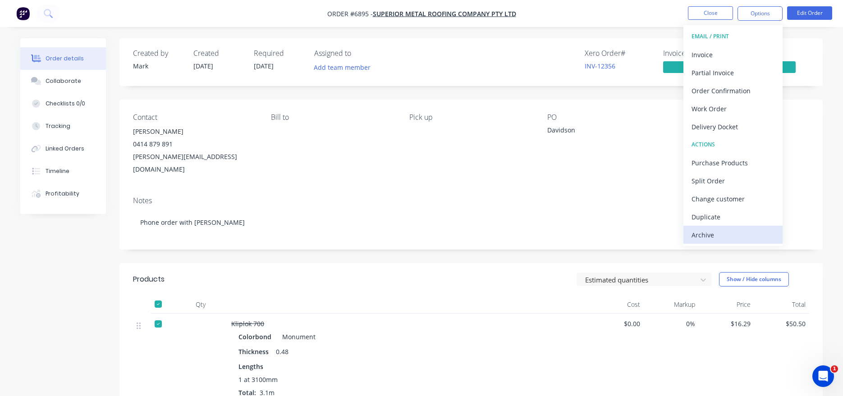
click at [727, 237] on div "Archive" at bounding box center [732, 234] width 83 height 13
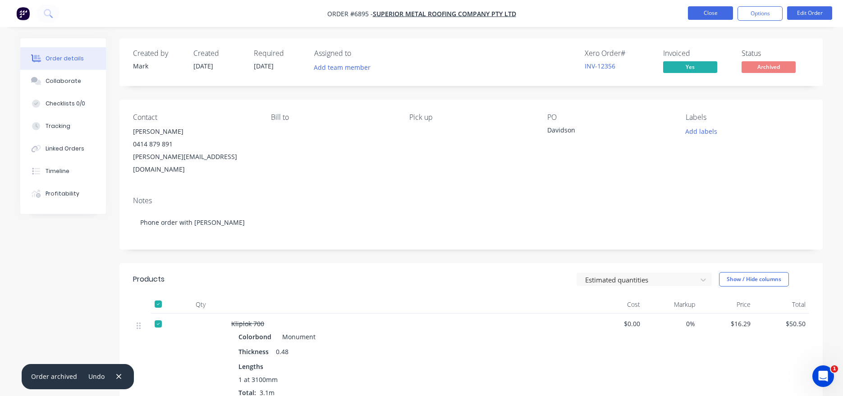
click at [707, 14] on button "Close" at bounding box center [710, 13] width 45 height 14
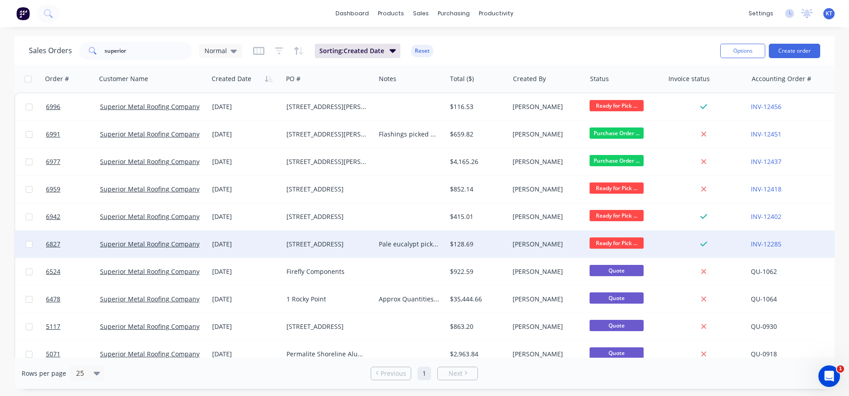
click at [357, 244] on div "419 Hinterland Way" at bounding box center [327, 244] width 81 height 9
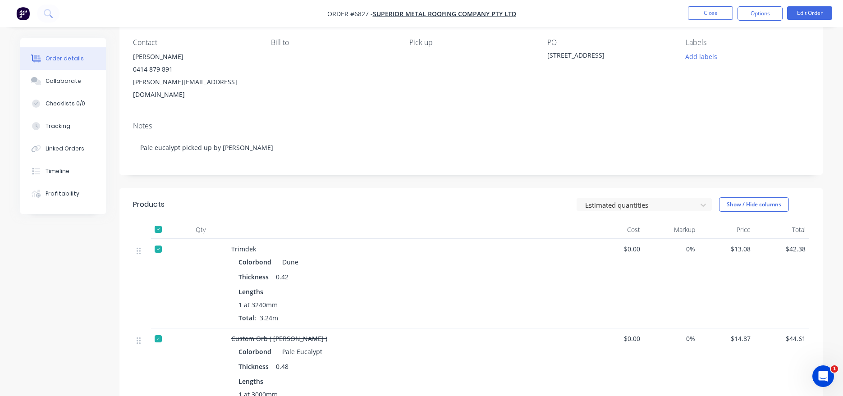
scroll to position [45, 0]
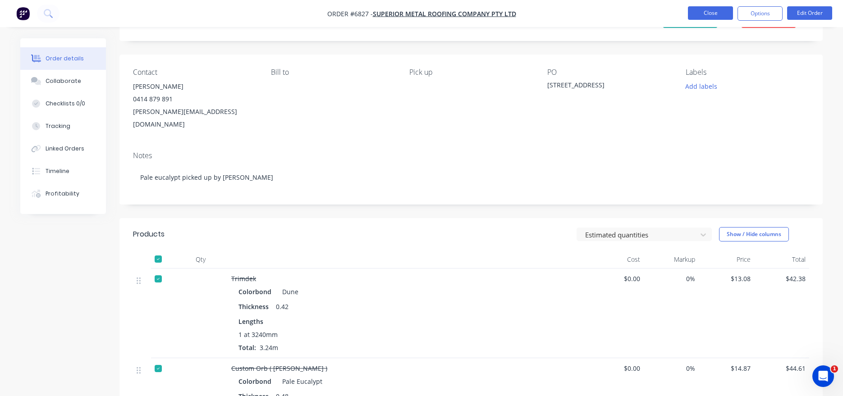
click at [704, 11] on button "Close" at bounding box center [710, 13] width 45 height 14
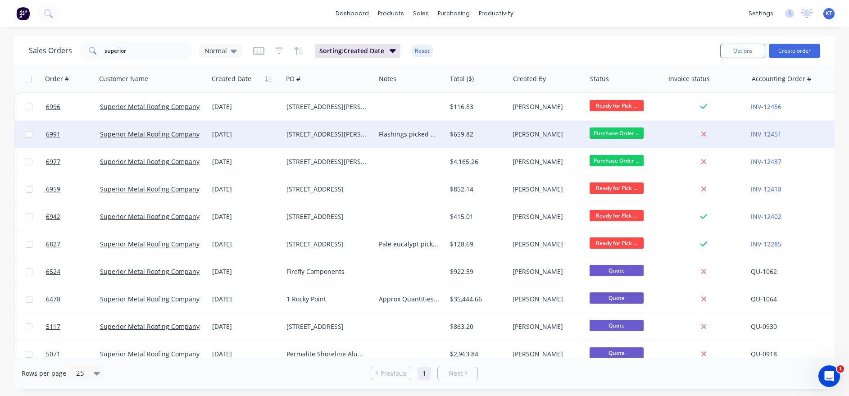
click at [268, 133] on div "[DATE]" at bounding box center [245, 134] width 67 height 9
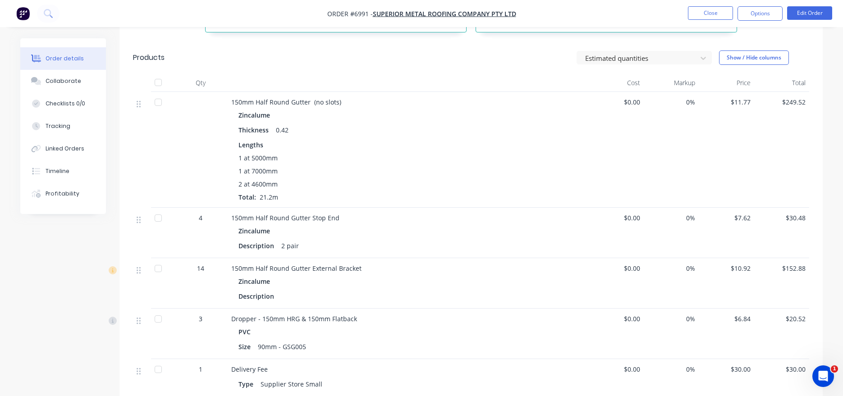
scroll to position [586, 0]
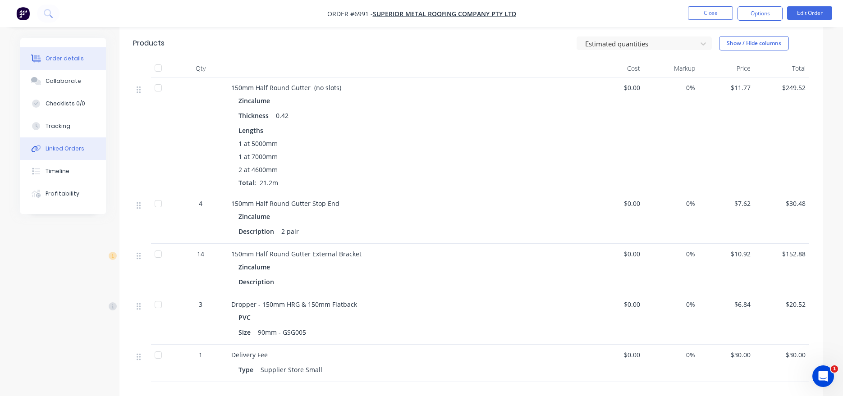
click at [62, 148] on div "Linked Orders" at bounding box center [65, 149] width 39 height 8
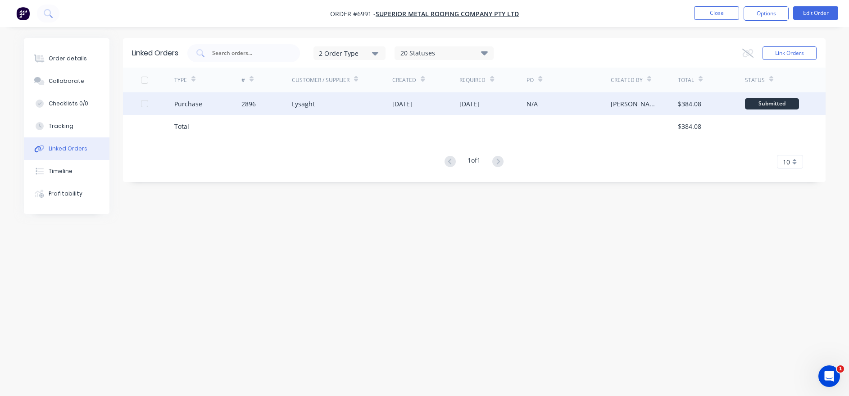
click at [298, 104] on div "Lysaght" at bounding box center [303, 103] width 23 height 9
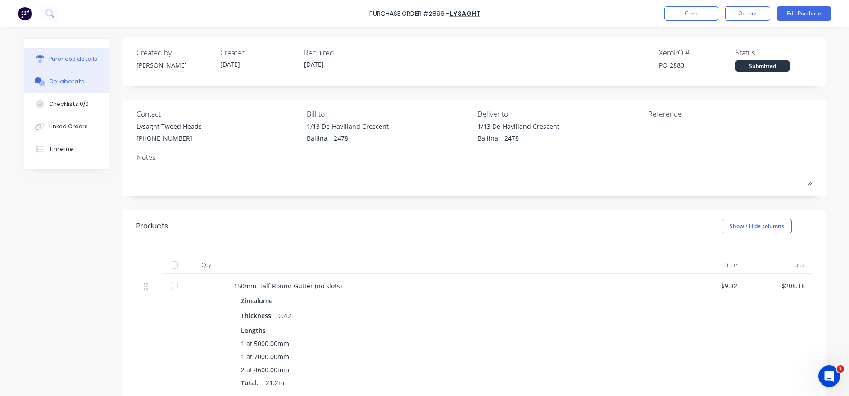
click at [53, 84] on div "Collaborate" at bounding box center [67, 82] width 36 height 8
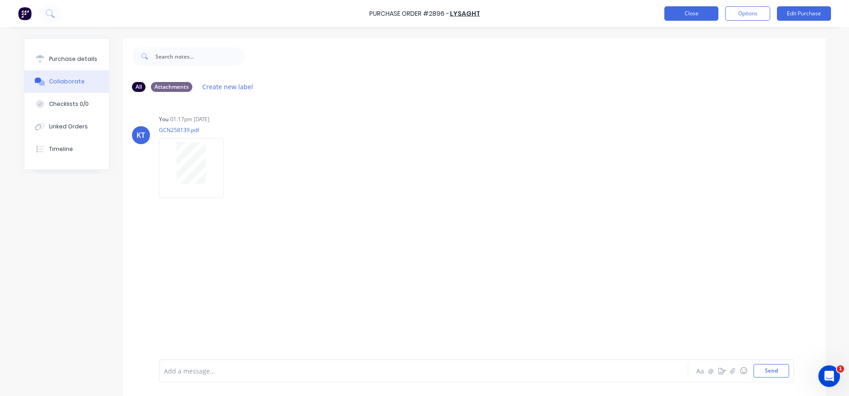
click at [687, 9] on button "Close" at bounding box center [692, 13] width 54 height 14
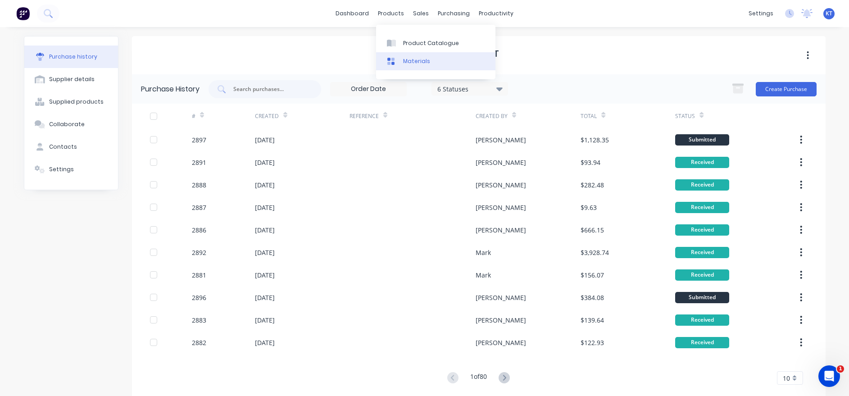
click at [422, 59] on div "Materials" at bounding box center [416, 61] width 27 height 8
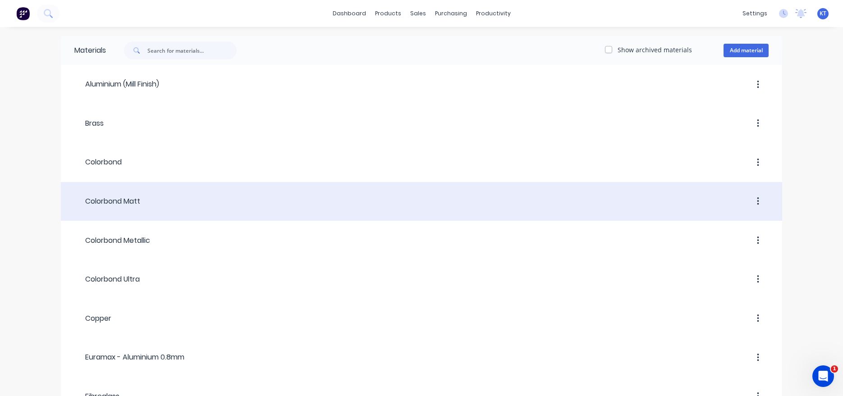
click at [113, 199] on div "Colorbond Matt" at bounding box center [107, 201] width 66 height 11
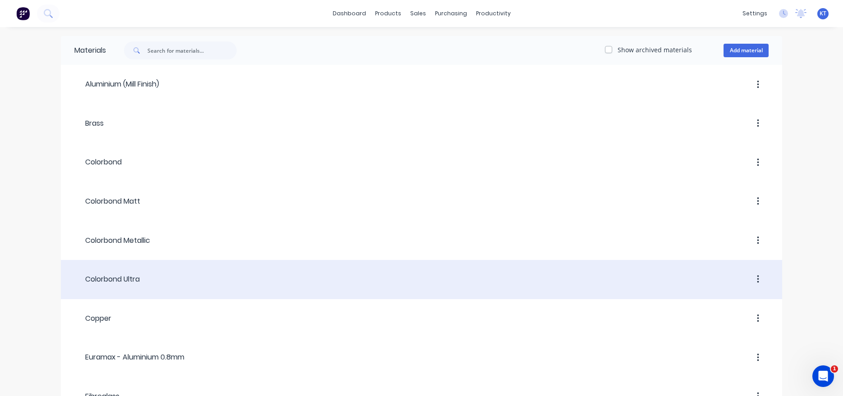
click at [131, 276] on div "Colorbond Ultra" at bounding box center [106, 279] width 65 height 11
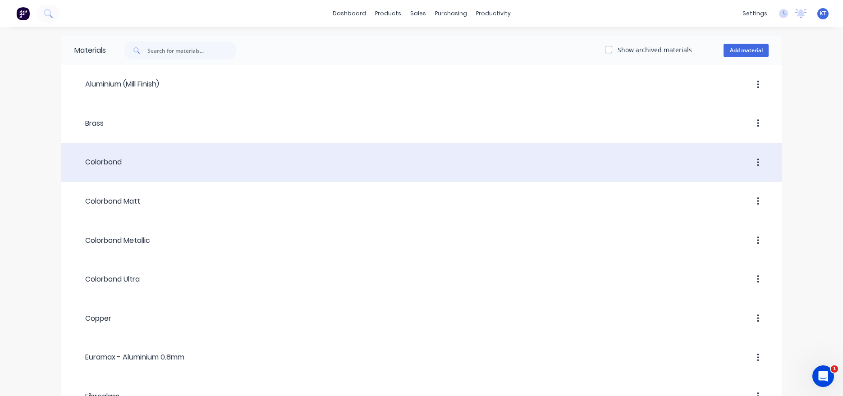
click at [105, 161] on div "Colorbond" at bounding box center [97, 162] width 47 height 11
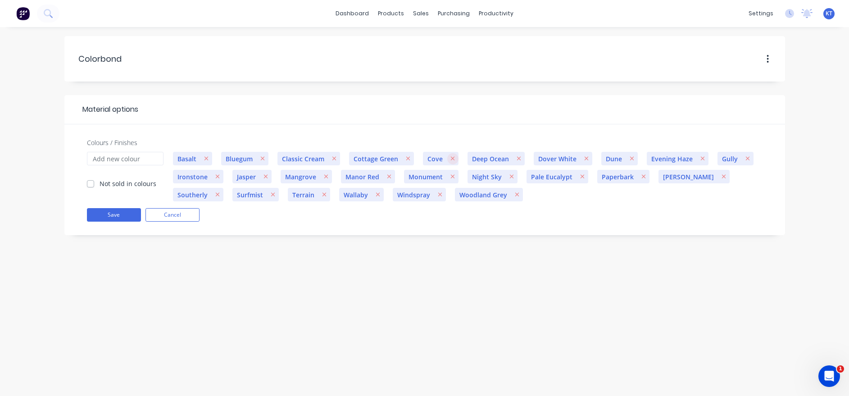
click at [452, 157] on icon "button" at bounding box center [453, 158] width 5 height 6
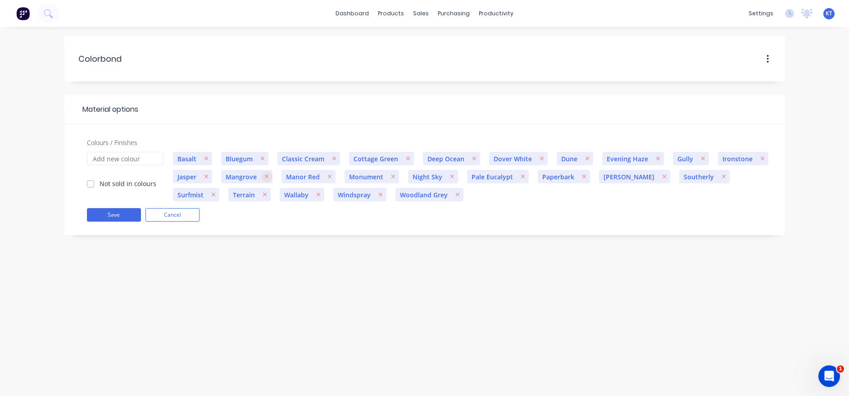
click at [265, 177] on icon "button" at bounding box center [267, 177] width 5 height 6
click at [212, 192] on icon "button" at bounding box center [209, 195] width 5 height 6
click at [105, 160] on input "Colours / Finishes" at bounding box center [125, 159] width 77 height 14
type input "Wallaby"
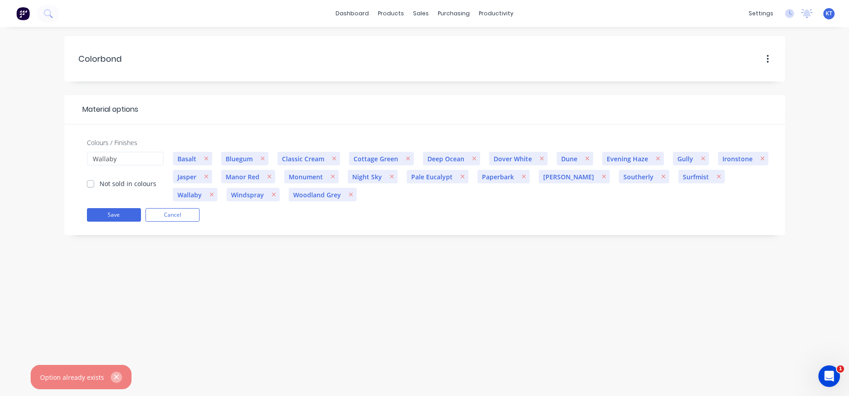
click at [114, 376] on icon "button" at bounding box center [116, 377] width 5 height 5
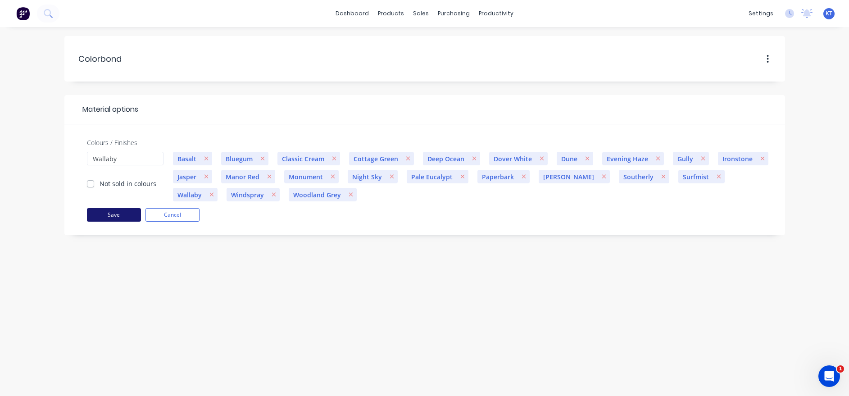
click at [126, 214] on button "Save" at bounding box center [114, 215] width 54 height 14
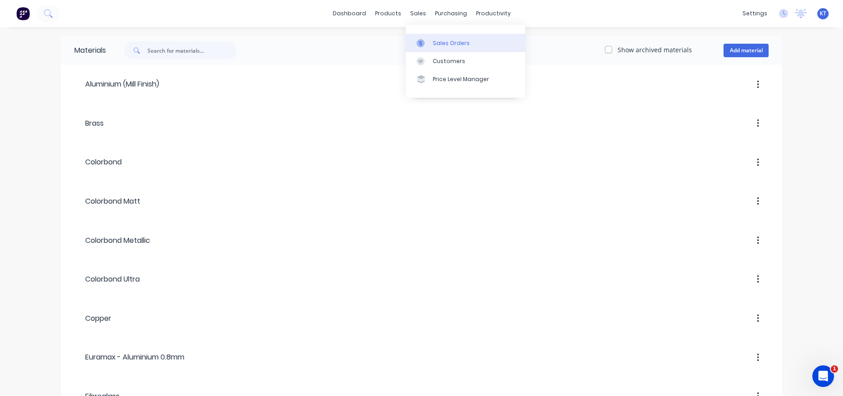
click at [455, 37] on link "Sales Orders" at bounding box center [465, 43] width 119 height 18
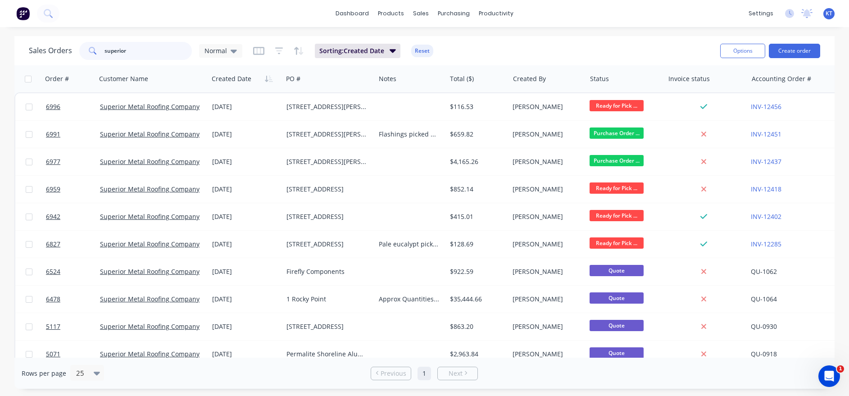
drag, startPoint x: 132, startPoint y: 53, endPoint x: 19, endPoint y: 54, distance: 112.7
click at [55, 53] on div "Sales Orders superior Normal" at bounding box center [136, 51] width 214 height 18
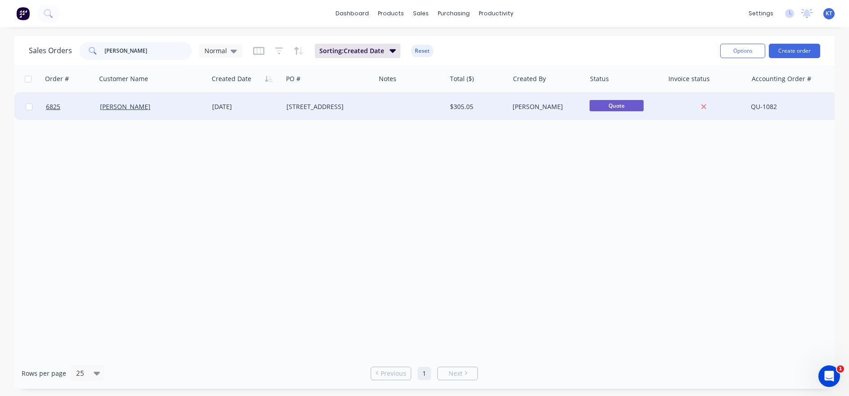
type input "harris"
click at [180, 109] on div "[PERSON_NAME]" at bounding box center [150, 106] width 100 height 9
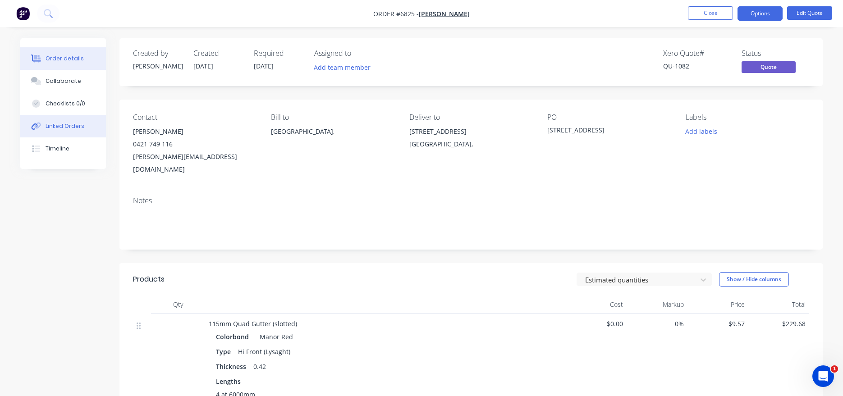
click at [64, 127] on div "Linked Orders" at bounding box center [65, 126] width 39 height 8
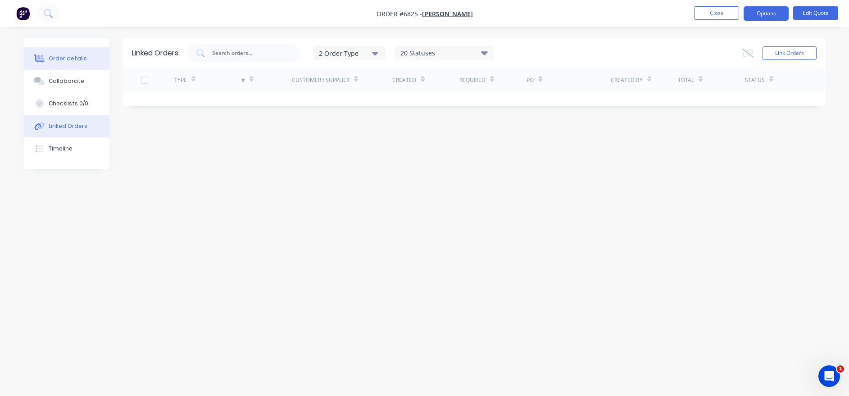
click at [64, 59] on div "Order details" at bounding box center [68, 59] width 38 height 8
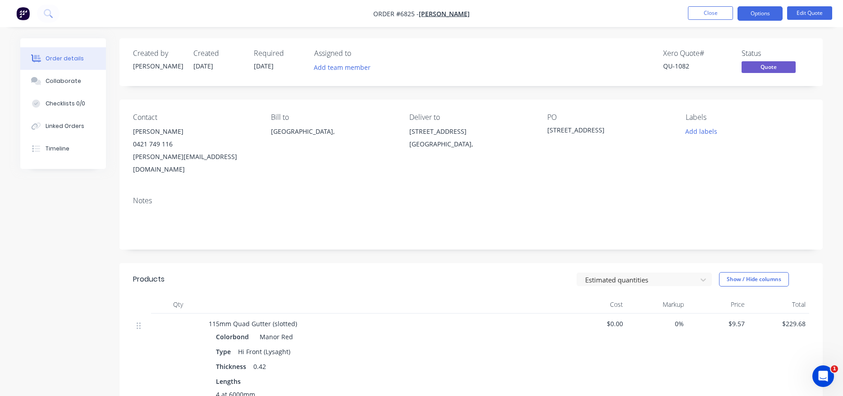
click at [20, 47] on button "Order details" at bounding box center [63, 58] width 86 height 23
click at [714, 12] on button "Close" at bounding box center [710, 13] width 45 height 14
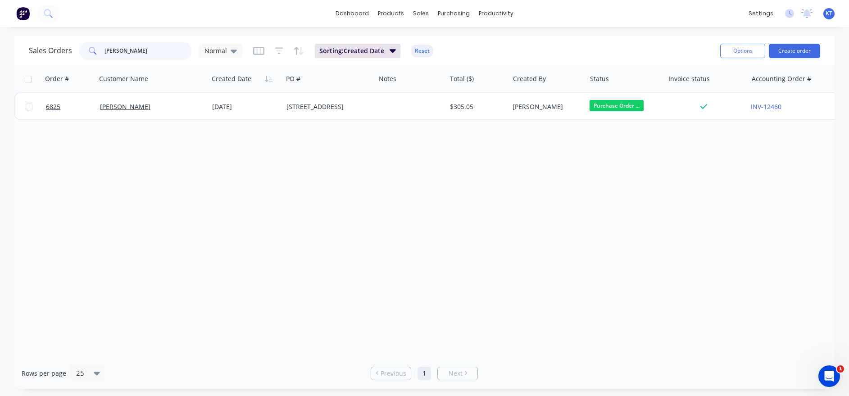
drag, startPoint x: 122, startPoint y: 50, endPoint x: 72, endPoint y: 45, distance: 50.2
click at [72, 45] on div "Sales Orders harris Normal" at bounding box center [136, 51] width 214 height 18
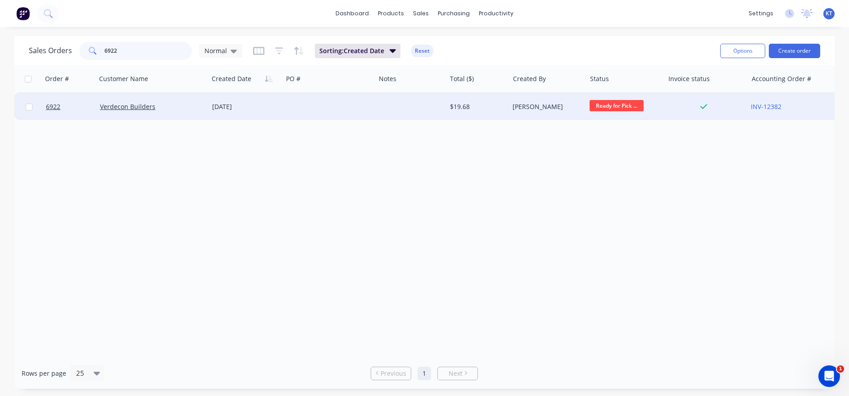
type input "6922"
click at [639, 106] on span "Ready for Pick ..." at bounding box center [617, 105] width 54 height 11
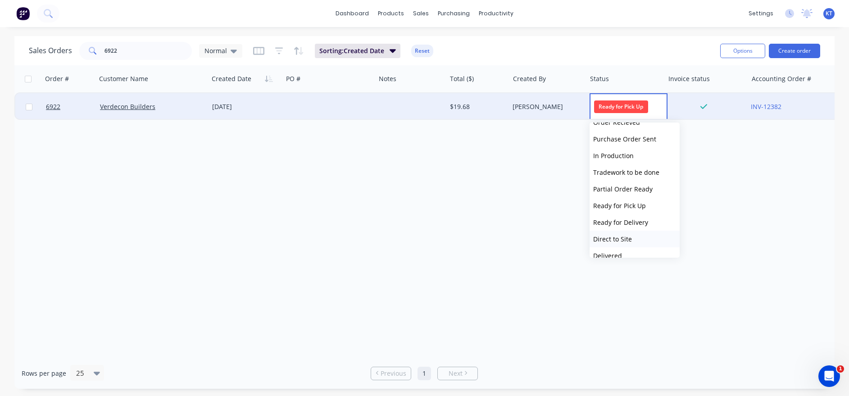
scroll to position [55, 0]
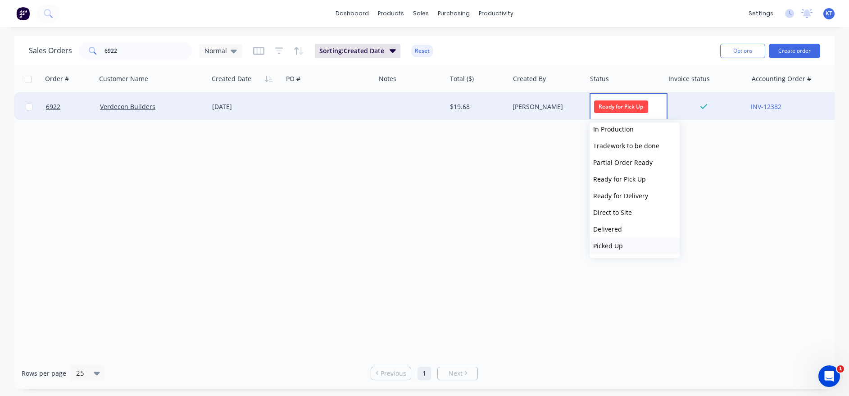
click at [599, 246] on span "Picked Up" at bounding box center [609, 246] width 30 height 9
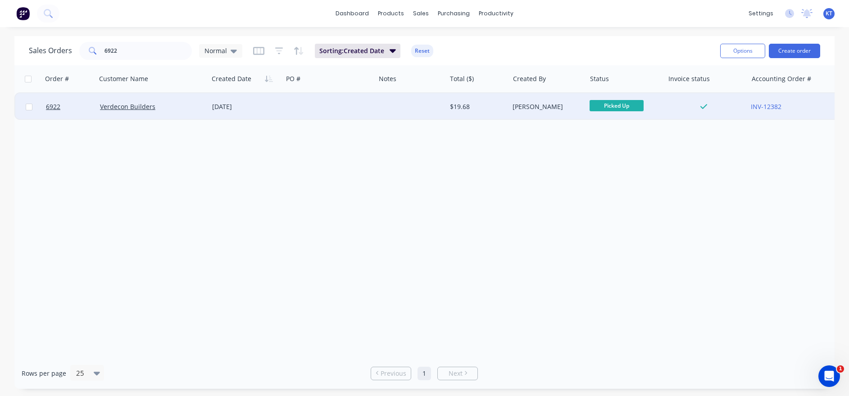
click at [28, 109] on input "checkbox" at bounding box center [29, 107] width 7 height 7
checkbox input "true"
click at [749, 52] on button "Options" at bounding box center [743, 51] width 45 height 14
click at [696, 92] on div "Archive" at bounding box center [716, 91] width 83 height 13
checkbox input "false"
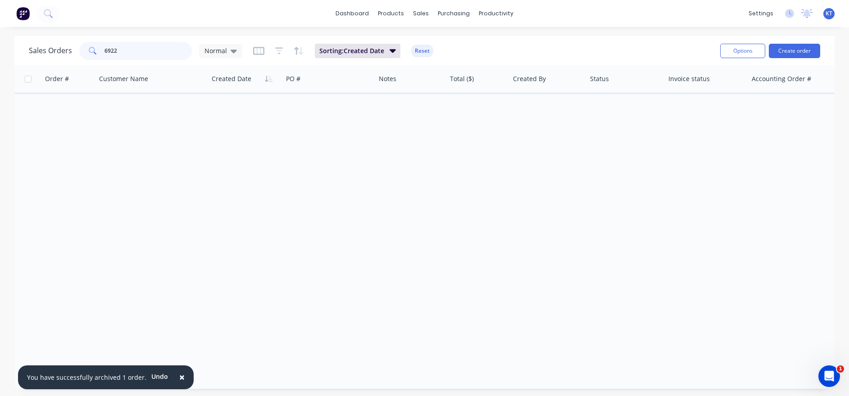
drag, startPoint x: 121, startPoint y: 49, endPoint x: 82, endPoint y: 50, distance: 38.8
click at [82, 50] on div "6922" at bounding box center [135, 51] width 113 height 18
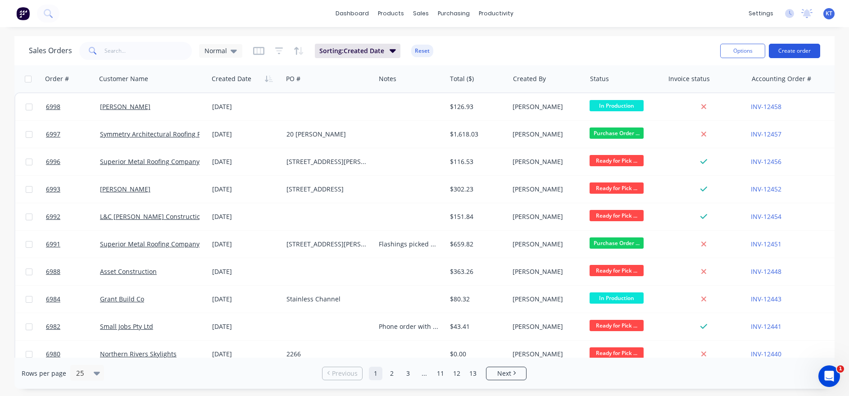
click at [786, 53] on button "Create order" at bounding box center [794, 51] width 51 height 14
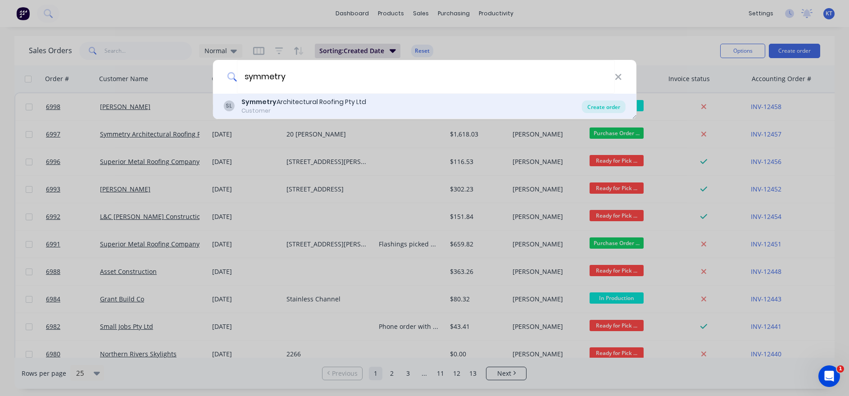
type input "symmetry"
click at [615, 105] on div "Create order" at bounding box center [604, 106] width 44 height 13
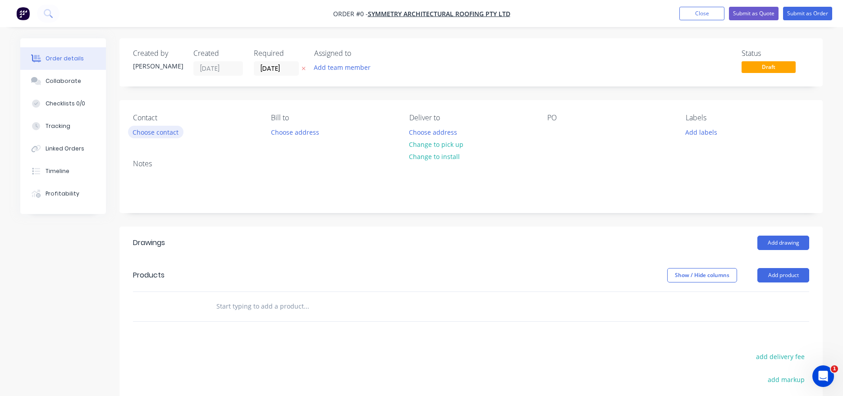
click at [172, 135] on button "Choose contact" at bounding box center [155, 132] width 55 height 12
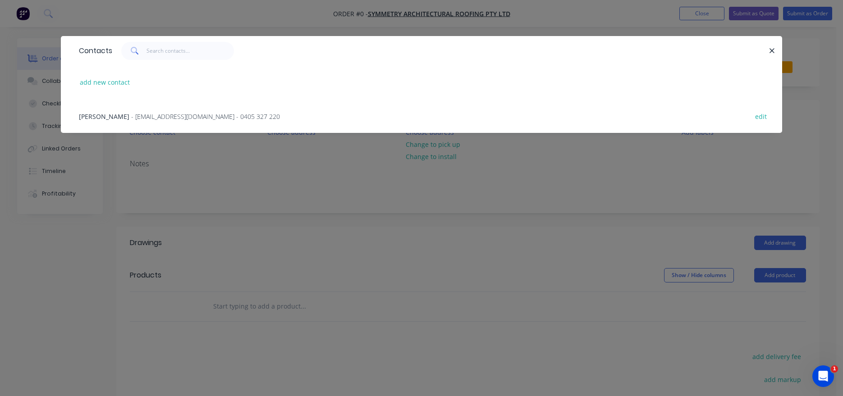
click at [159, 121] on div "Teal Nippard - [EMAIL_ADDRESS][DOMAIN_NAME] - 0405 327 220 edit" at bounding box center [421, 116] width 694 height 34
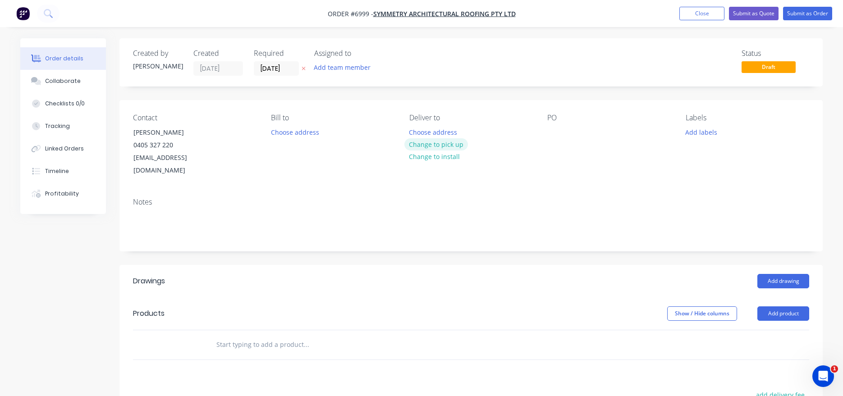
click at [425, 145] on button "Change to pick up" at bounding box center [436, 144] width 64 height 12
click at [425, 145] on button "Change to delivery" at bounding box center [437, 145] width 66 height 12
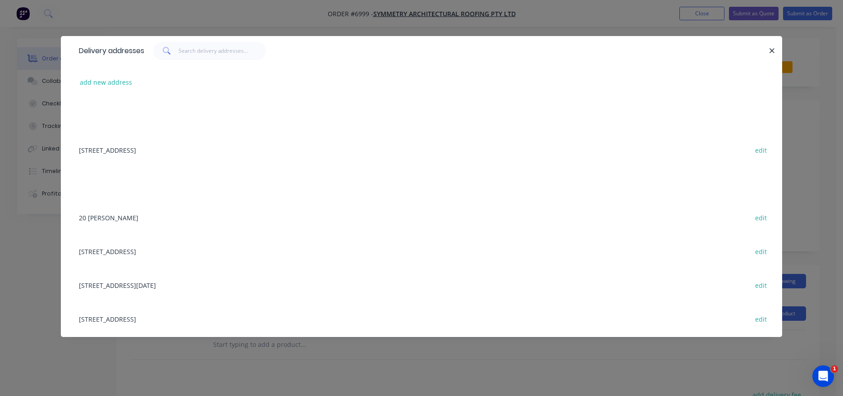
click at [425, 145] on div "225 The Saddle Rd, Myocum edit" at bounding box center [421, 150] width 694 height 34
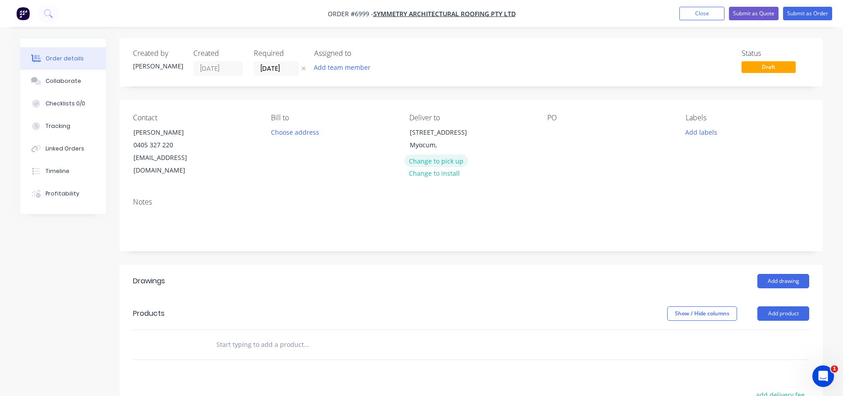
click at [444, 160] on button "Change to pick up" at bounding box center [436, 161] width 64 height 12
drag, startPoint x: 558, startPoint y: 144, endPoint x: 553, endPoint y: 131, distance: 14.6
click at [555, 139] on div "PO" at bounding box center [608, 146] width 123 height 64
click at [553, 131] on div at bounding box center [554, 132] width 14 height 13
click at [775, 274] on button "Add drawing" at bounding box center [783, 281] width 52 height 14
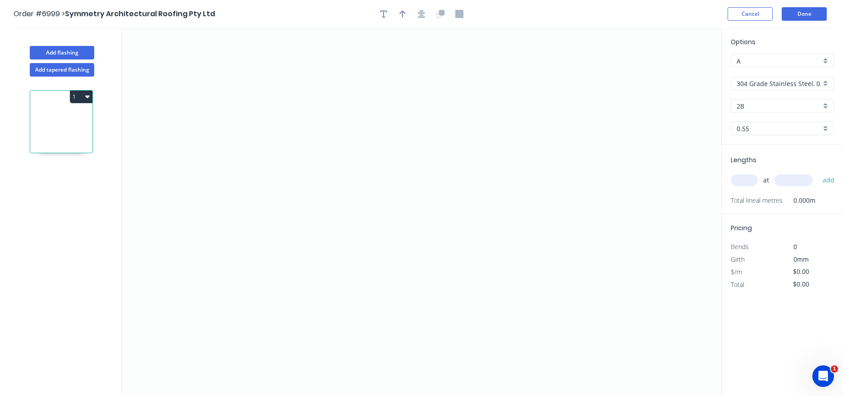
click at [826, 80] on div "304 Grade Stainless Steel, 0.9mm Perforated Pattern 208 - 2mm hole" at bounding box center [782, 84] width 103 height 14
click at [808, 171] on div "Stainless Steel 316(1.2mm needs pricing)" at bounding box center [782, 171] width 102 height 16
type input "Stainless Steel 316(1.2mm needs pricing)"
click at [803, 114] on div "Options A A Stainless Steel 316(1.2mm needs pricing) Stainless Steel 316(1.2mm …" at bounding box center [781, 91] width 121 height 108
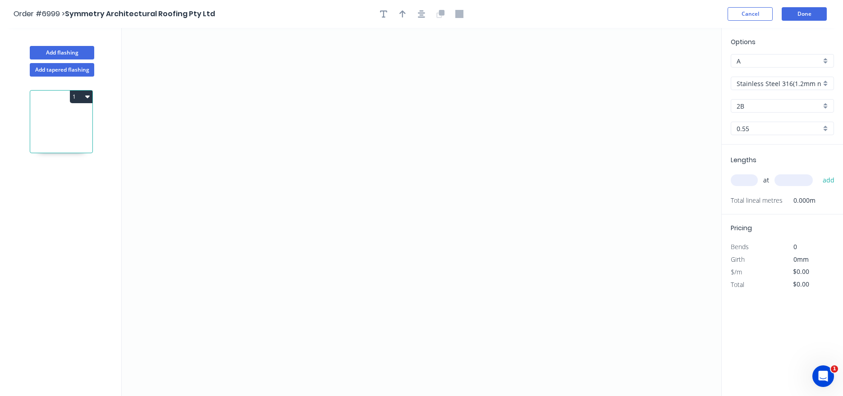
click at [804, 128] on input "0.55" at bounding box center [778, 128] width 84 height 9
click at [793, 147] on div "0.55" at bounding box center [782, 146] width 102 height 16
type input "0.55"
click at [291, 149] on icon "0" at bounding box center [421, 212] width 599 height 368
click at [291, 248] on icon "0" at bounding box center [421, 212] width 599 height 368
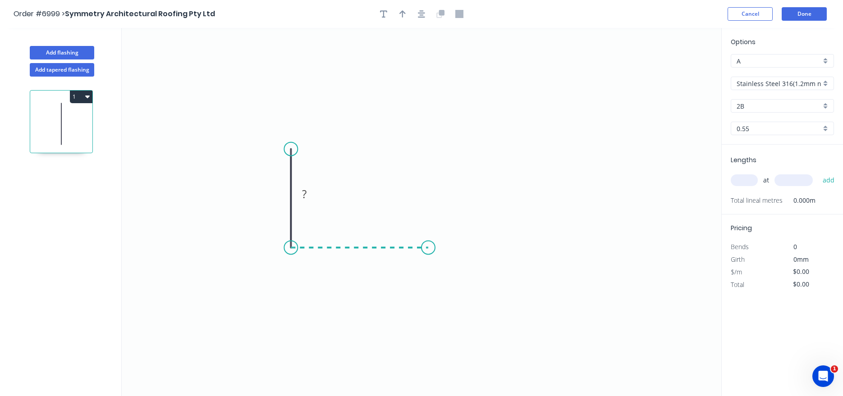
click at [428, 242] on icon "0 ?" at bounding box center [421, 212] width 599 height 368
click at [433, 166] on icon "0 ? ?" at bounding box center [421, 212] width 599 height 368
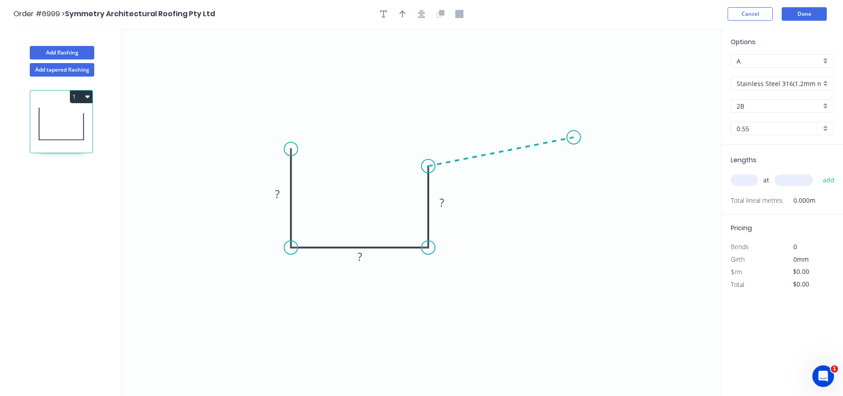
click at [574, 137] on icon "0 ? ? ?" at bounding box center [421, 212] width 599 height 368
click at [547, 127] on icon at bounding box center [560, 132] width 27 height 10
click at [417, 13] on button "button" at bounding box center [422, 14] width 14 height 14
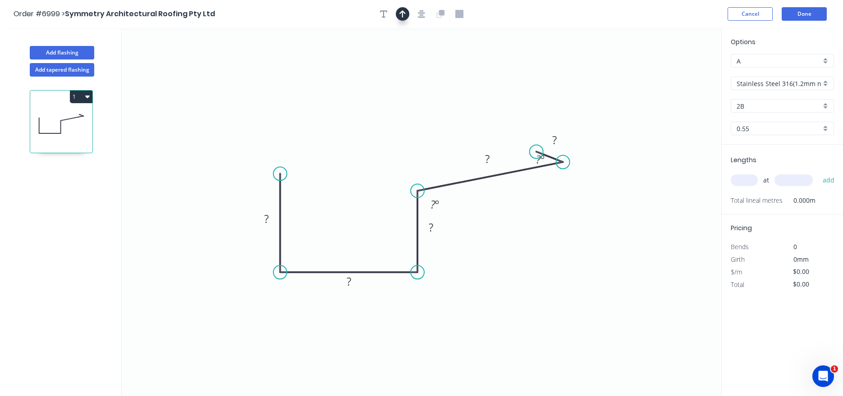
click at [404, 15] on icon "button" at bounding box center [402, 14] width 6 height 8
drag, startPoint x: 676, startPoint y: 71, endPoint x: 346, endPoint y: 191, distance: 351.1
click at [346, 191] on icon at bounding box center [348, 180] width 8 height 29
click at [311, 222] on div "Open Hook" at bounding box center [329, 223] width 91 height 18
click at [289, 203] on div "Flip bend" at bounding box center [325, 207] width 91 height 18
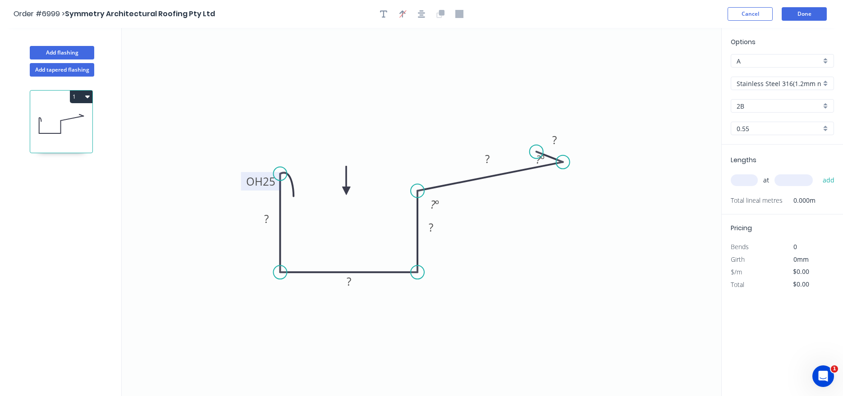
click at [272, 182] on tspan "25" at bounding box center [269, 181] width 13 height 15
click at [273, 216] on rect at bounding box center [266, 219] width 18 height 13
click at [544, 160] on g "? º" at bounding box center [540, 159] width 18 height 15
click at [753, 176] on input "text" at bounding box center [744, 180] width 27 height 12
type input "1"
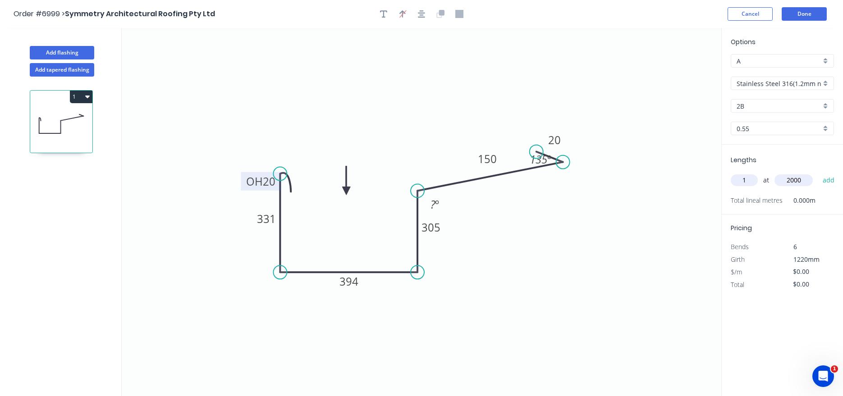
type input "2000"
click at [818, 173] on button "add" at bounding box center [828, 180] width 21 height 15
click at [68, 70] on button "Add tapered flashing" at bounding box center [62, 70] width 64 height 14
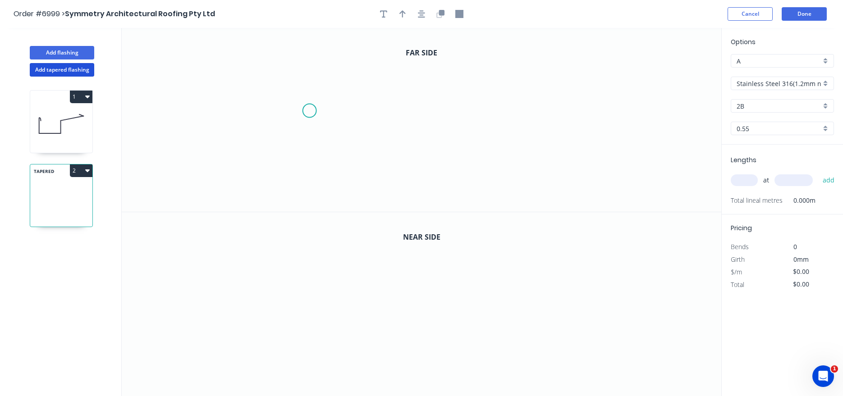
click at [309, 111] on icon "0" at bounding box center [421, 120] width 599 height 184
click at [309, 164] on icon "0" at bounding box center [421, 120] width 599 height 184
click at [461, 159] on icon "0 ?" at bounding box center [421, 120] width 599 height 184
click at [462, 113] on icon "0 ? ?" at bounding box center [421, 120] width 599 height 184
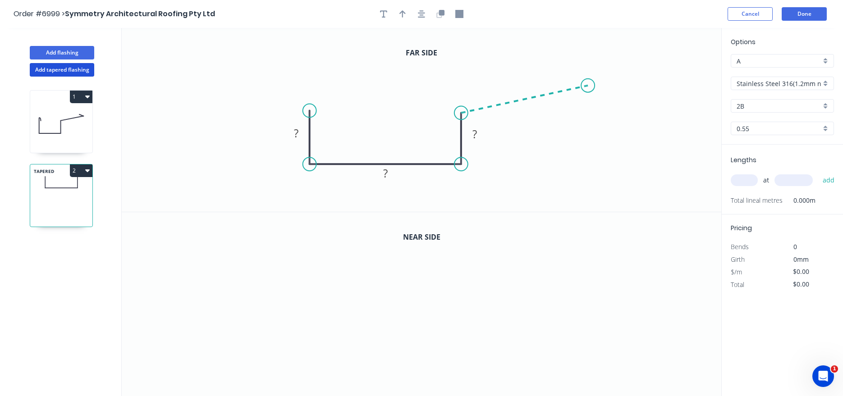
click at [588, 86] on icon "0 ? ? ?" at bounding box center [421, 120] width 599 height 184
click at [568, 80] on icon at bounding box center [578, 82] width 20 height 5
click at [579, 58] on tspan "?" at bounding box center [581, 65] width 5 height 15
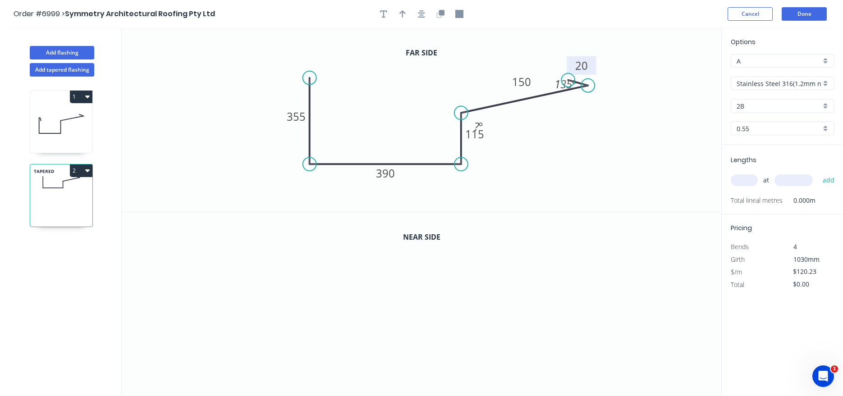
drag, startPoint x: 307, startPoint y: 109, endPoint x: 308, endPoint y: 78, distance: 31.1
click at [308, 78] on circle at bounding box center [310, 78] width 14 height 14
click at [341, 123] on div "Open Hook" at bounding box center [353, 127] width 91 height 18
click at [333, 107] on div "Flip bend" at bounding box center [349, 106] width 91 height 18
click at [341, 62] on tspan "25" at bounding box center [337, 62] width 13 height 15
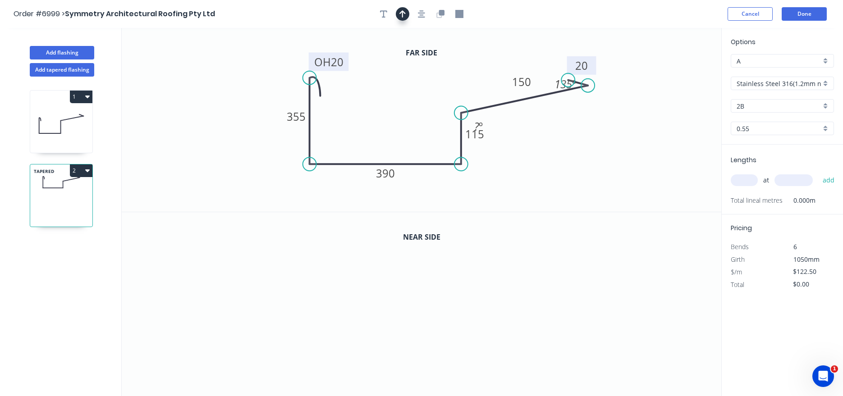
click at [402, 10] on icon "button" at bounding box center [402, 14] width 6 height 8
drag, startPoint x: 675, startPoint y: 72, endPoint x: 378, endPoint y: 118, distance: 300.6
click at [377, 118] on icon at bounding box center [374, 105] width 8 height 29
click at [440, 18] on button "button" at bounding box center [441, 14] width 14 height 14
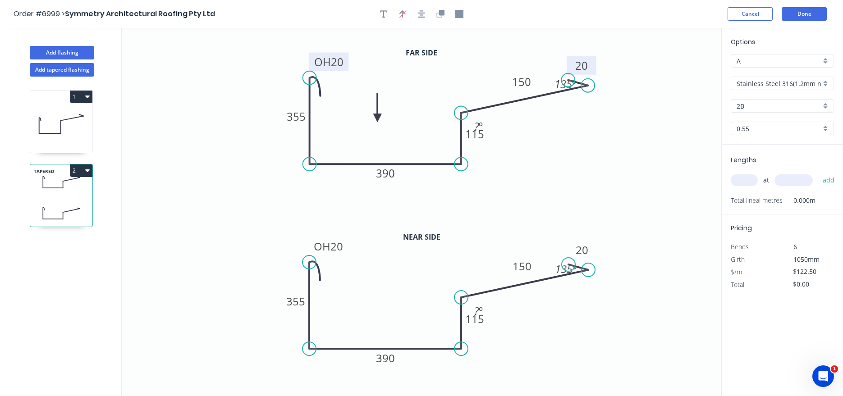
click at [490, 320] on icon "0 OH 20 355 390 115 150 20 ? º 135 º" at bounding box center [421, 304] width 599 height 184
click at [480, 321] on tspan "115" at bounding box center [474, 318] width 19 height 15
type input "$126.90"
click at [741, 179] on input "text" at bounding box center [744, 180] width 27 height 12
type input "1"
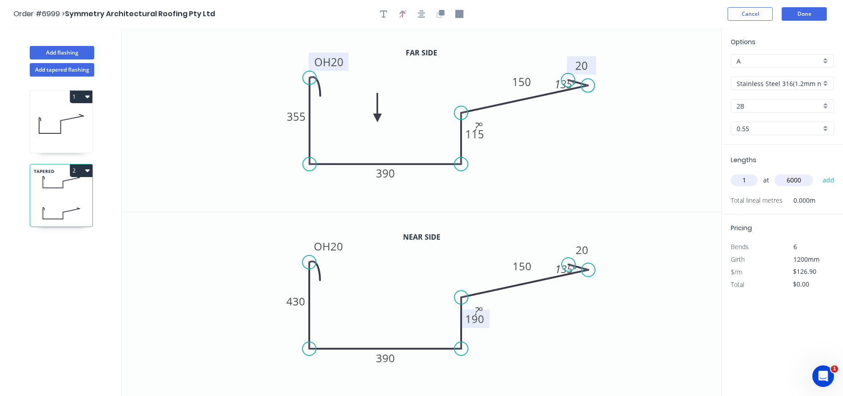
type input "6000"
click at [818, 173] on button "add" at bounding box center [828, 180] width 21 height 15
type input "$761.40"
click at [71, 54] on button "Add flashing" at bounding box center [62, 53] width 64 height 14
type input "$0.00"
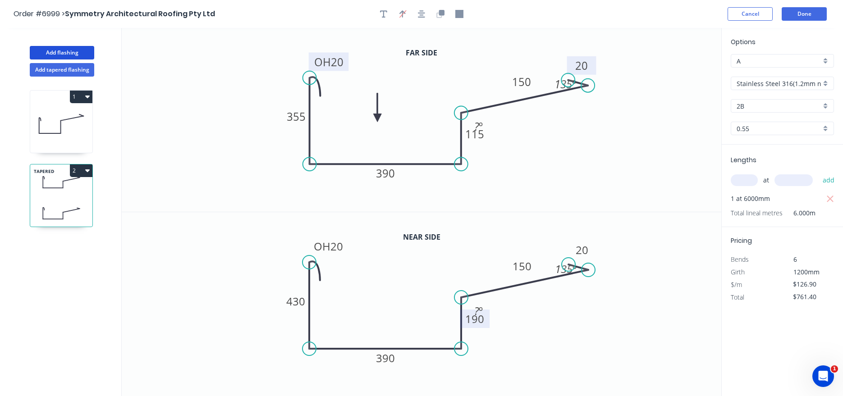
type input "$0.00"
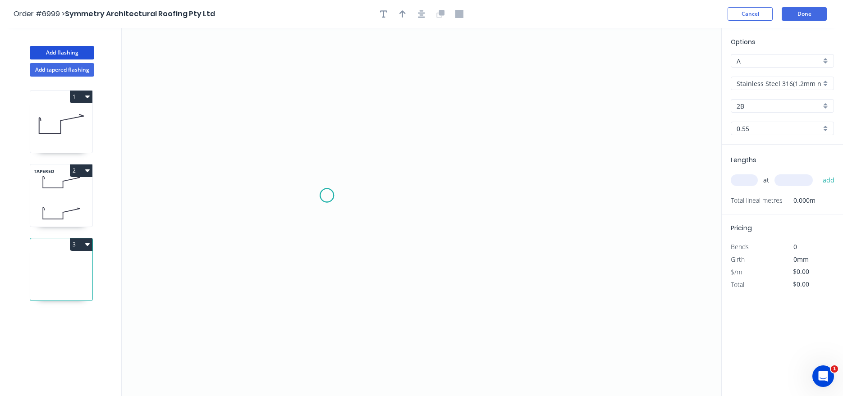
click at [327, 196] on icon "0" at bounding box center [421, 212] width 599 height 368
click at [491, 201] on icon "0" at bounding box center [421, 212] width 599 height 368
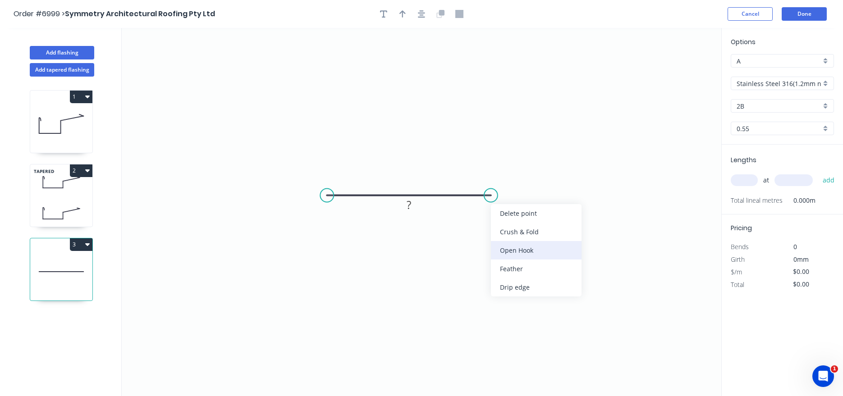
click at [516, 251] on div "Open Hook" at bounding box center [536, 250] width 91 height 18
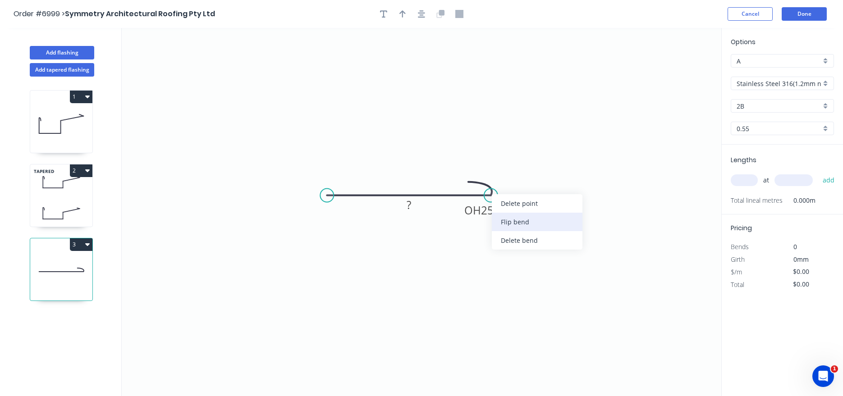
click at [503, 225] on div "Flip bend" at bounding box center [537, 222] width 91 height 18
click at [491, 171] on tspan "25" at bounding box center [487, 171] width 13 height 15
click at [411, 207] on rect at bounding box center [409, 205] width 18 height 13
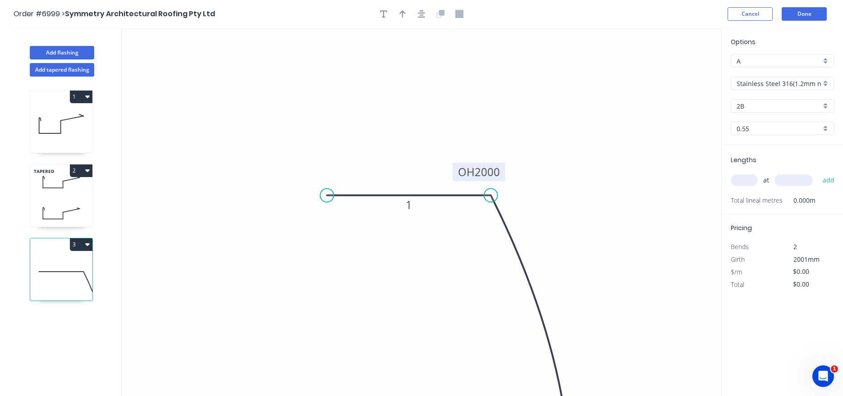
click at [493, 173] on tspan "2000" at bounding box center [487, 171] width 25 height 15
type input "$24.70"
click at [735, 174] on div "at add" at bounding box center [783, 180] width 105 height 15
click at [744, 179] on input "text" at bounding box center [744, 180] width 27 height 12
type input "1"
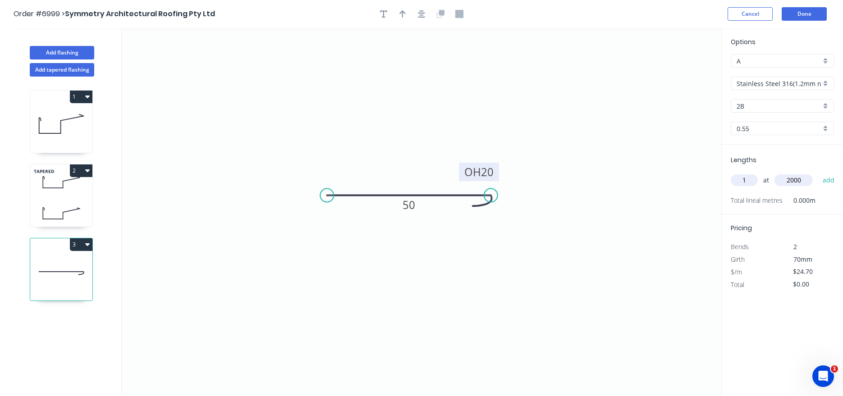
type input "2000"
click at [818, 173] on button "add" at bounding box center [828, 180] width 21 height 15
type input "$49.40"
click at [792, 15] on button "Done" at bounding box center [803, 14] width 45 height 14
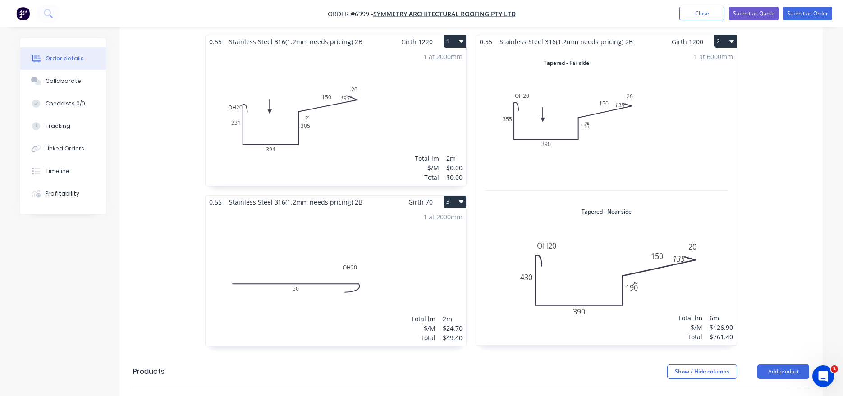
scroll to position [232, 0]
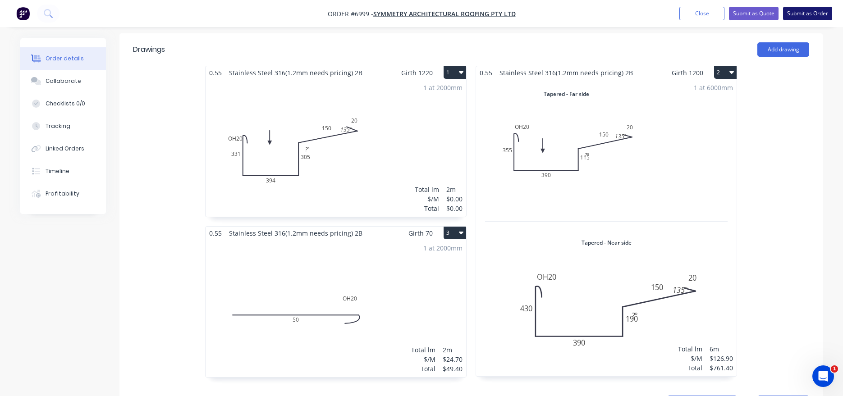
click at [823, 14] on button "Submit as Order" at bounding box center [807, 14] width 49 height 14
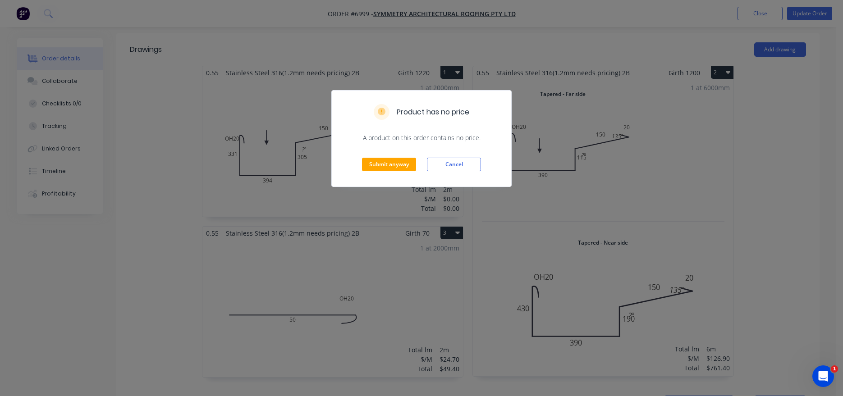
scroll to position [0, 0]
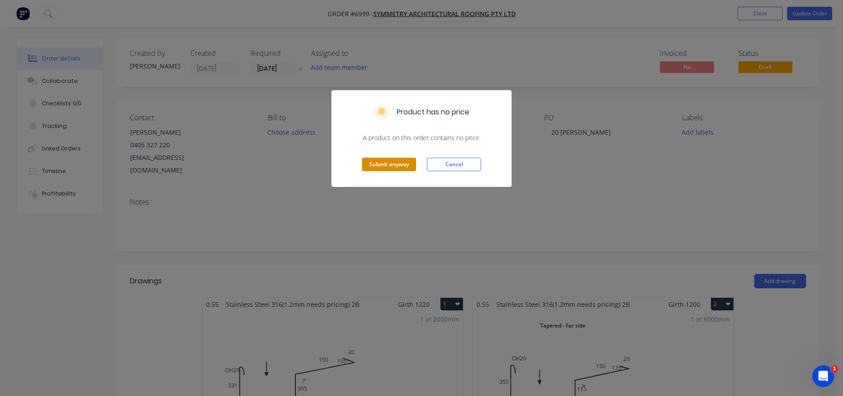
click at [393, 166] on button "Submit anyway" at bounding box center [389, 165] width 54 height 14
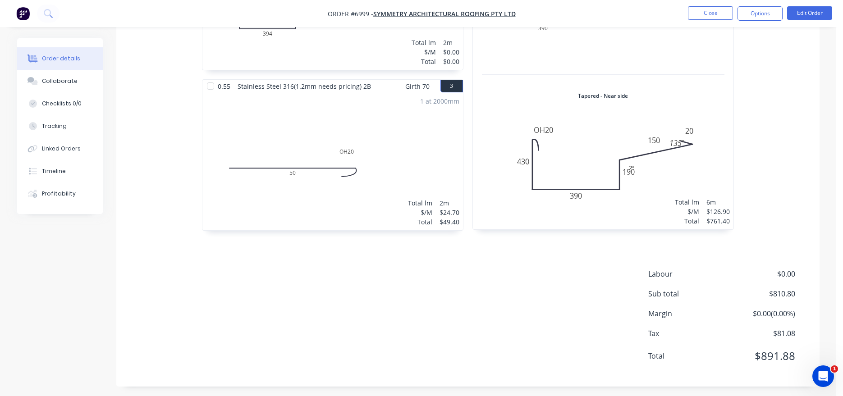
scroll to position [225, 0]
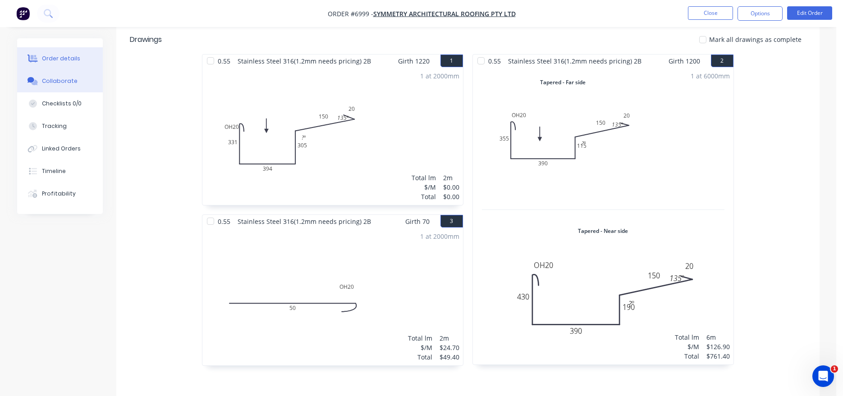
click at [84, 87] on button "Collaborate" at bounding box center [60, 81] width 86 height 23
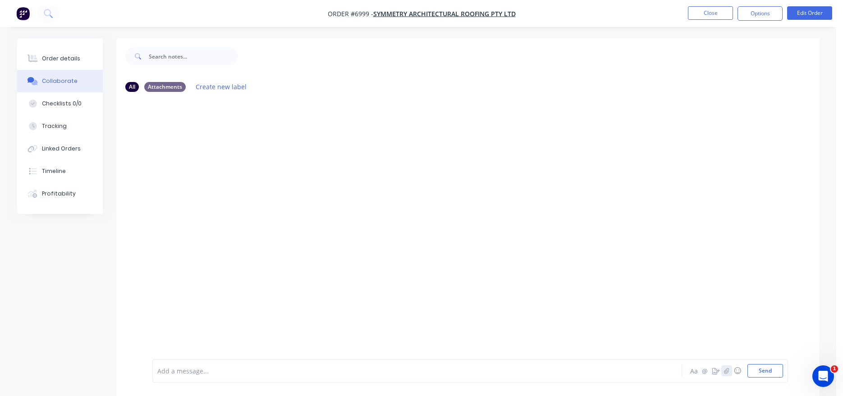
click at [726, 370] on icon "button" at bounding box center [725, 371] width 5 height 6
click at [776, 373] on button "Send" at bounding box center [765, 371] width 36 height 14
click at [59, 55] on div "Order details" at bounding box center [61, 59] width 38 height 8
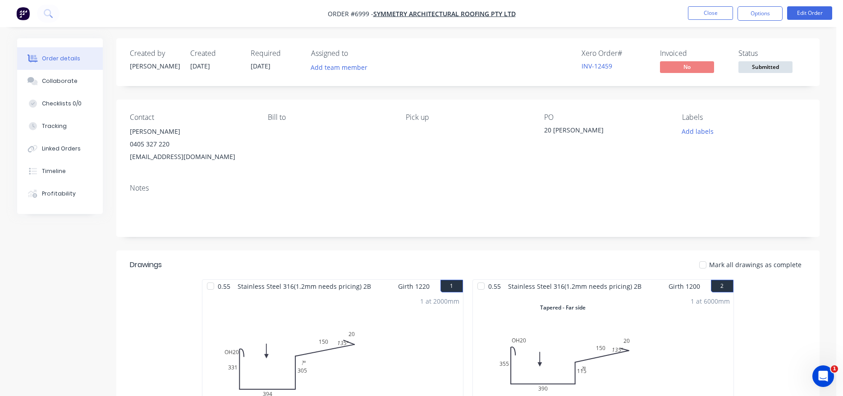
click at [764, 68] on span "Submitted" at bounding box center [765, 66] width 54 height 11
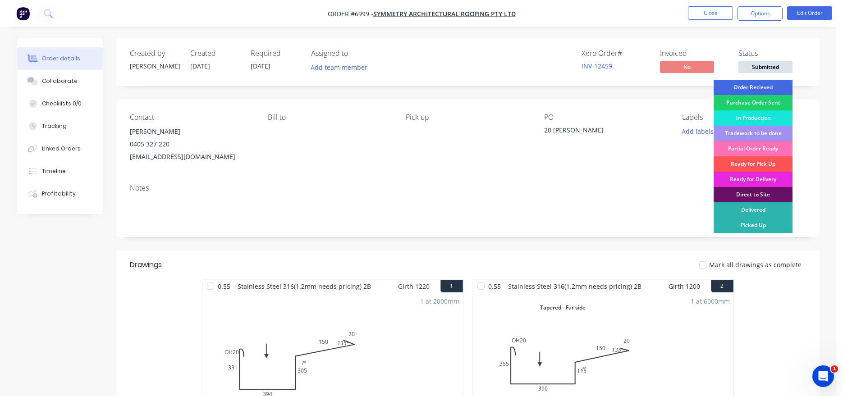
click at [767, 87] on div "Order Recieved" at bounding box center [752, 87] width 79 height 15
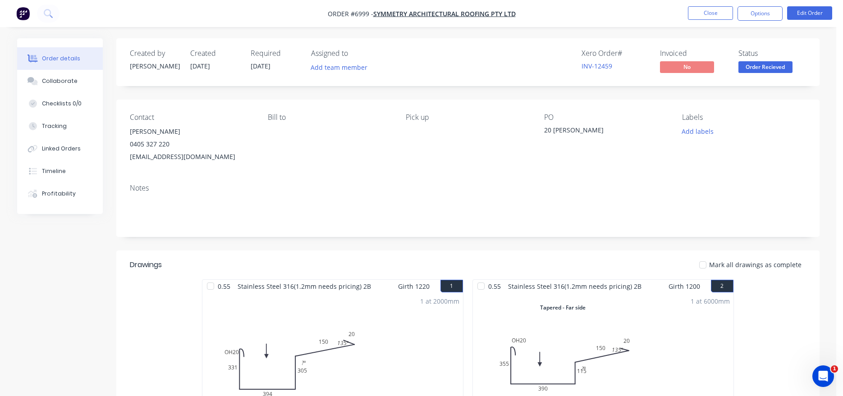
click at [747, 61] on div "Status Order Recieved" at bounding box center [772, 62] width 68 height 26
click at [745, 70] on span "Order Recieved" at bounding box center [765, 66] width 54 height 11
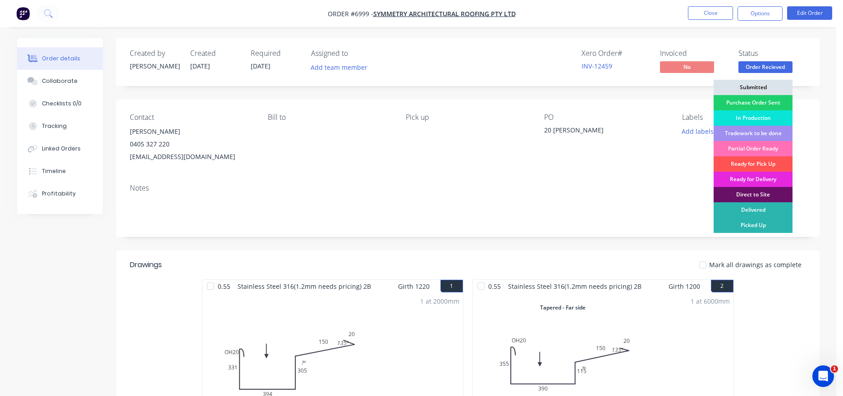
click at [749, 114] on div "In Production" at bounding box center [752, 117] width 79 height 15
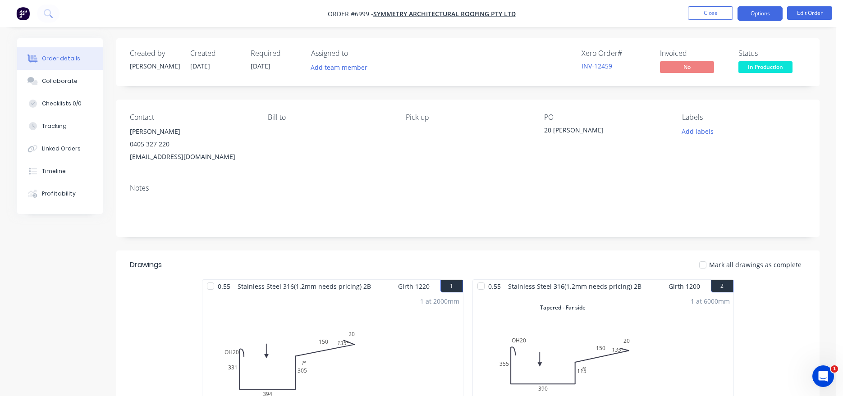
click at [757, 14] on button "Options" at bounding box center [759, 13] width 45 height 14
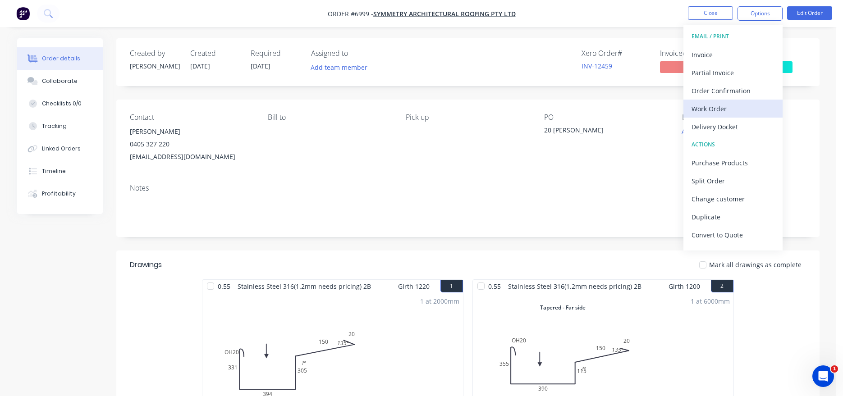
click at [724, 117] on button "Work Order" at bounding box center [732, 109] width 99 height 18
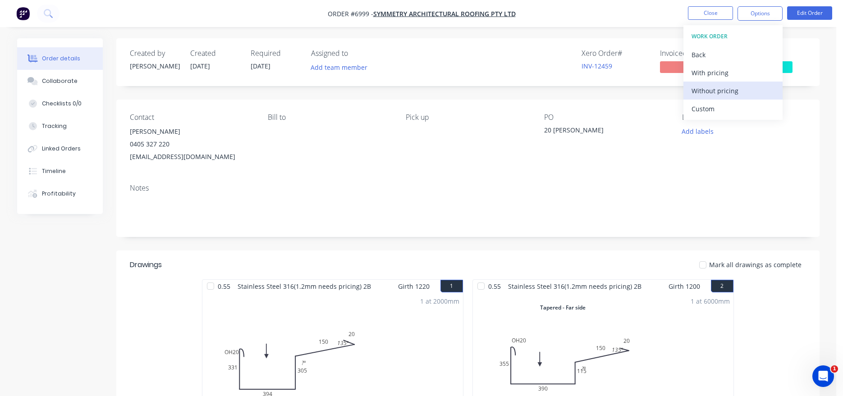
click at [723, 91] on div "Without pricing" at bounding box center [732, 90] width 83 height 13
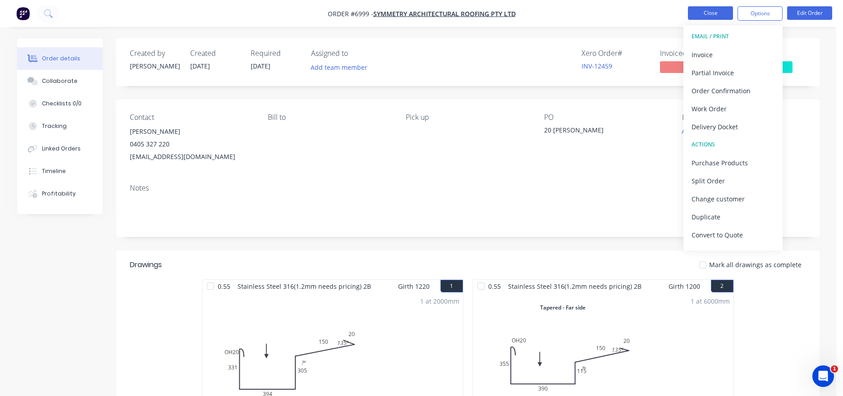
click at [703, 7] on button "Close" at bounding box center [710, 13] width 45 height 14
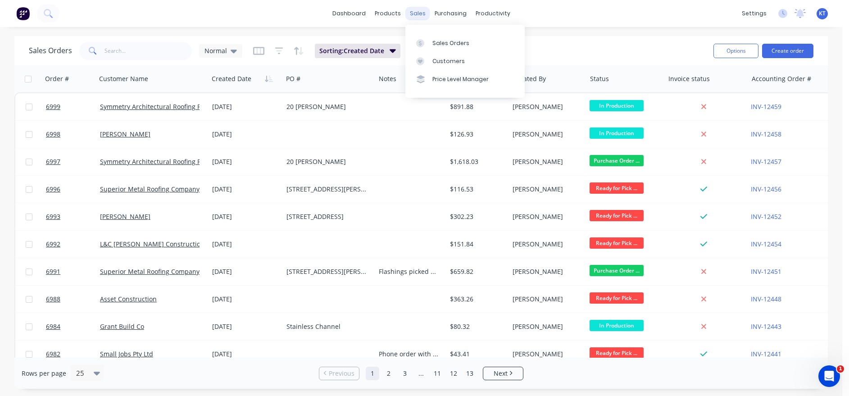
click at [415, 13] on div "sales" at bounding box center [418, 14] width 25 height 14
click at [440, 42] on div "Sales Orders" at bounding box center [451, 43] width 37 height 8
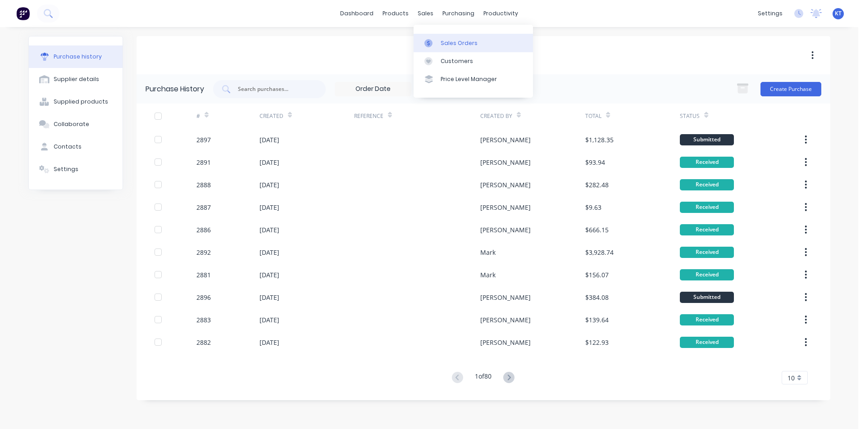
click at [443, 46] on div "Sales Orders" at bounding box center [459, 43] width 37 height 8
